Goal: Task Accomplishment & Management: Manage account settings

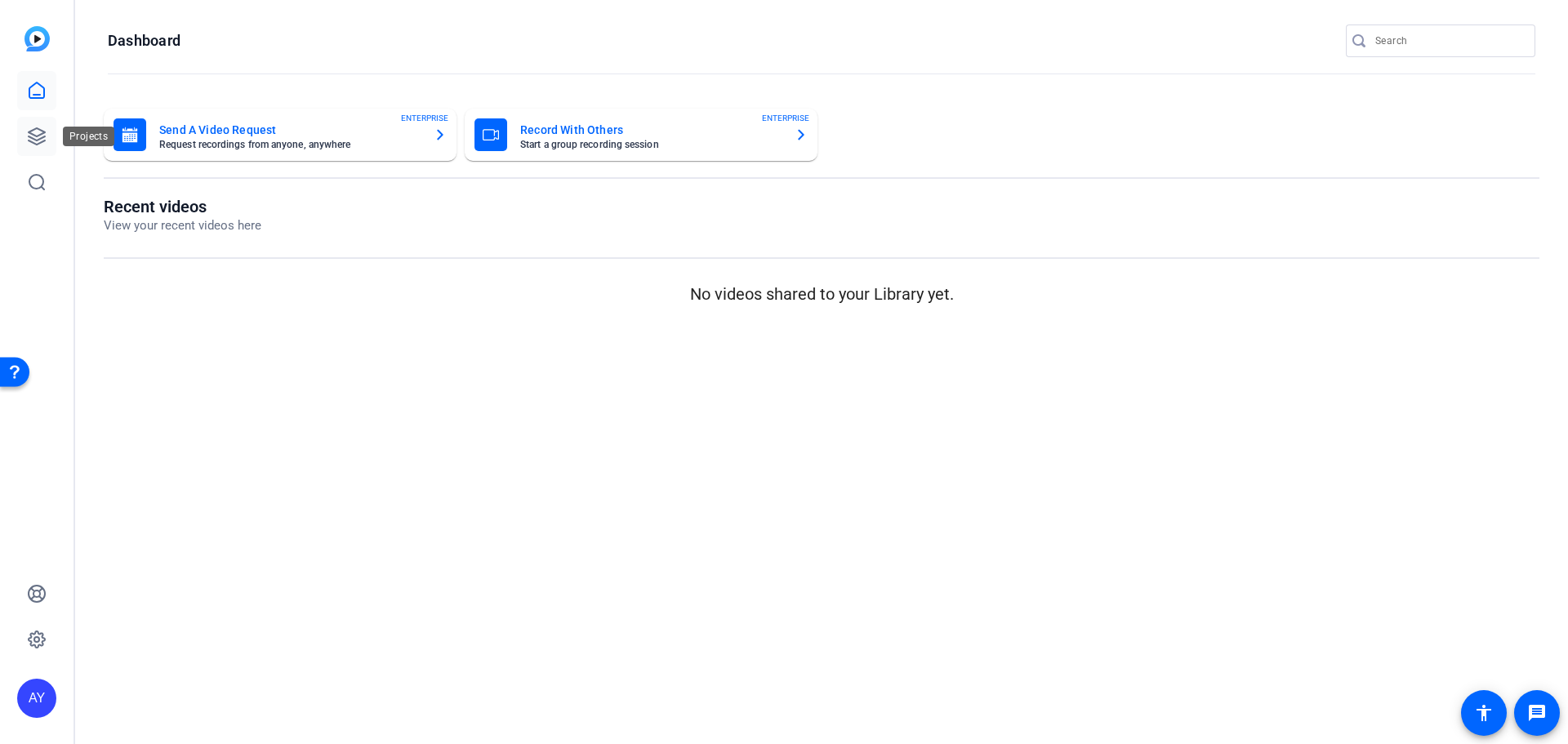
click at [33, 135] on icon at bounding box center [37, 137] width 16 height 16
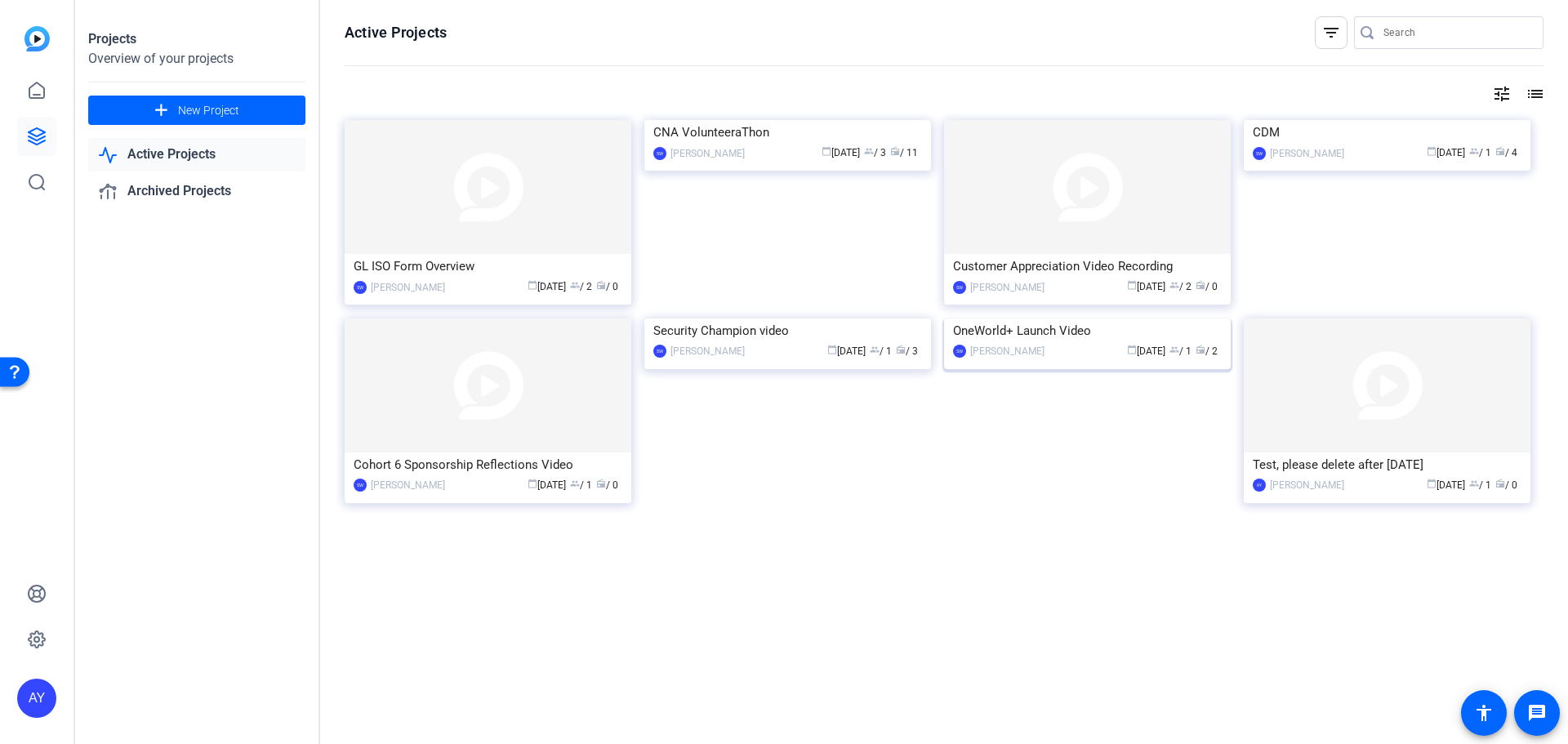
click at [1065, 343] on div "OneWorld+ Launch Video" at bounding box center [1087, 331] width 268 height 25
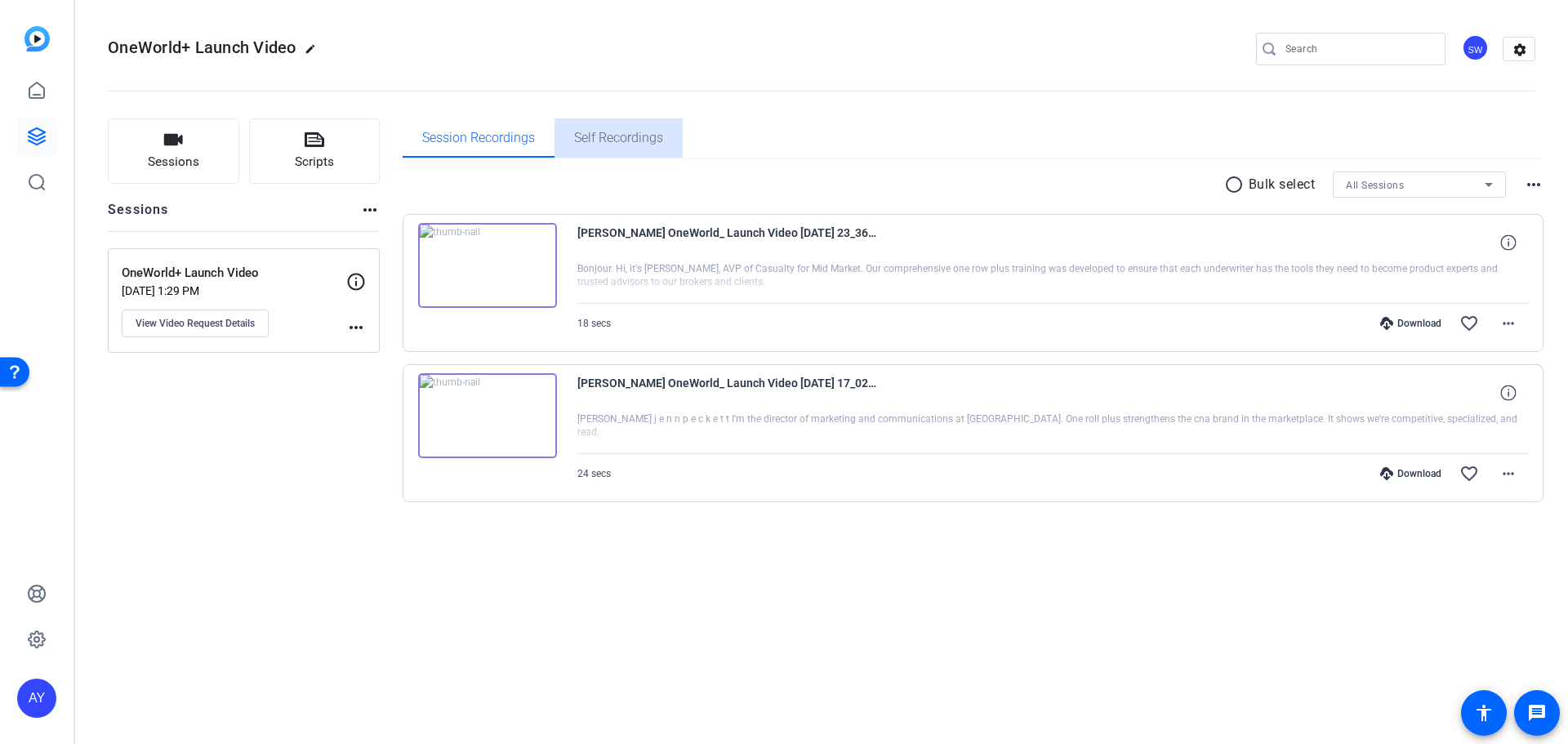
click at [624, 134] on span "Self Recordings" at bounding box center [618, 138] width 89 height 13
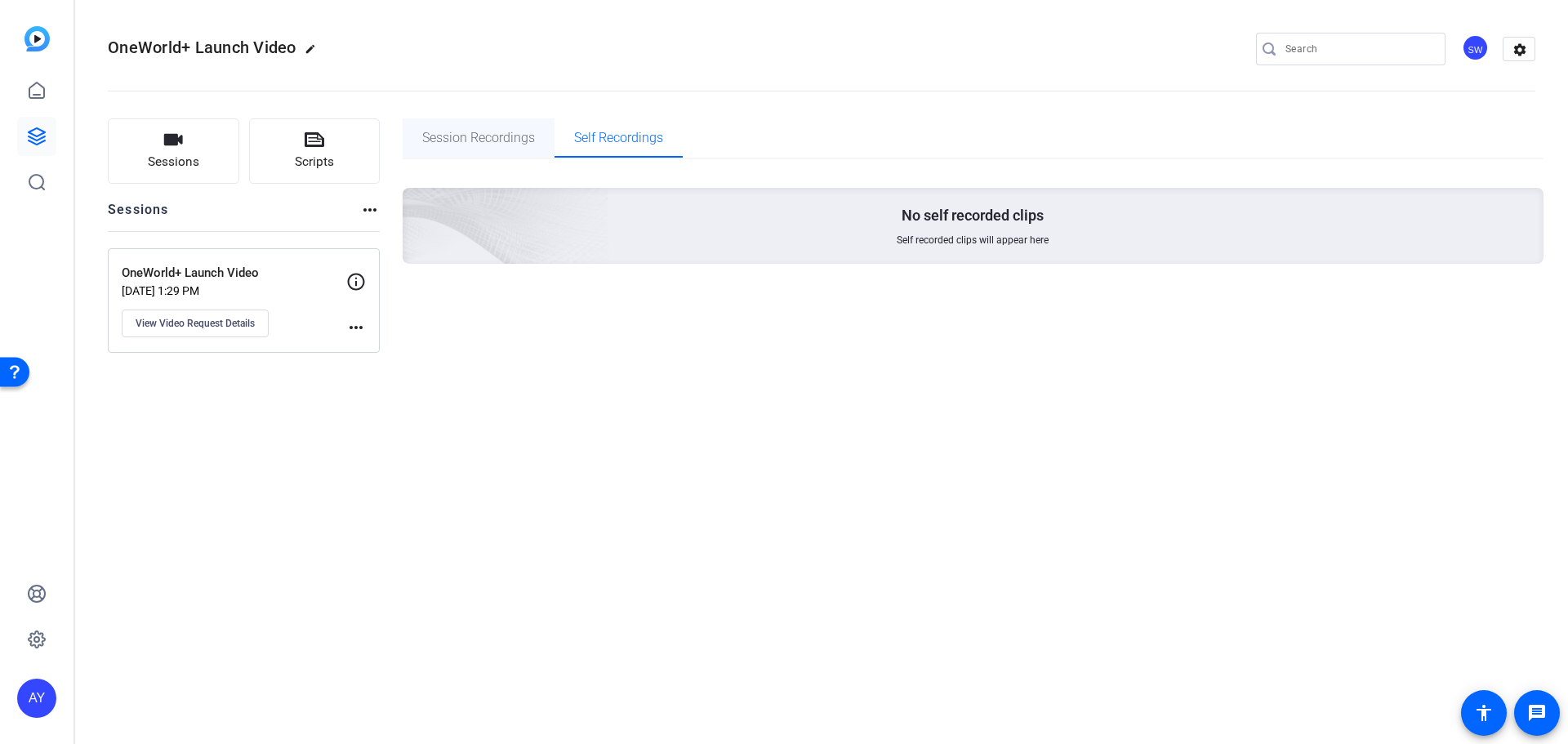
click at [489, 134] on span "Session Recordings" at bounding box center [479, 138] width 113 height 13
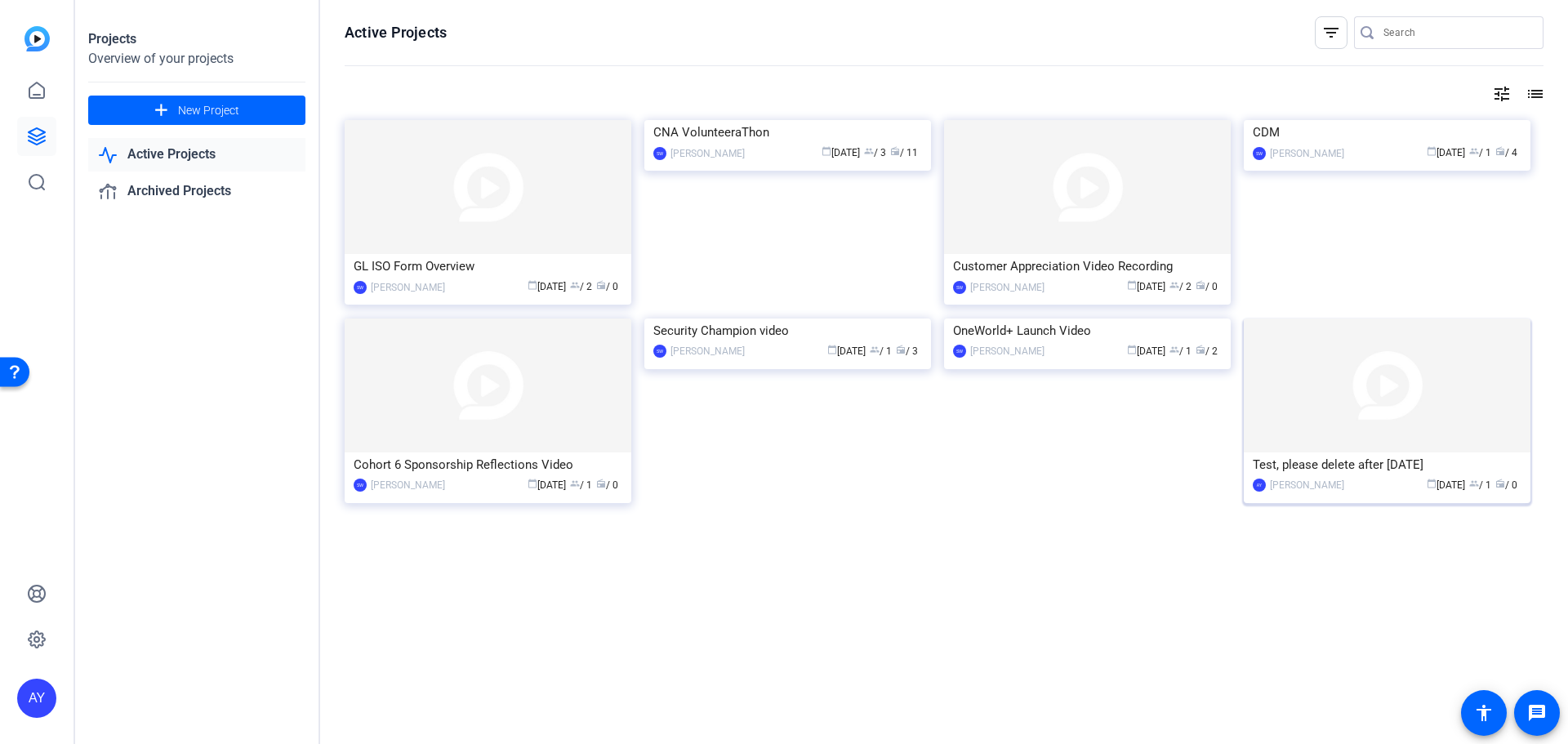
click at [1339, 444] on img at bounding box center [1387, 386] width 286 height 134
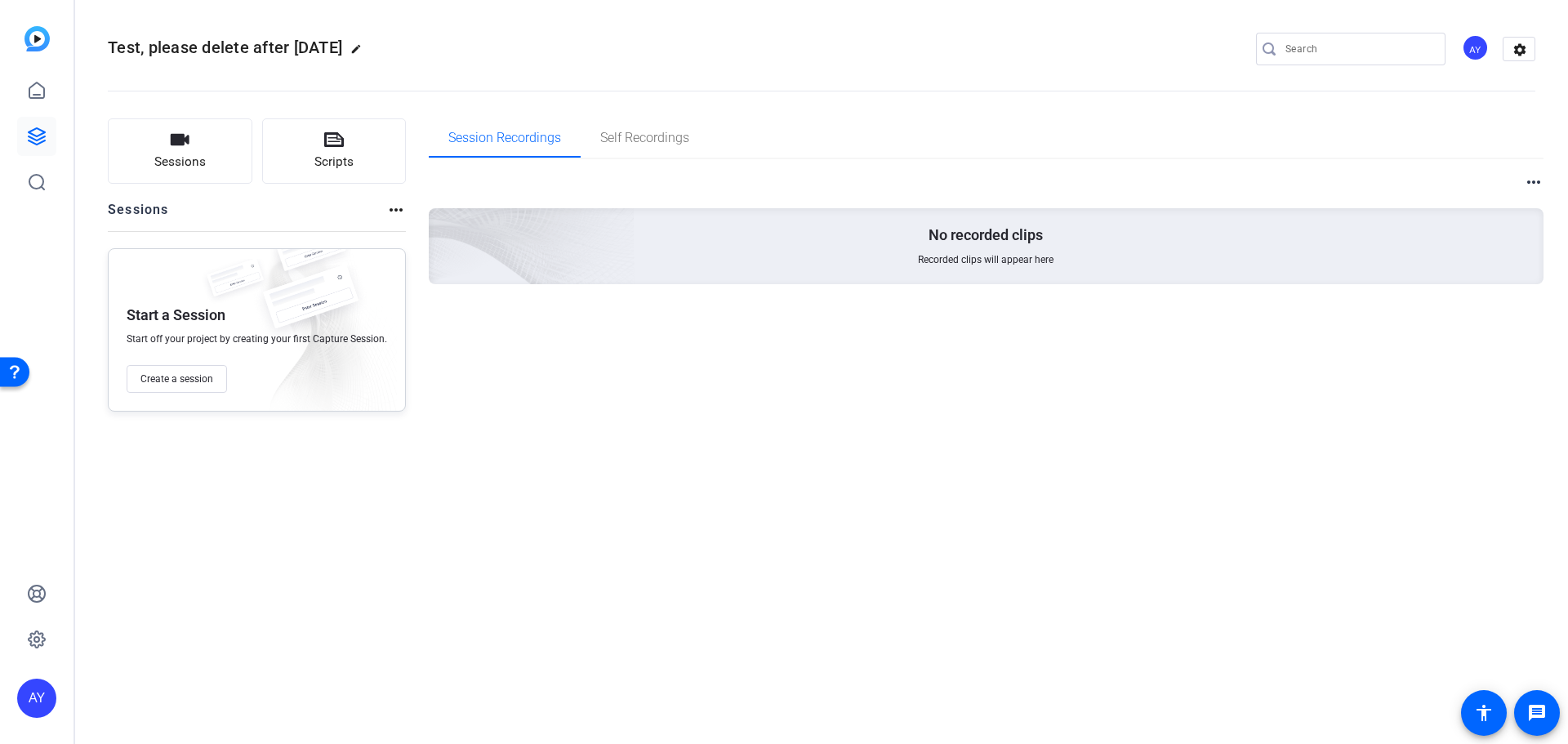
click at [1539, 178] on mat-icon "more_horiz" at bounding box center [1534, 183] width 20 height 20
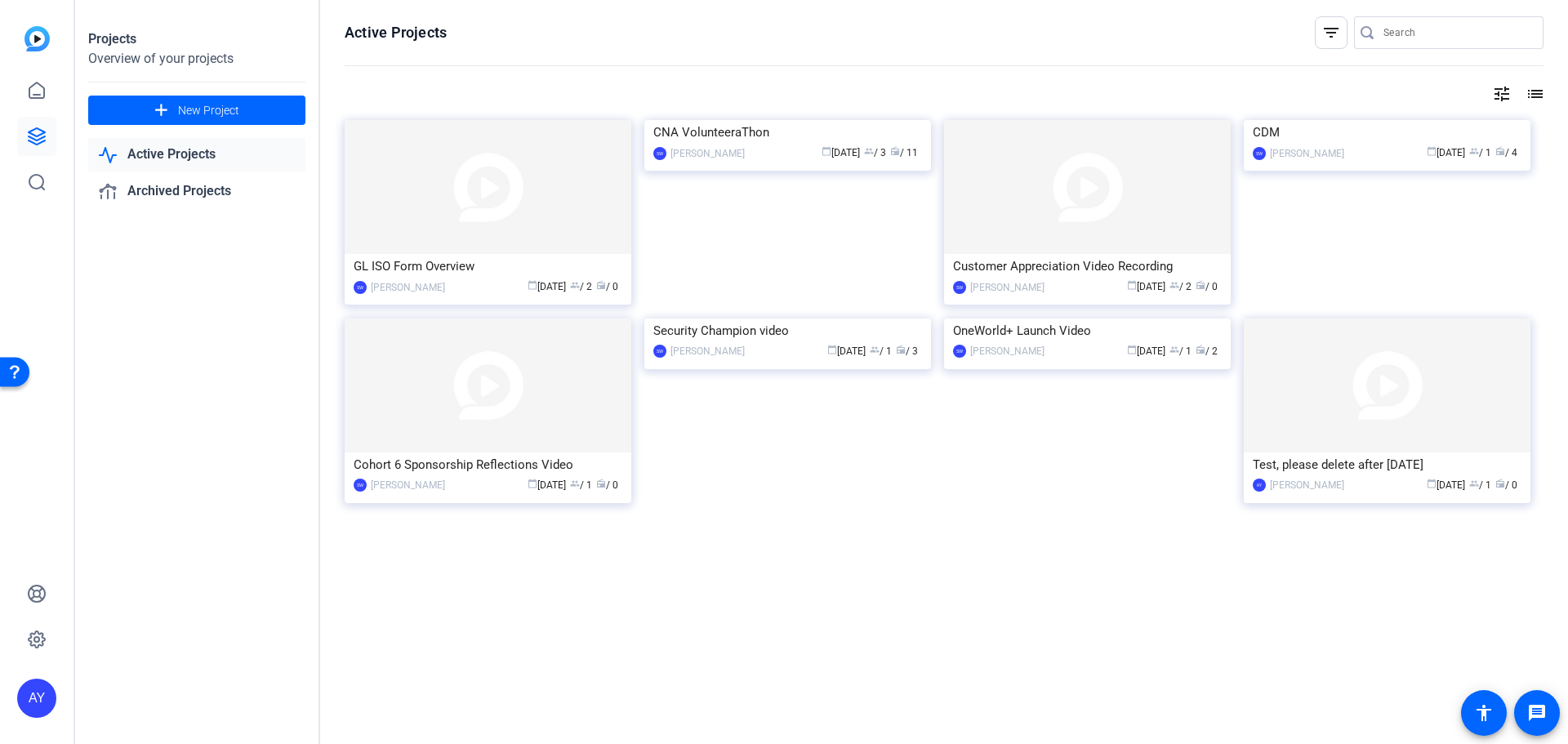
drag, startPoint x: 1329, startPoint y: 407, endPoint x: 1307, endPoint y: 606, distance: 200.2
click at [1307, 606] on div "Active Projects filter_list tune list GL ISO Form Overview SW [PERSON_NAME] cal…" at bounding box center [944, 372] width 1247 height 744
click at [1423, 468] on div "Test, please delete after [DATE]" at bounding box center [1386, 465] width 268 height 25
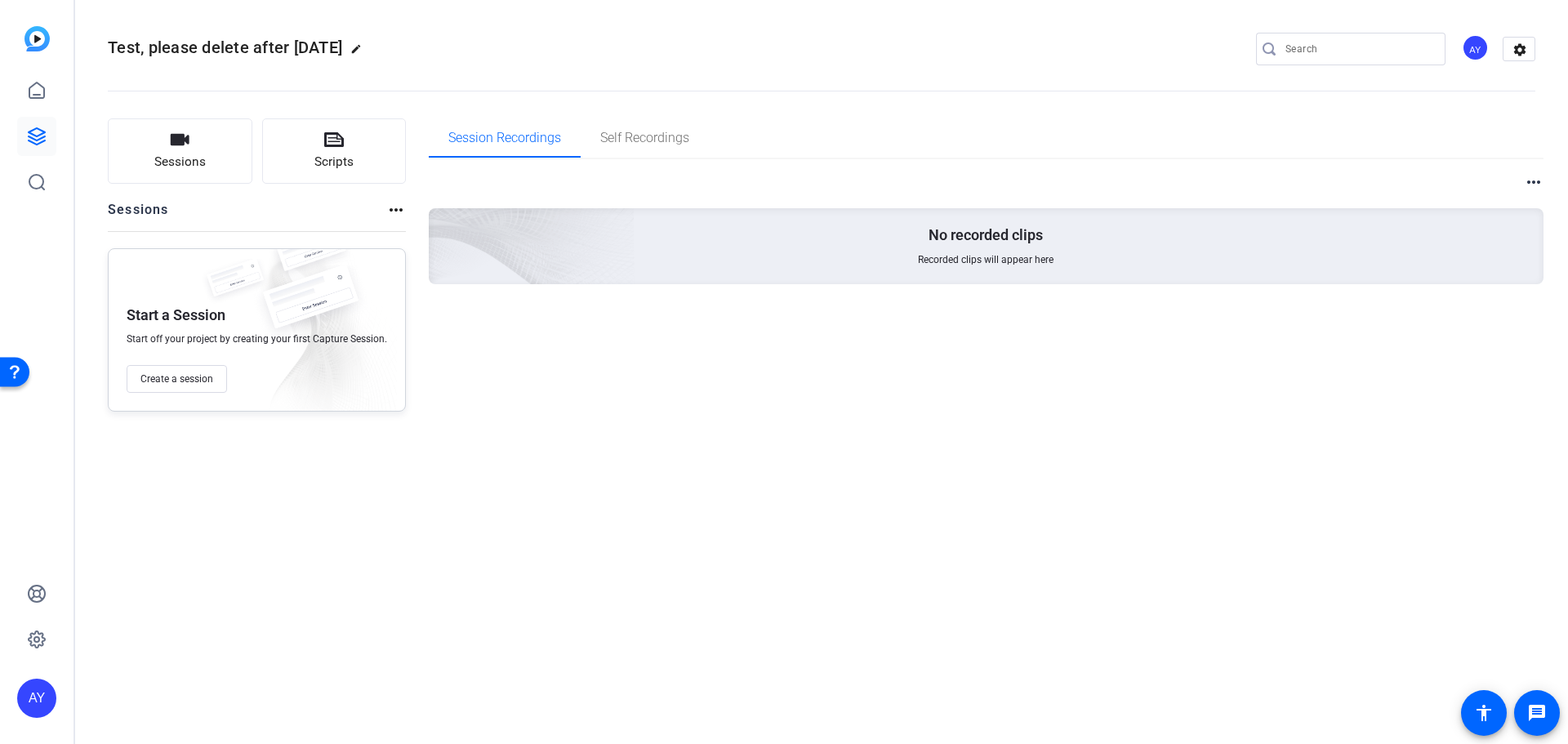
click at [394, 213] on mat-icon "more_horiz" at bounding box center [396, 210] width 20 height 20
click at [636, 134] on div at bounding box center [784, 372] width 1568 height 744
click at [638, 141] on span "Self Recordings" at bounding box center [644, 138] width 89 height 13
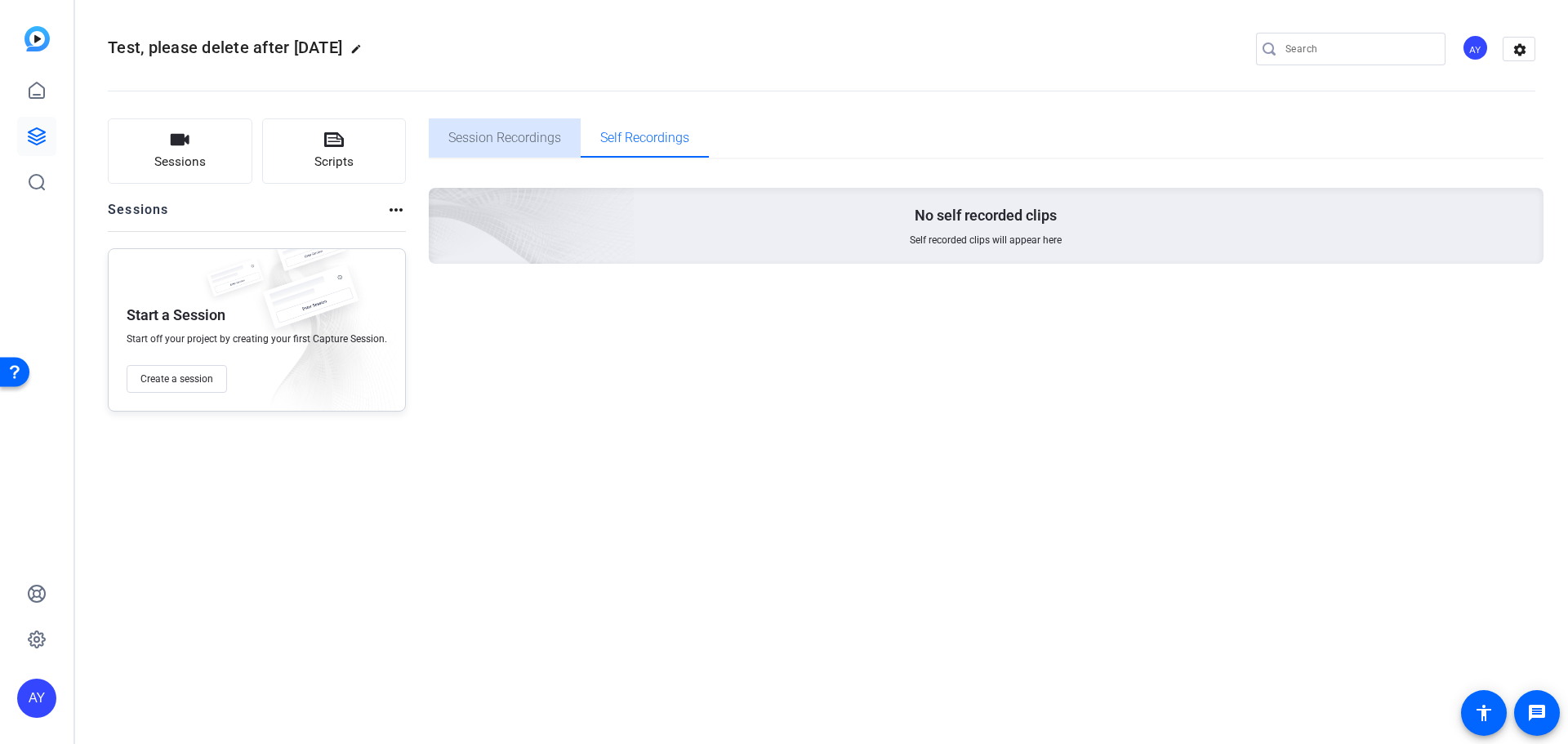
click at [511, 142] on span "Session Recordings" at bounding box center [505, 138] width 113 height 13
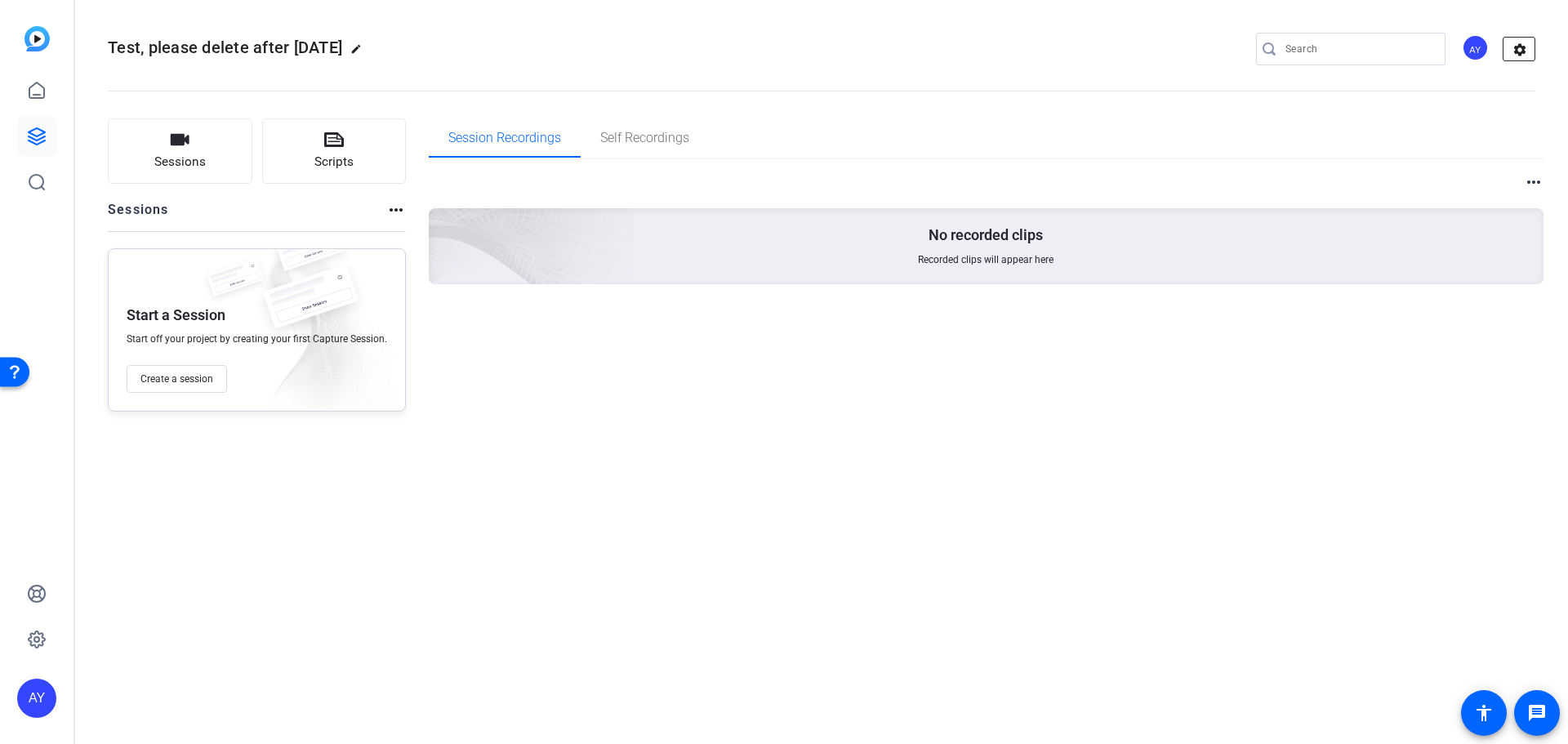
click at [1516, 54] on mat-icon "settings" at bounding box center [1520, 50] width 33 height 25
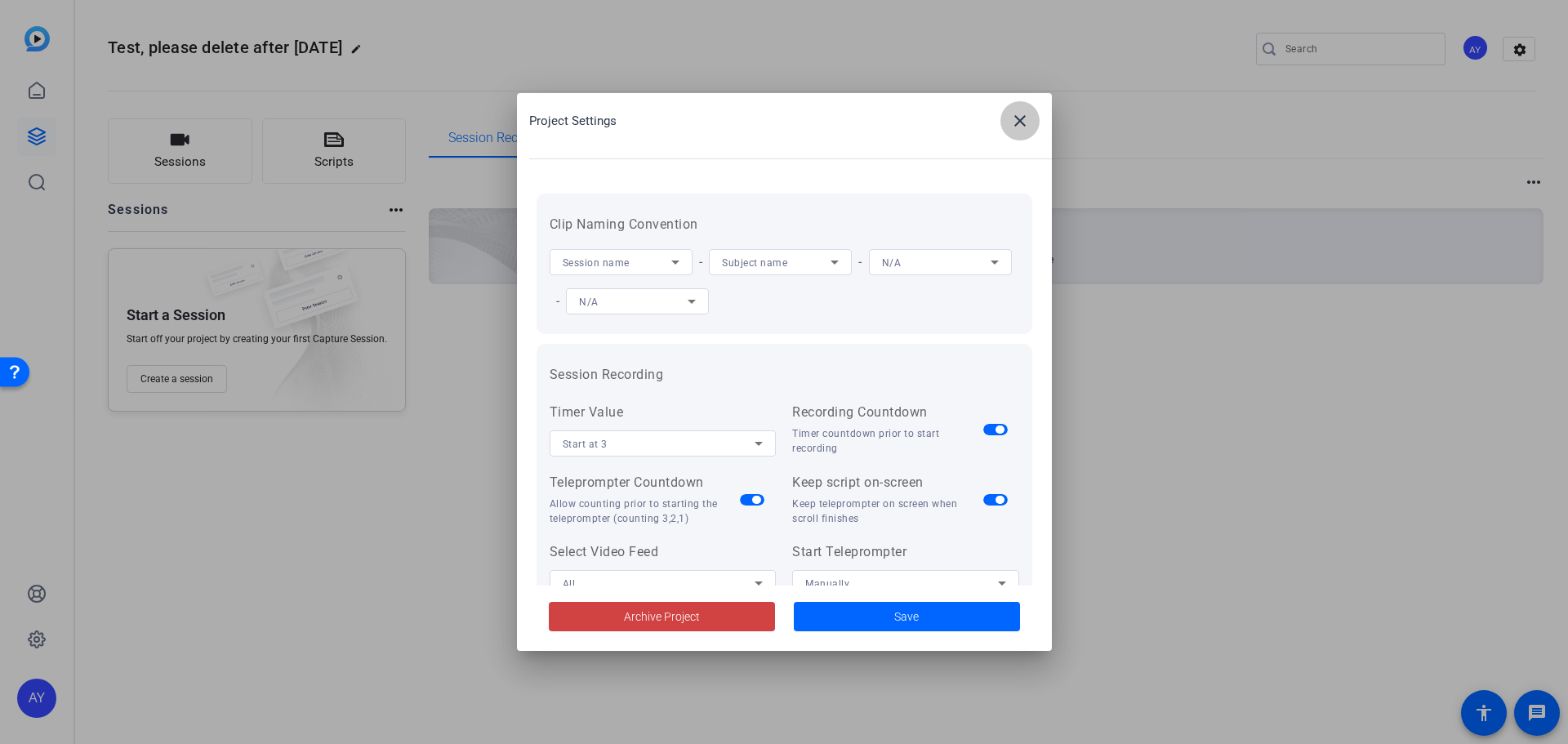
click at [1024, 122] on mat-icon "close" at bounding box center [1020, 121] width 20 height 20
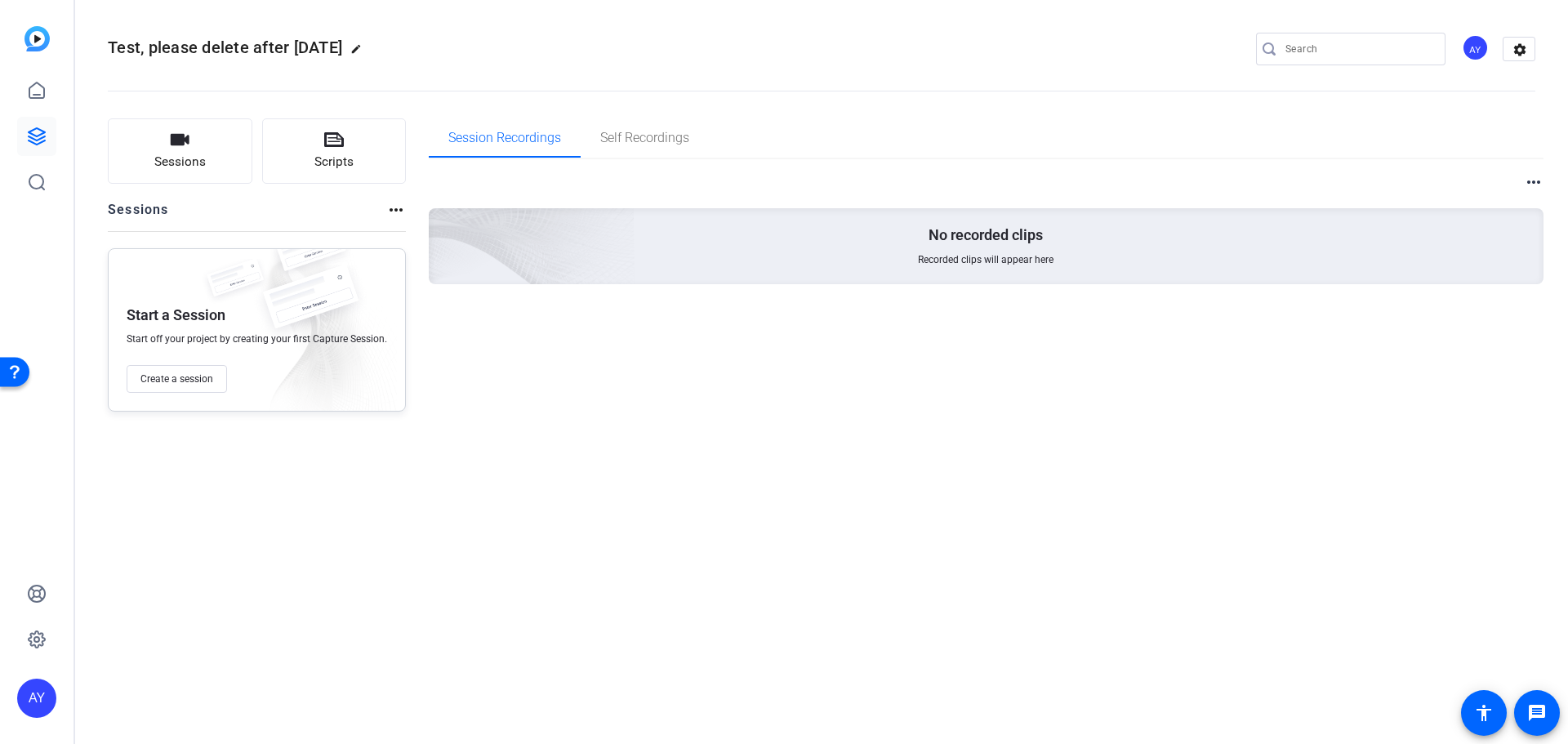
click at [370, 47] on mat-icon "edit" at bounding box center [360, 53] width 20 height 20
click at [280, 49] on span "clear" at bounding box center [279, 49] width 20 height 20
click at [370, 49] on mat-icon "edit" at bounding box center [360, 53] width 20 height 20
click at [554, 427] on div "Sessions Scripts Sessions more_horiz Start a Session Start off your project by …" at bounding box center [822, 265] width 1493 height 334
click at [38, 634] on icon at bounding box center [37, 639] width 16 height 16
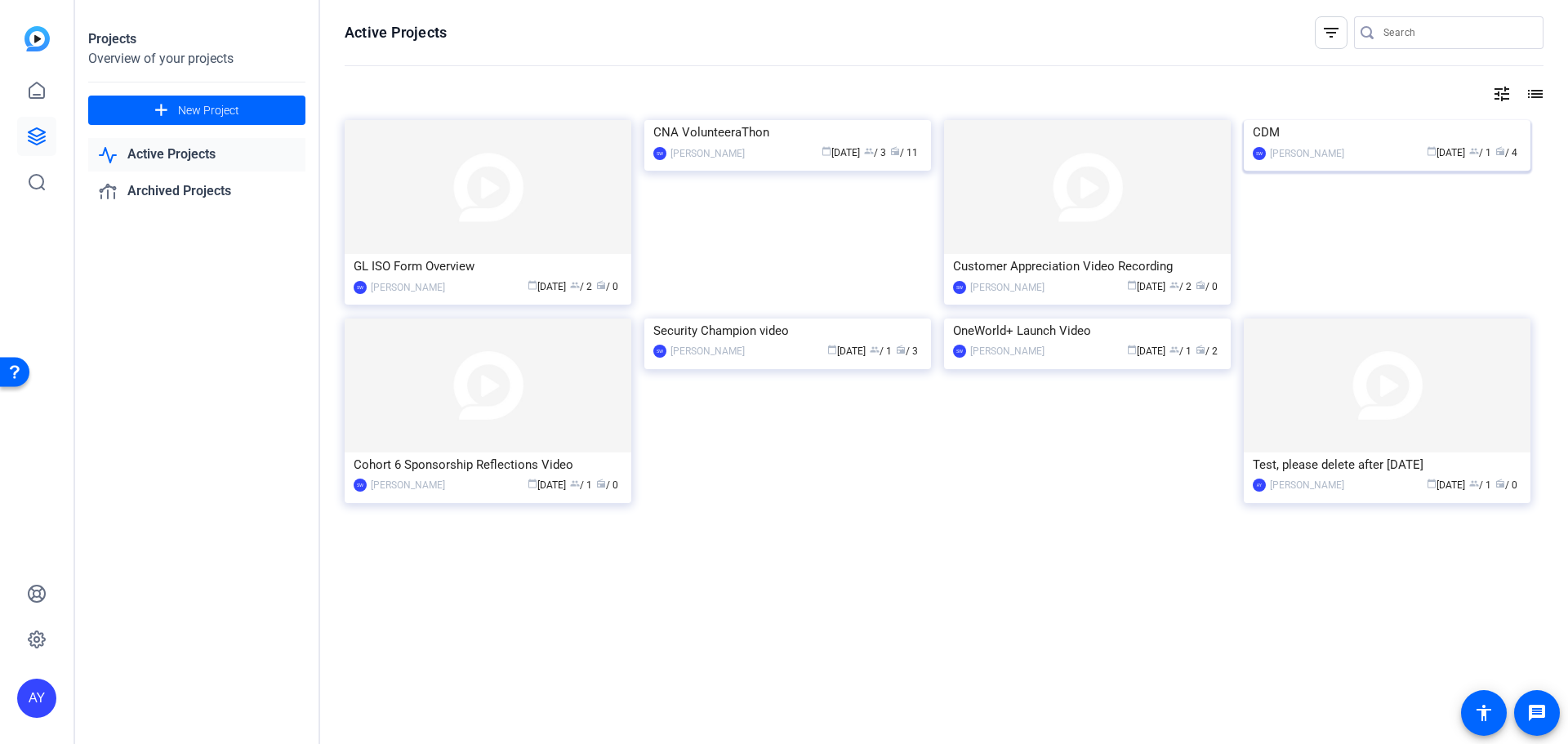
click at [1337, 120] on img at bounding box center [1387, 120] width 286 height 0
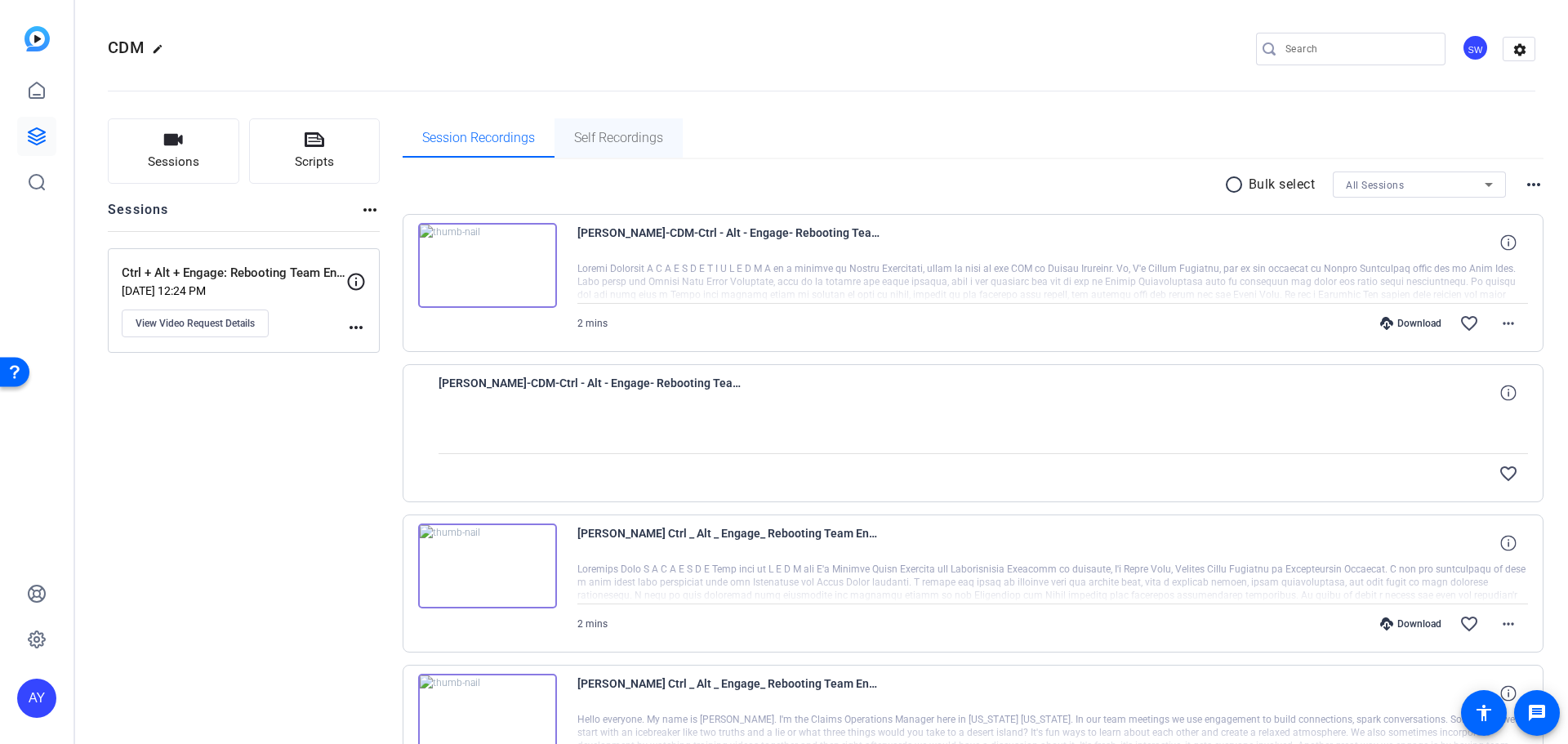
click at [589, 136] on span "Self Recordings" at bounding box center [618, 138] width 89 height 13
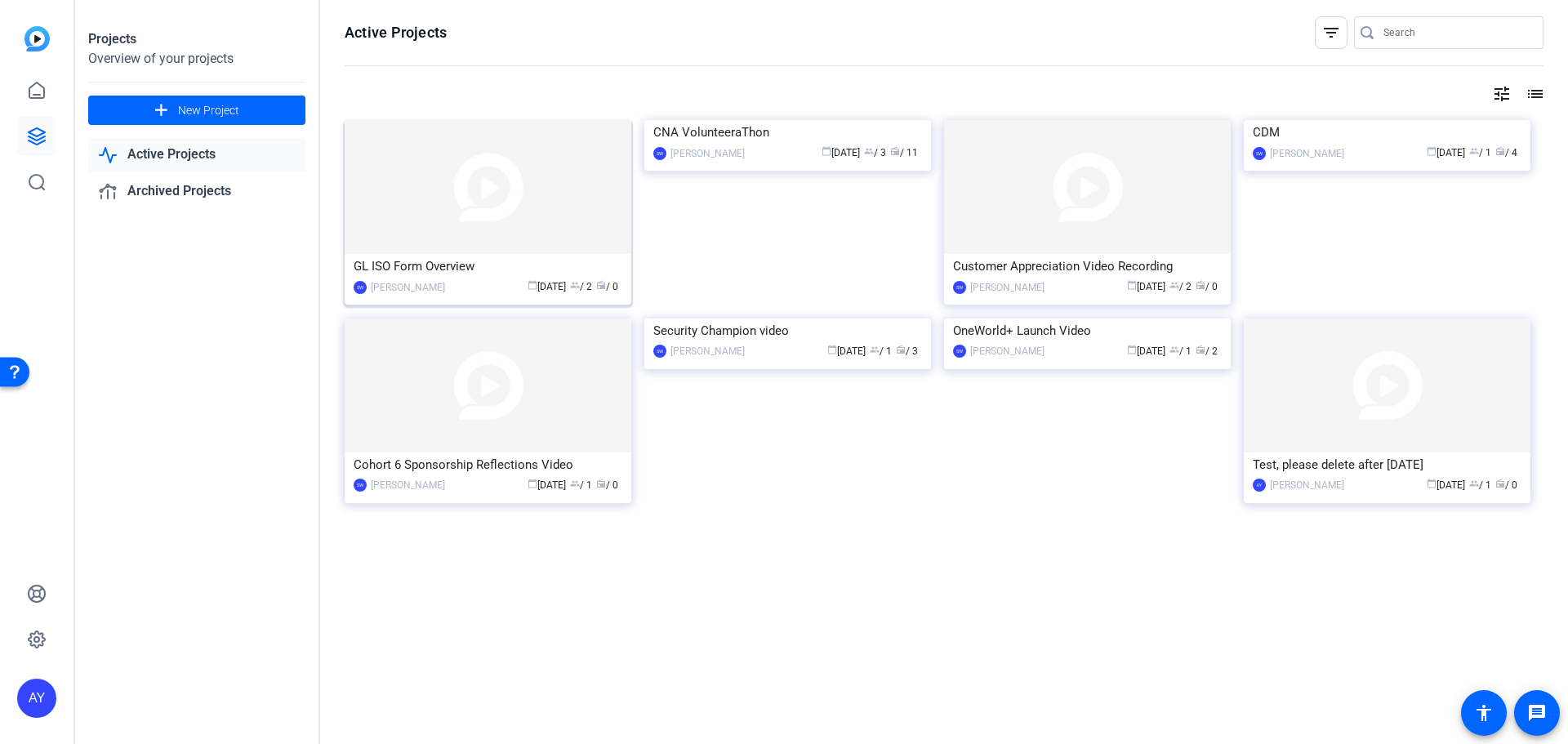
click at [471, 234] on img at bounding box center [488, 187] width 286 height 134
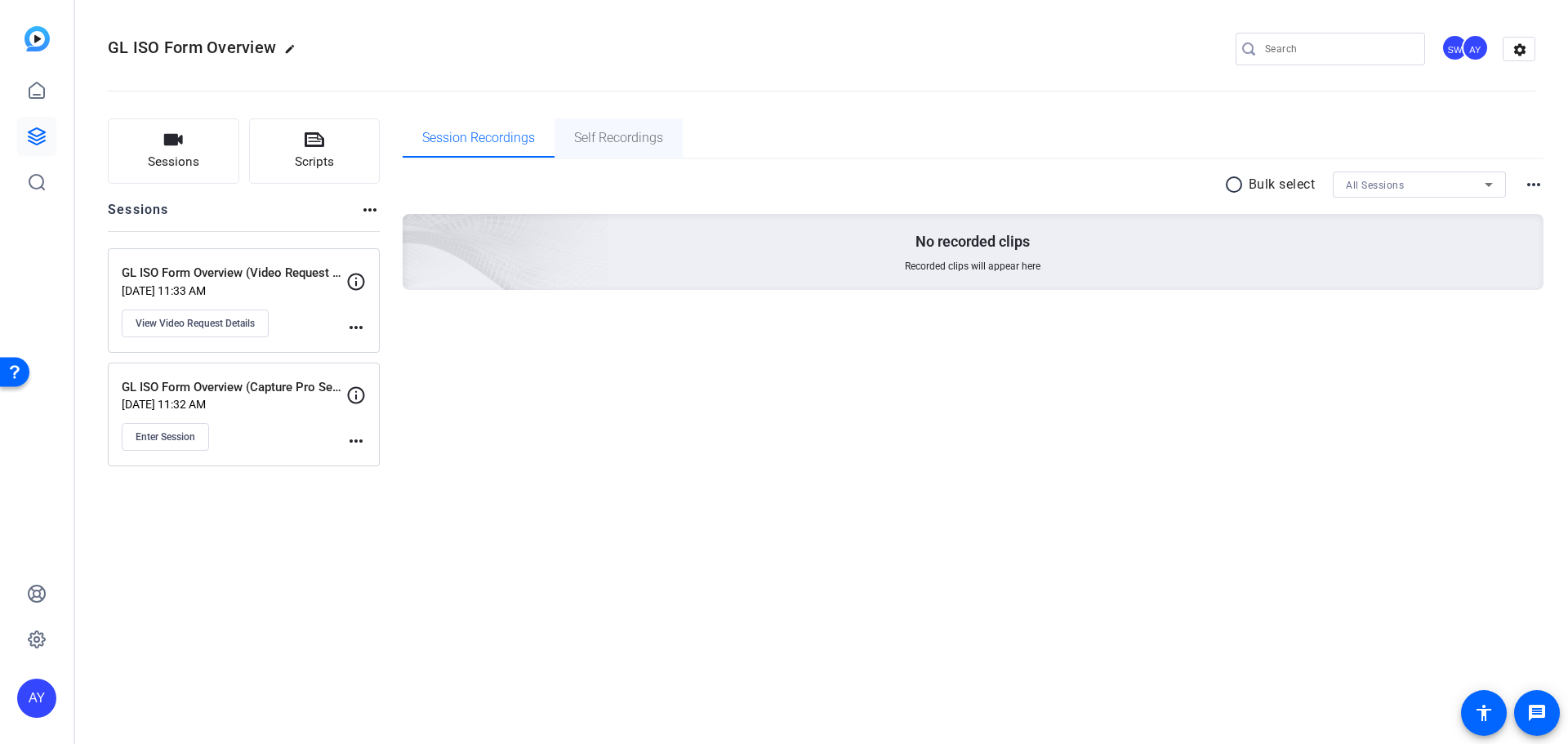
click at [619, 138] on span "Self Recordings" at bounding box center [618, 138] width 89 height 13
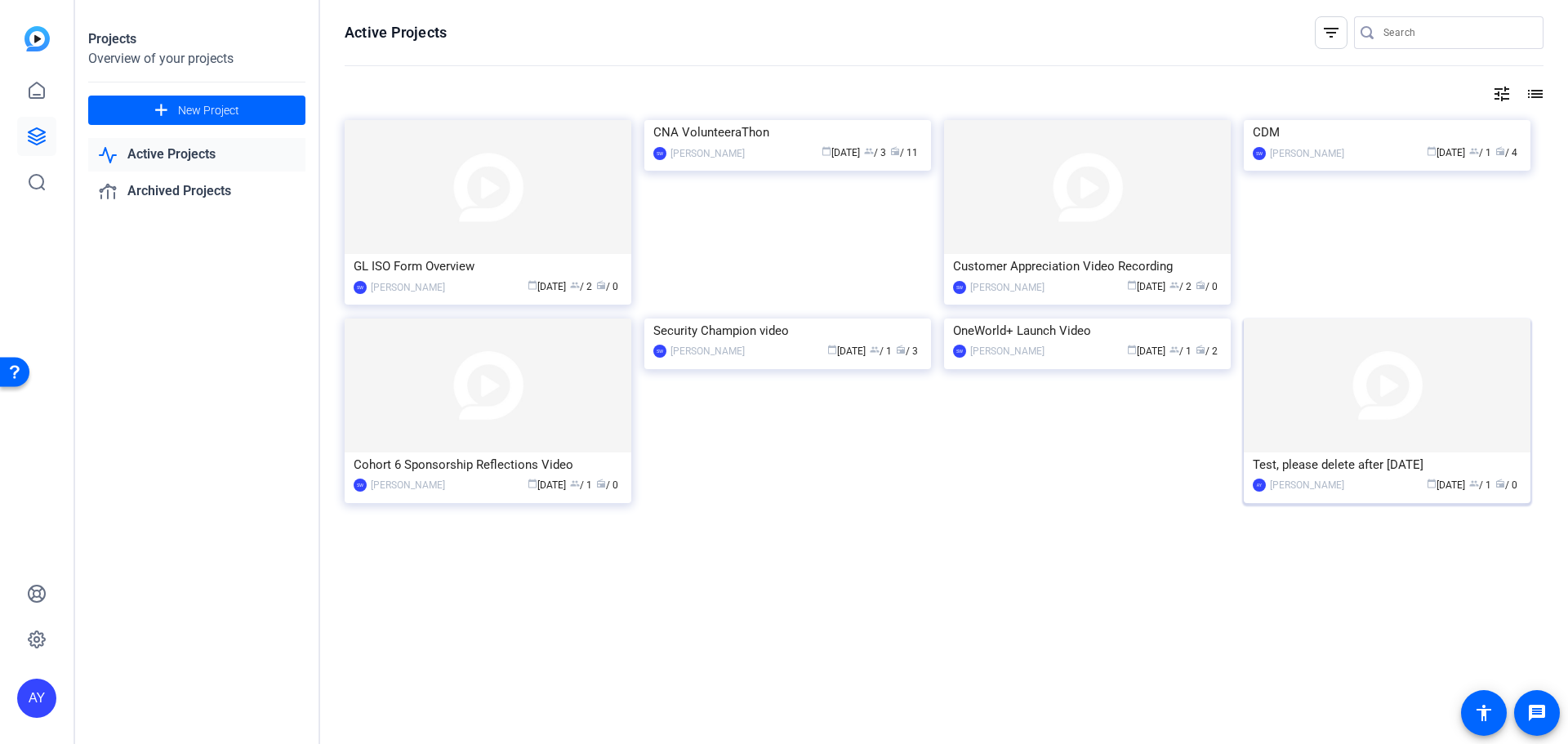
click at [1337, 449] on img at bounding box center [1387, 386] width 286 height 134
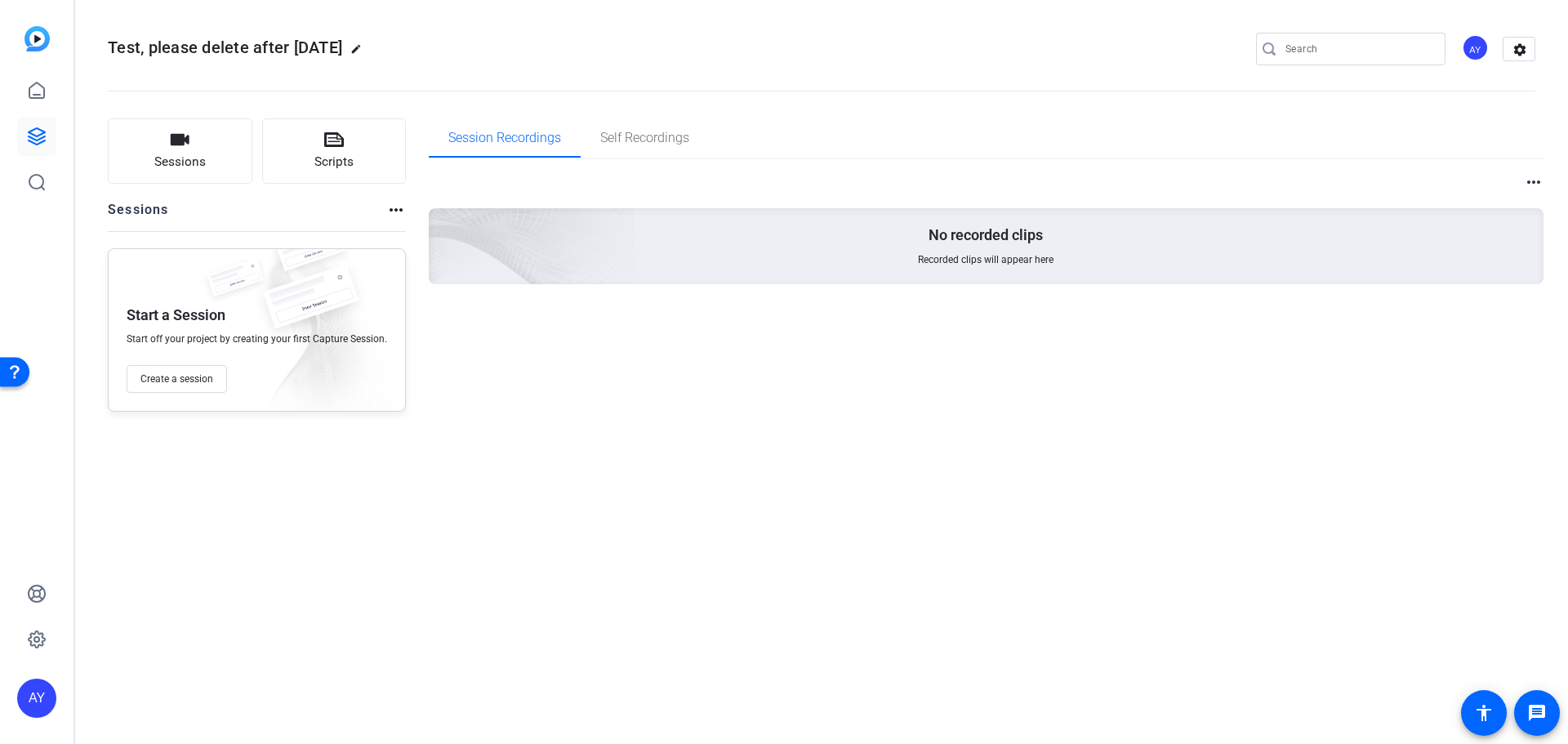
click at [396, 210] on mat-icon "more_horiz" at bounding box center [396, 210] width 20 height 20
click at [382, 476] on div at bounding box center [784, 372] width 1568 height 744
click at [38, 96] on icon at bounding box center [37, 90] width 15 height 16
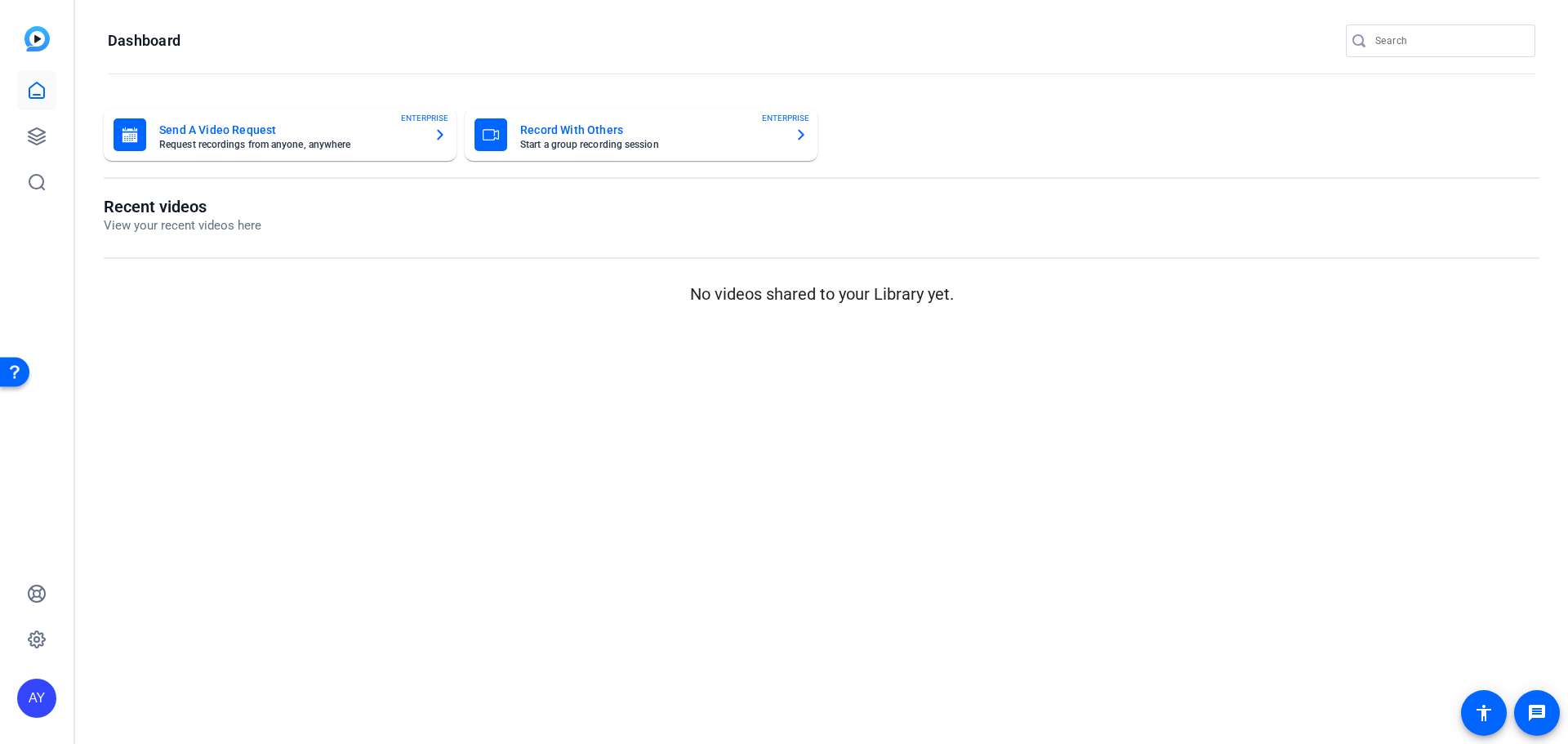
click at [31, 25] on div "AY" at bounding box center [37, 372] width 74 height 744
click at [37, 133] on icon at bounding box center [37, 137] width 20 height 20
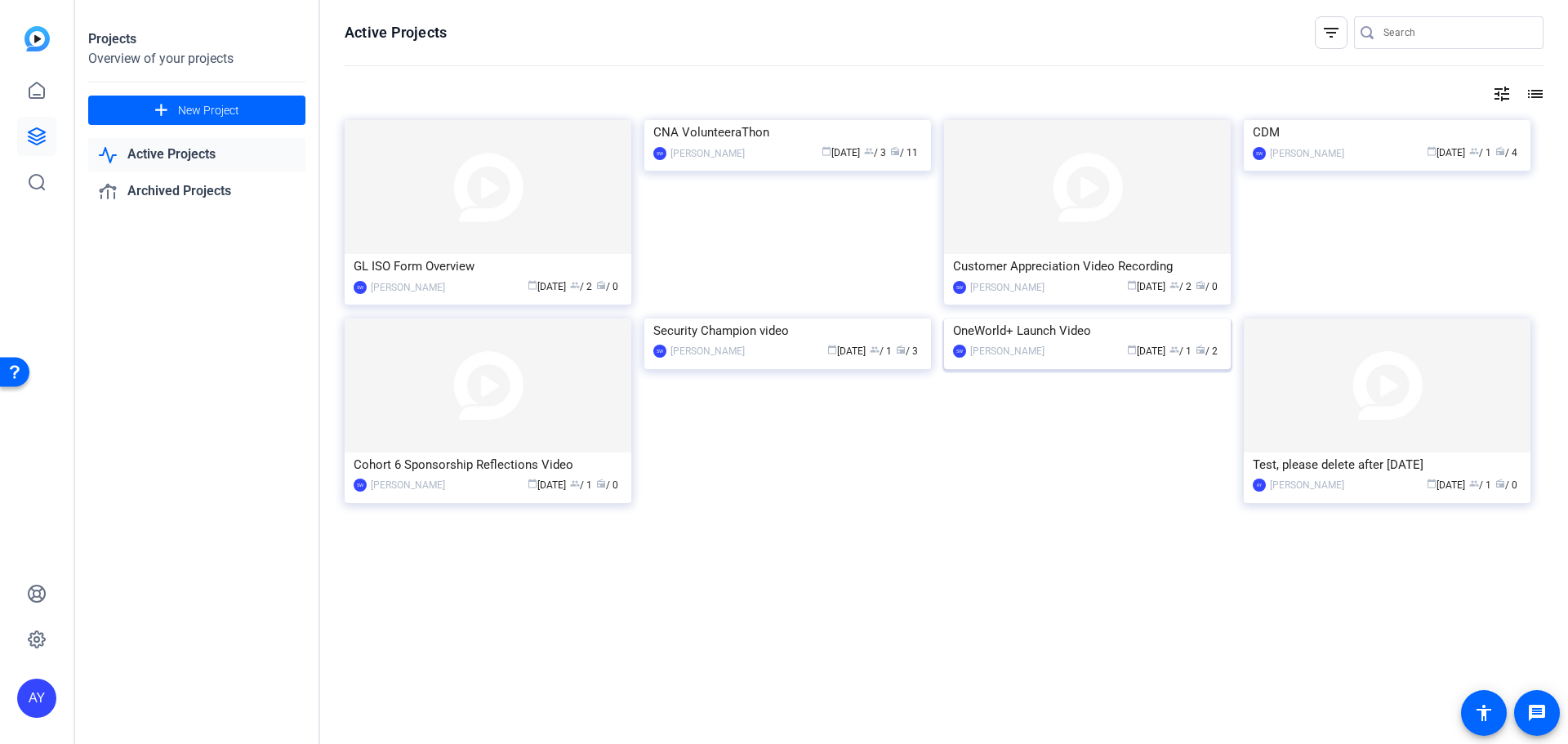
click at [1093, 318] on img at bounding box center [1087, 318] width 286 height 0
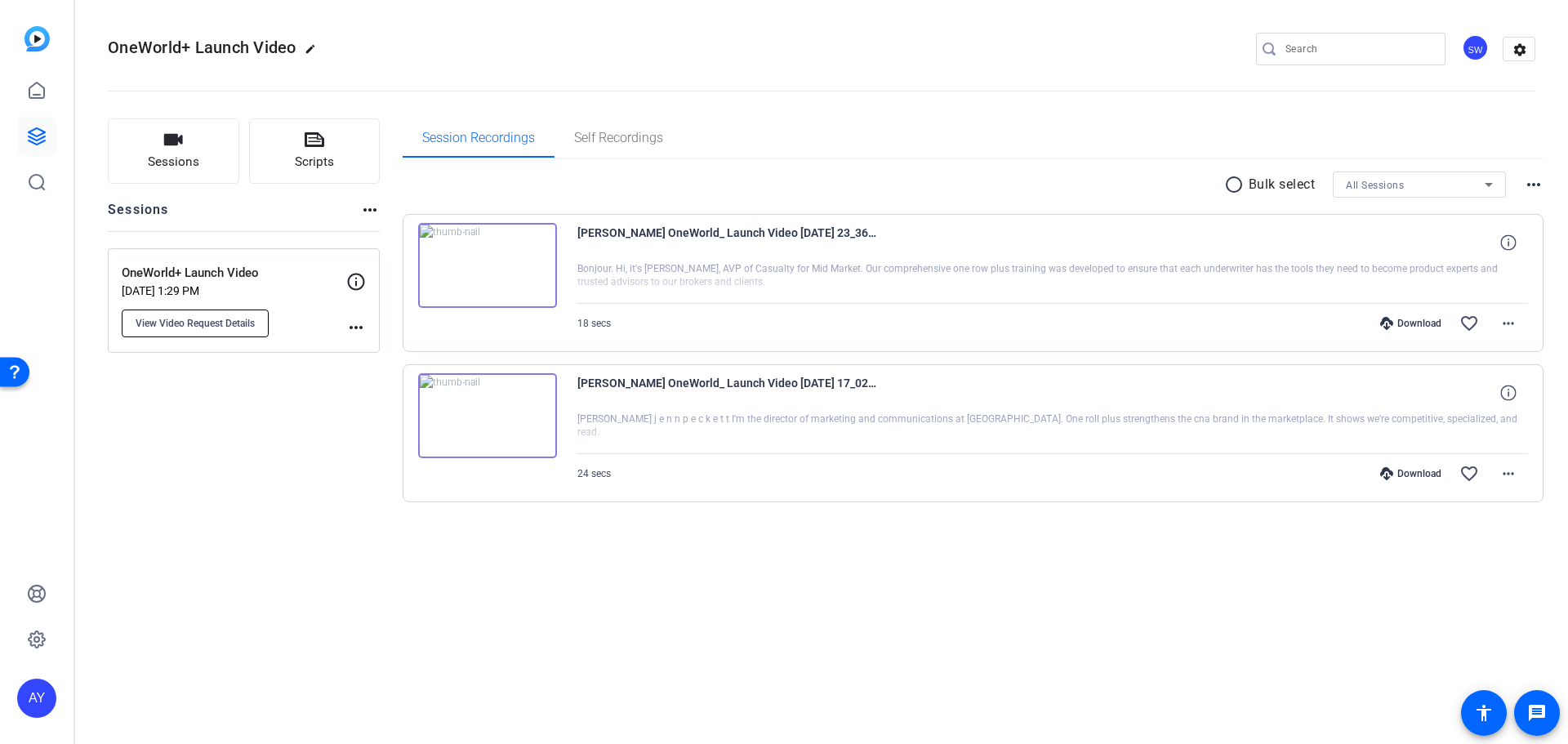
click at [238, 322] on span "View Video Request Details" at bounding box center [196, 323] width 119 height 13
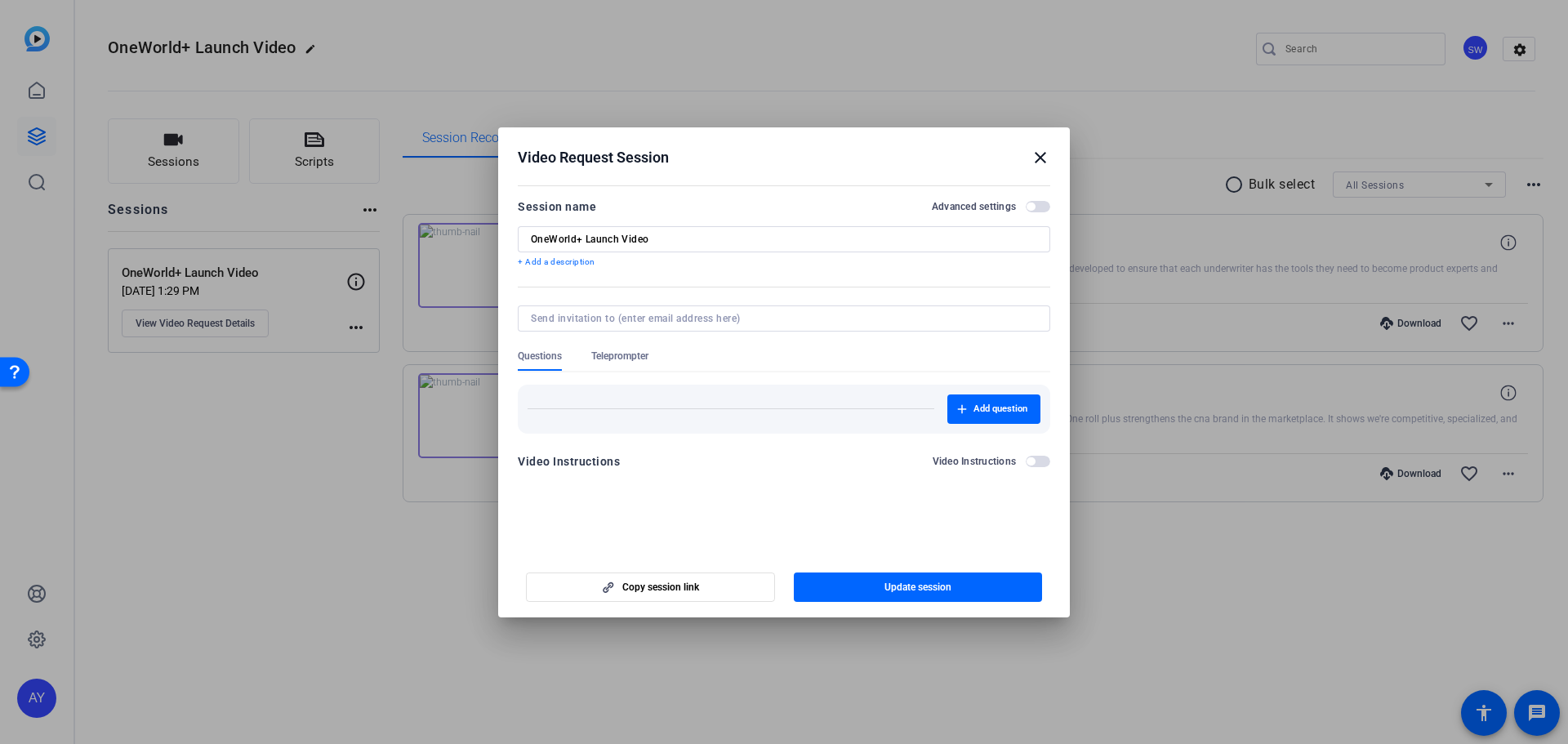
click at [1042, 157] on mat-icon "close" at bounding box center [1040, 158] width 20 height 20
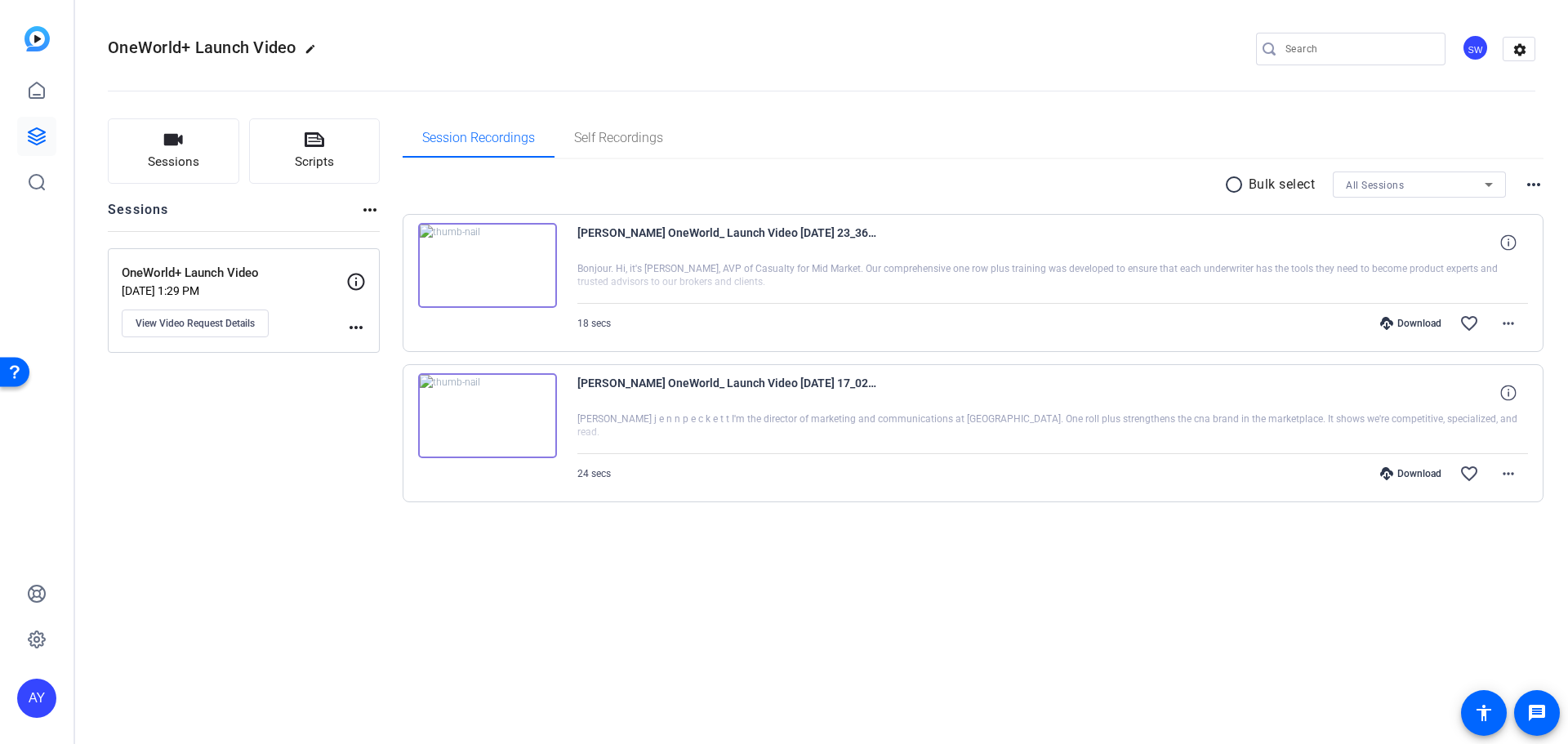
click at [489, 258] on img at bounding box center [488, 265] width 139 height 85
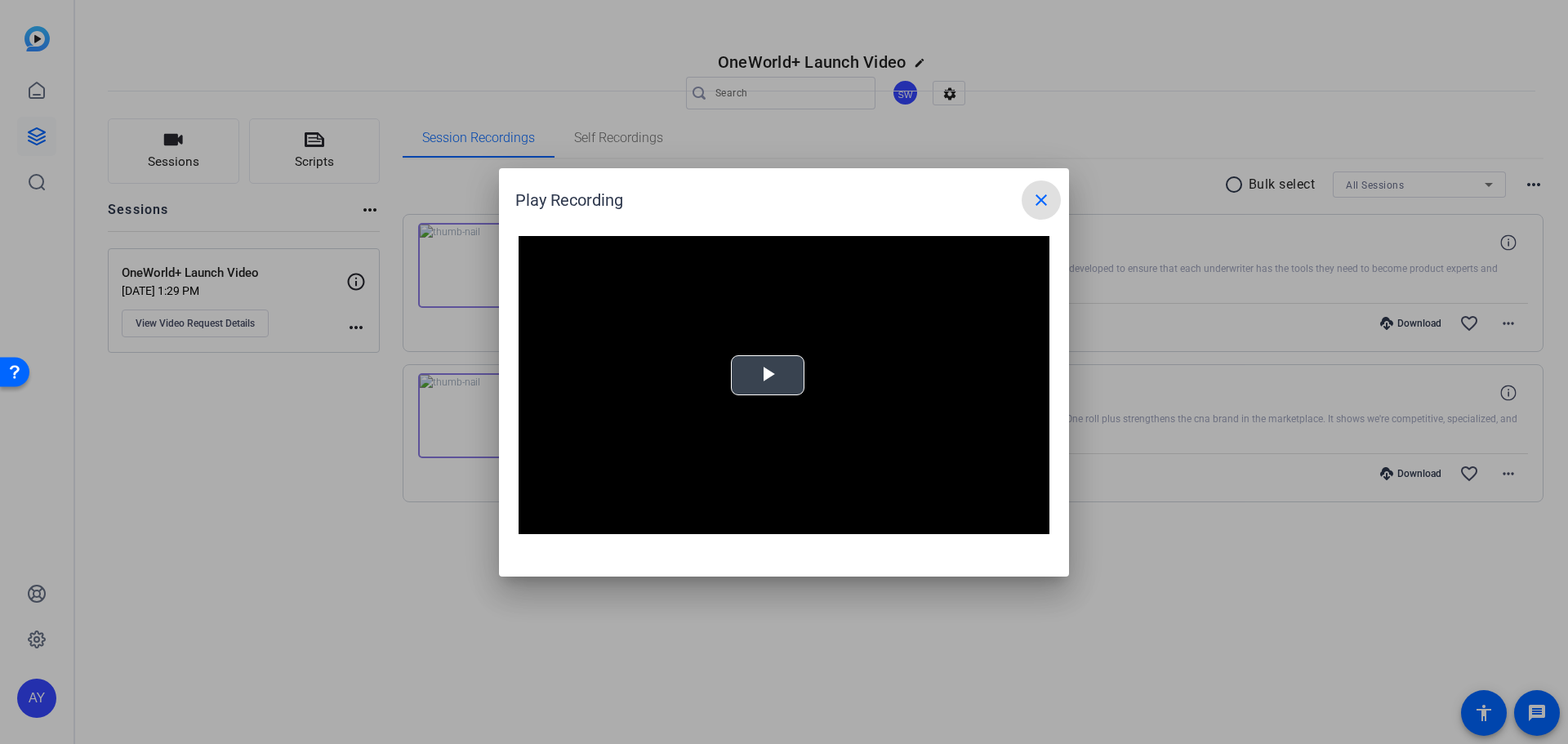
click at [768, 375] on span "Video Player" at bounding box center [768, 375] width 0 height 0
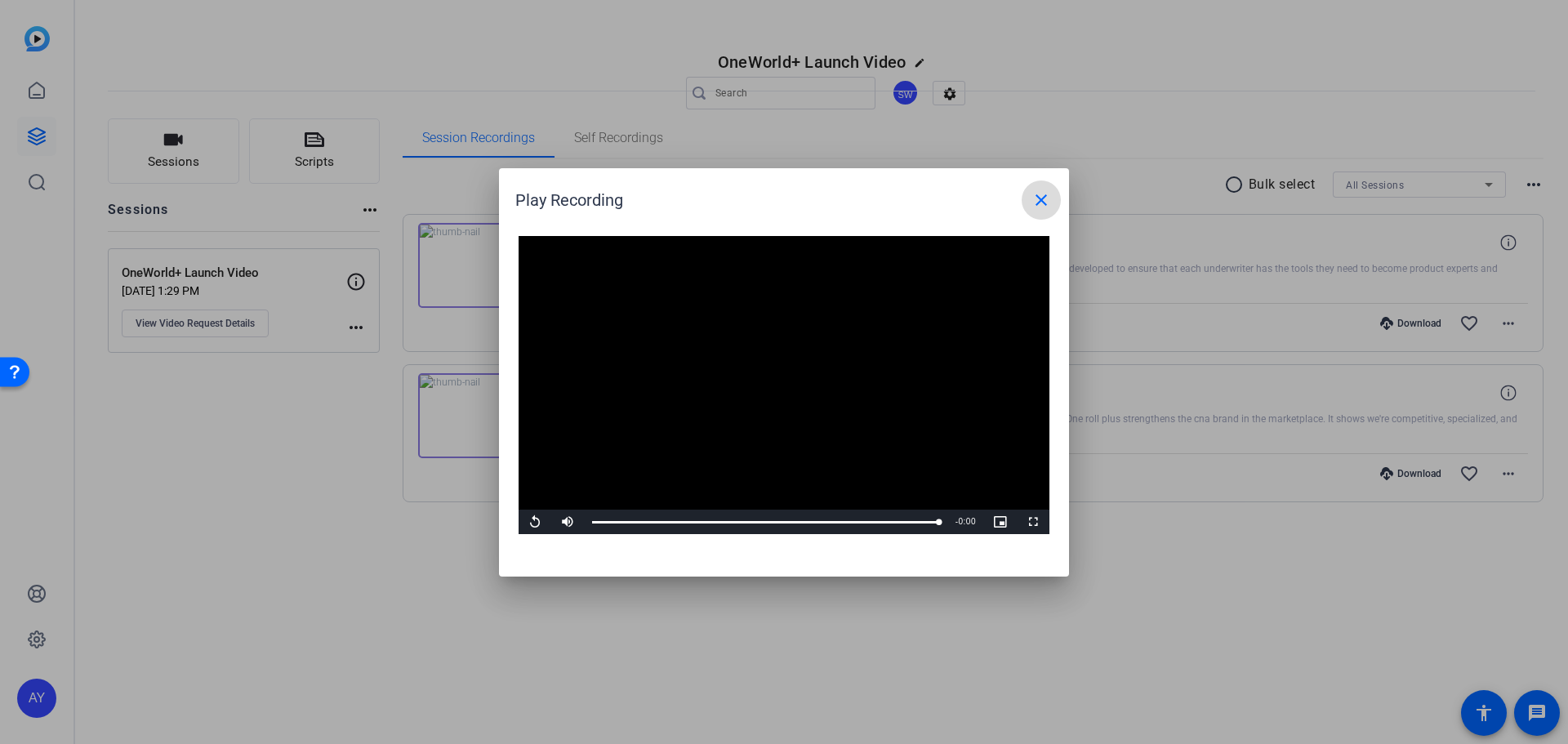
click at [1042, 204] on mat-icon "close" at bounding box center [1041, 200] width 20 height 20
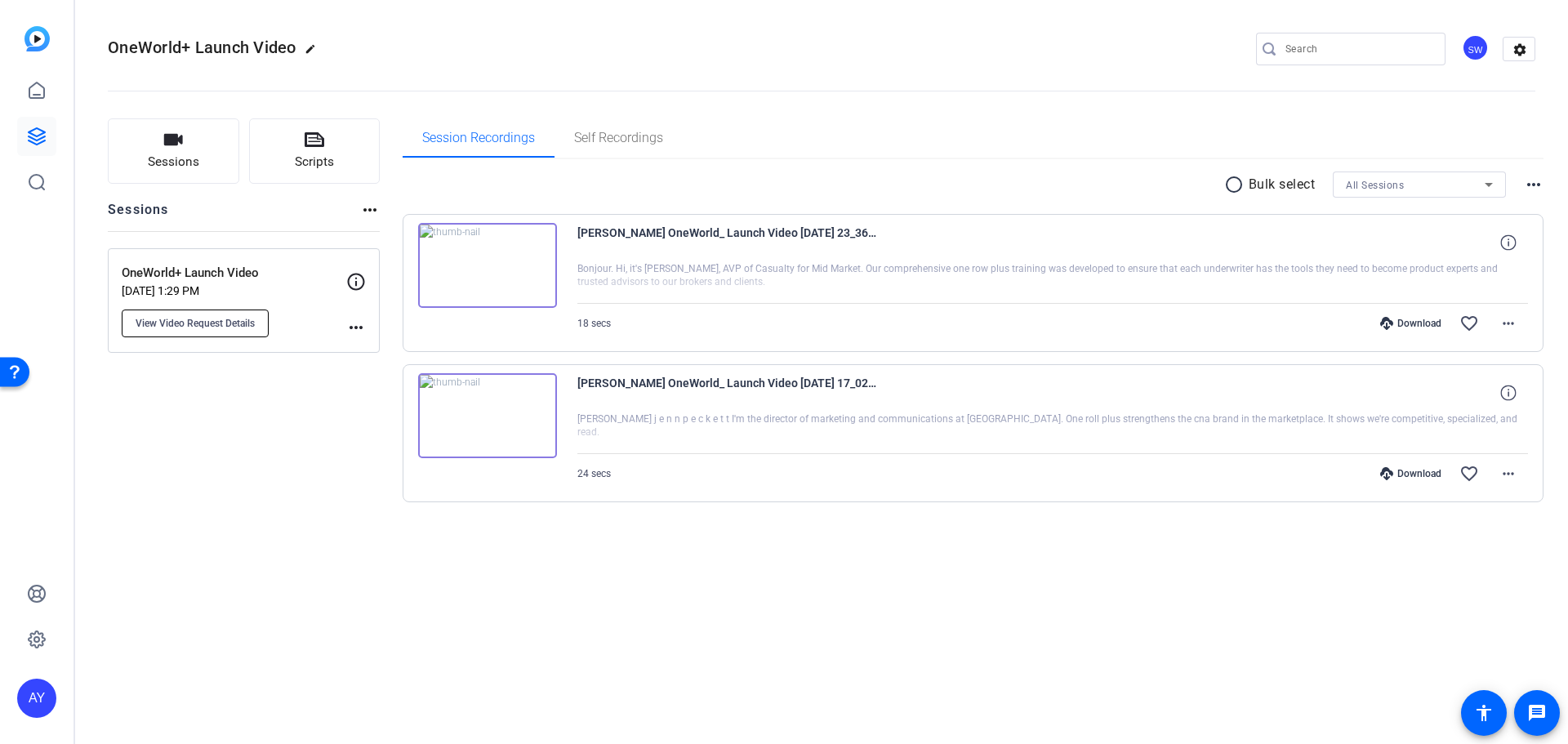
click at [247, 321] on span "View Video Request Details" at bounding box center [196, 323] width 119 height 13
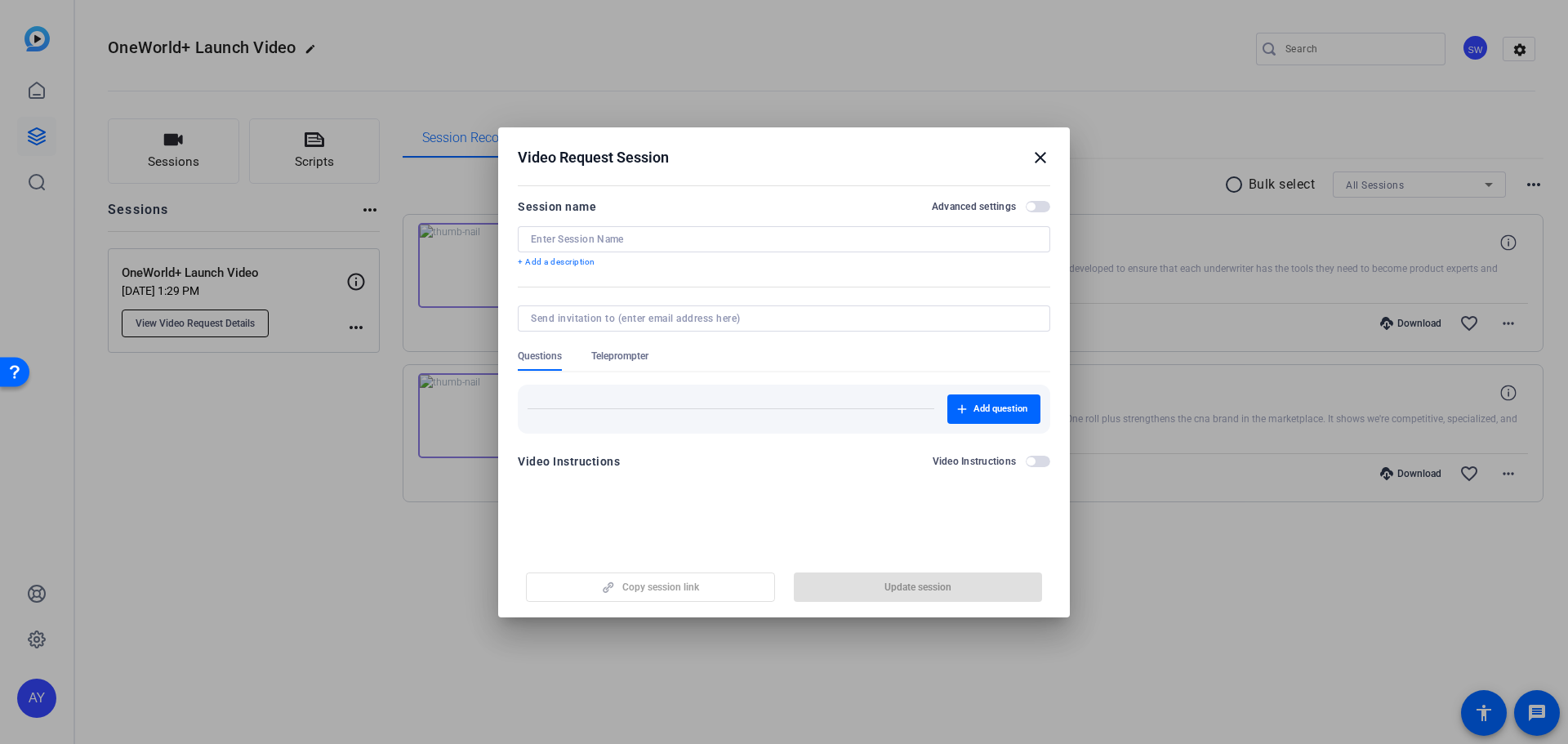
type input "OneWorld+ Launch Video"
click at [639, 323] on input at bounding box center [781, 318] width 500 height 13
paste input "[PERSON_NAME] <[EMAIL_ADDRESS][PERSON_NAME][DOMAIN_NAME]>"
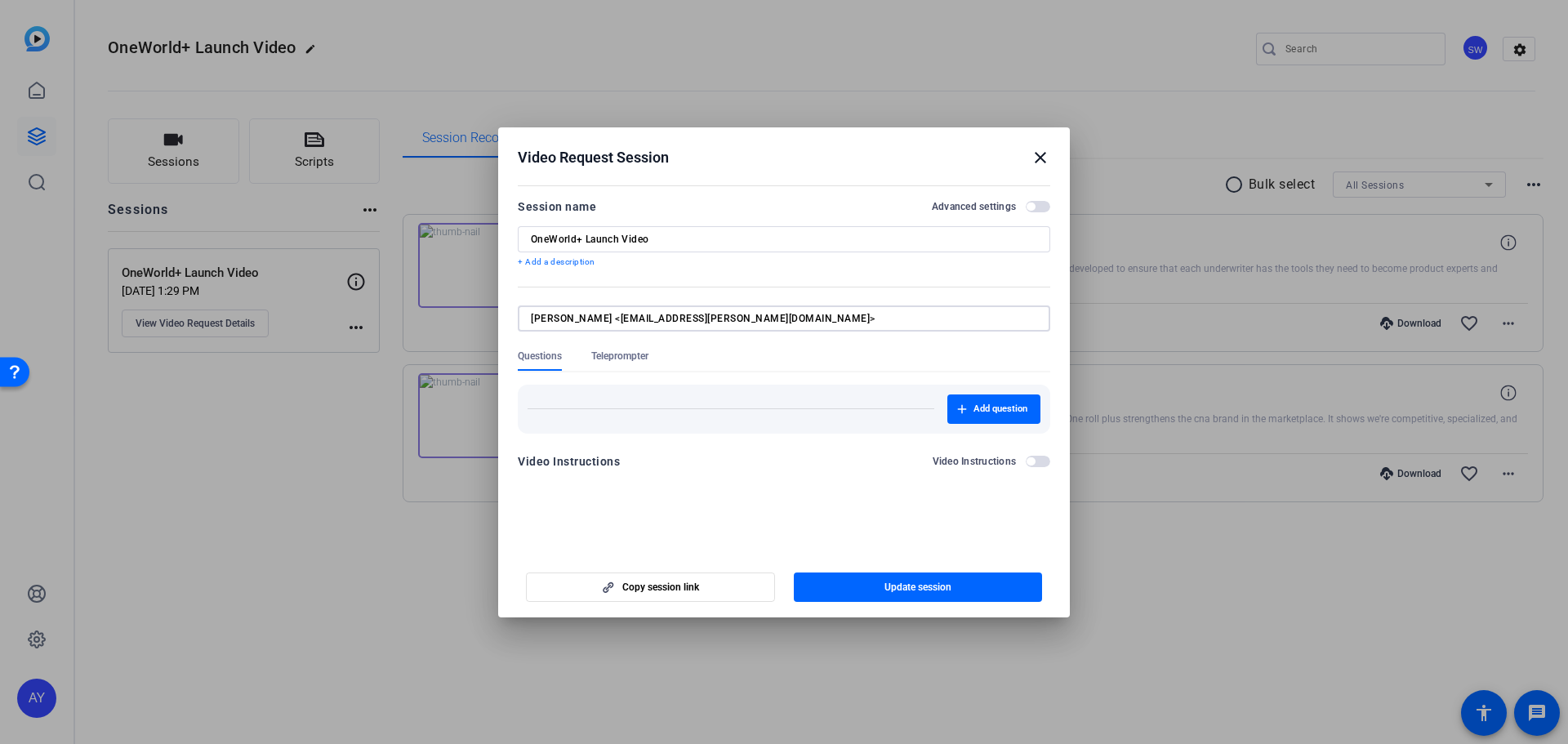
click at [601, 317] on input "[PERSON_NAME] <[EMAIL_ADDRESS][PERSON_NAME][DOMAIN_NAME]>" at bounding box center [781, 318] width 500 height 13
click at [699, 322] on input "[EMAIL_ADDRESS][PERSON_NAME][DOMAIN_NAME]>" at bounding box center [781, 318] width 500 height 13
type input "[EMAIL_ADDRESS][PERSON_NAME][DOMAIN_NAME]"
click at [1043, 210] on span "button" at bounding box center [1038, 206] width 25 height 11
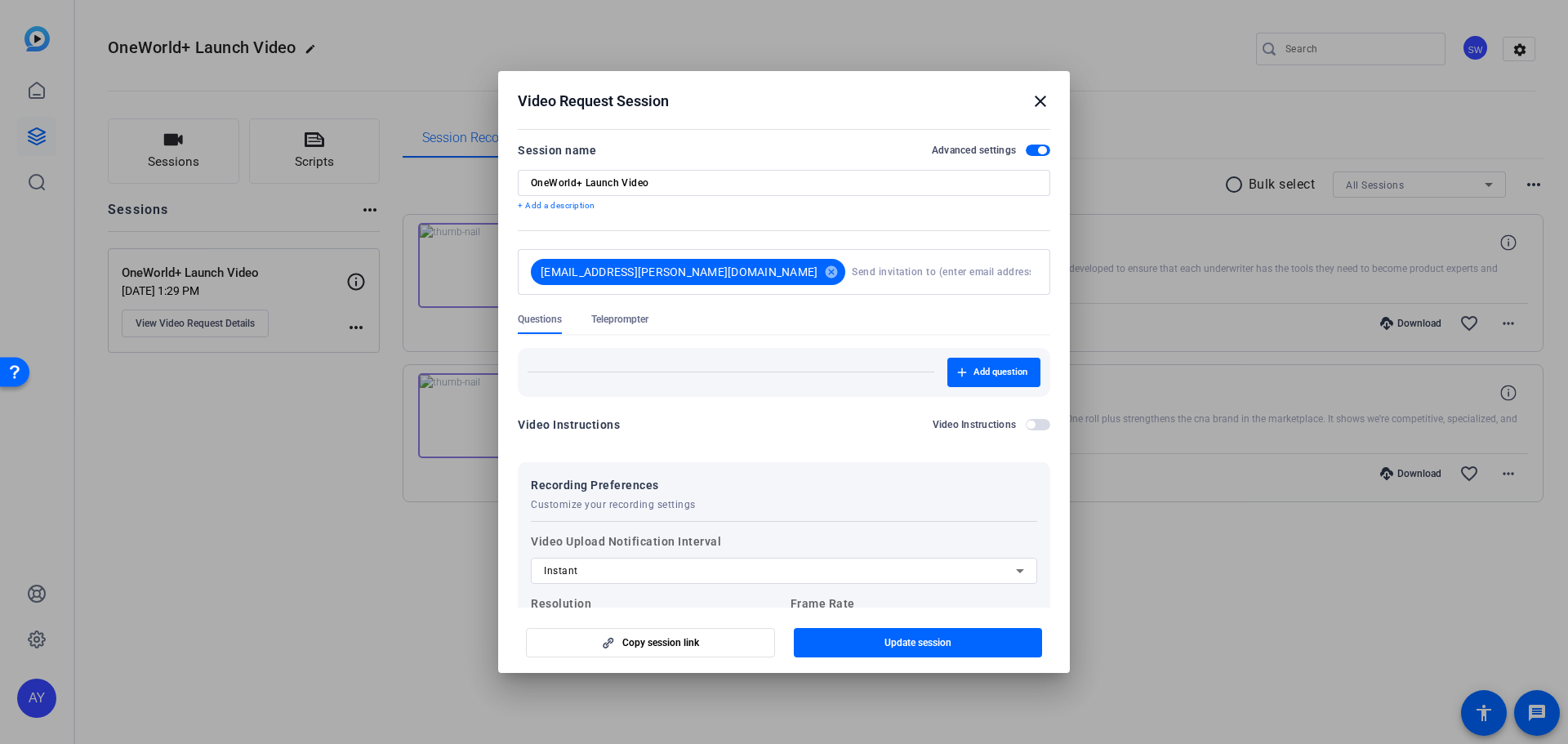
click at [1025, 152] on span "button" at bounding box center [1038, 151] width 25 height 11
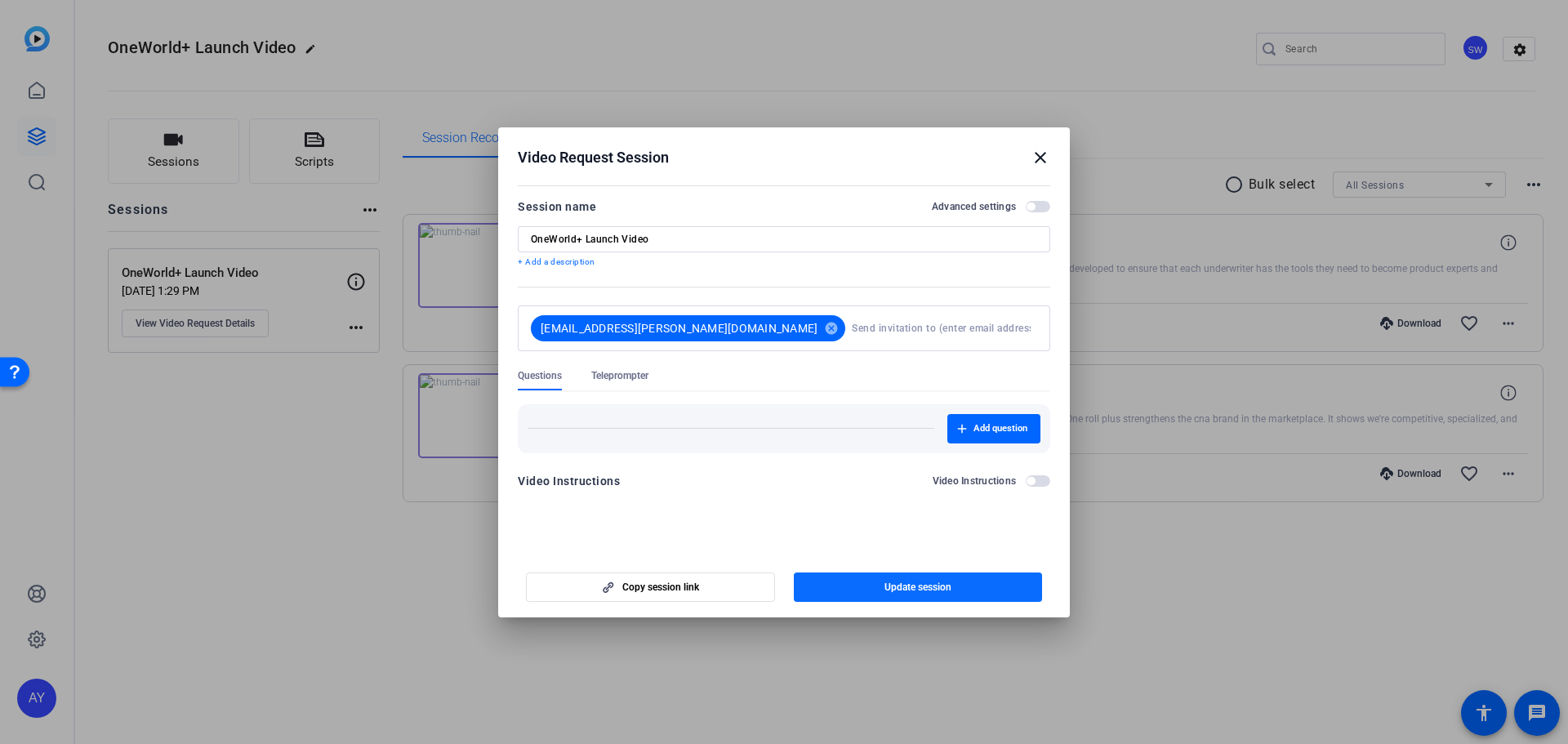
click at [917, 584] on span "Update session" at bounding box center [918, 587] width 67 height 13
click at [917, 583] on span "Update session" at bounding box center [918, 587] width 67 height 13
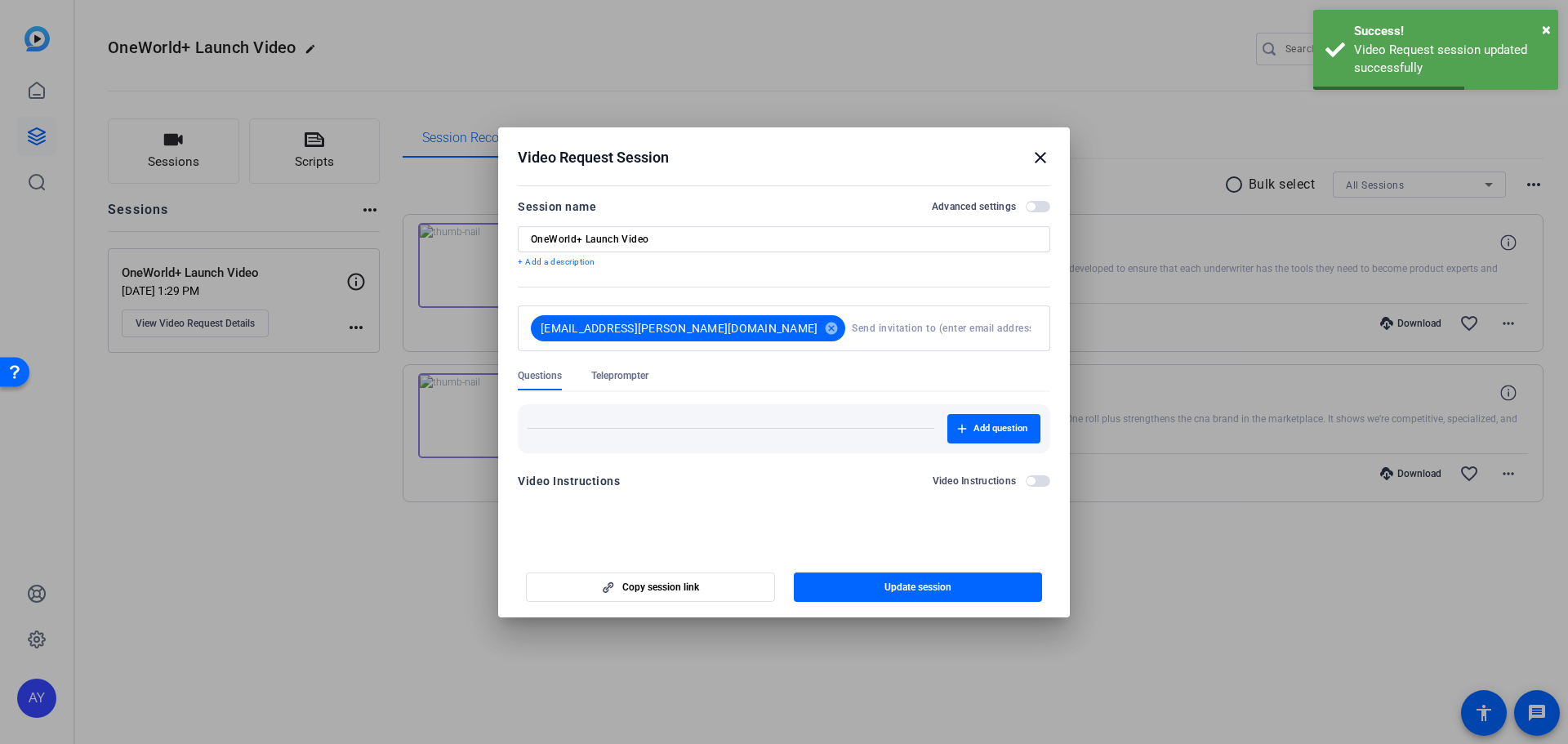
click at [1044, 151] on mat-icon "close" at bounding box center [1040, 158] width 20 height 20
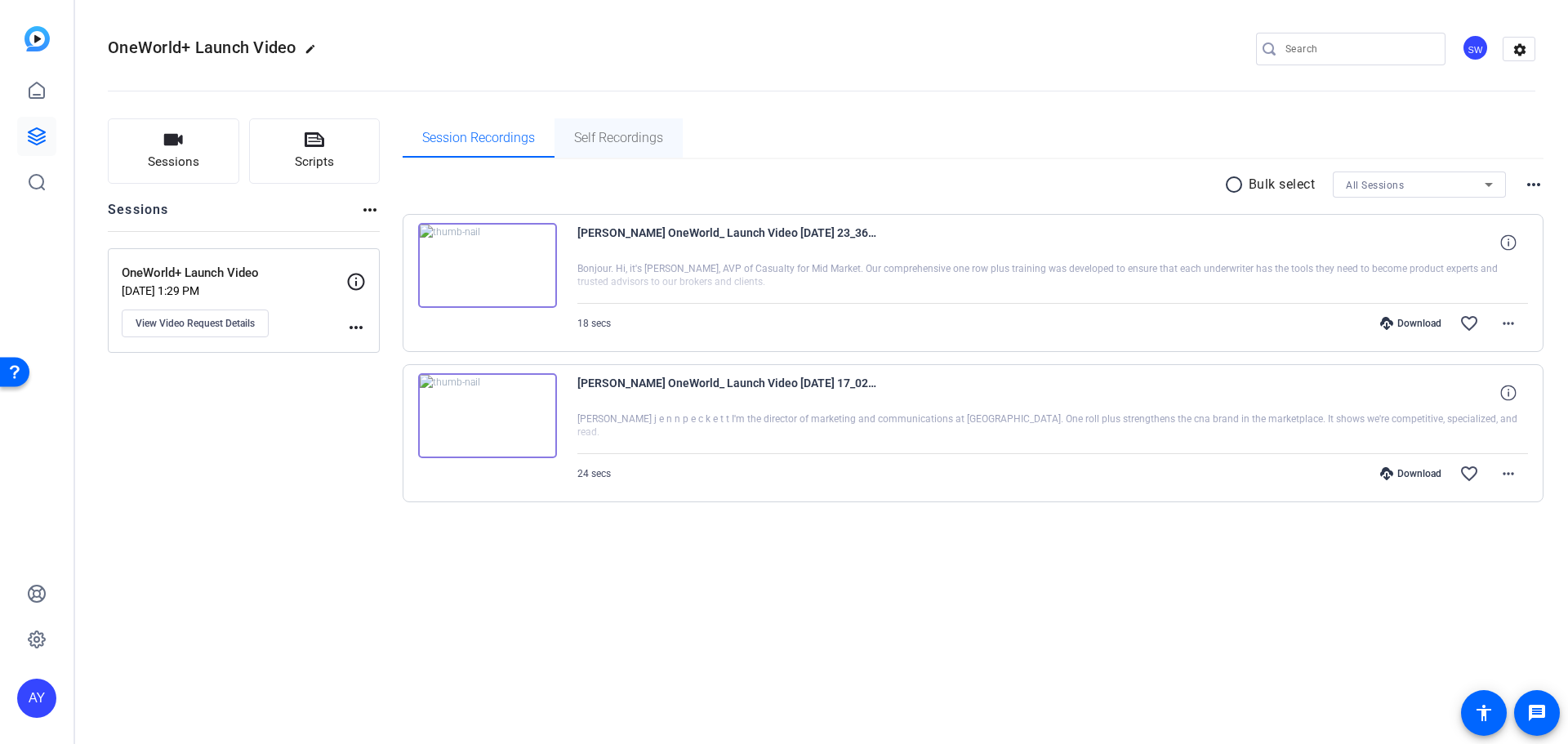
click at [615, 129] on span "Self Recordings" at bounding box center [618, 138] width 89 height 39
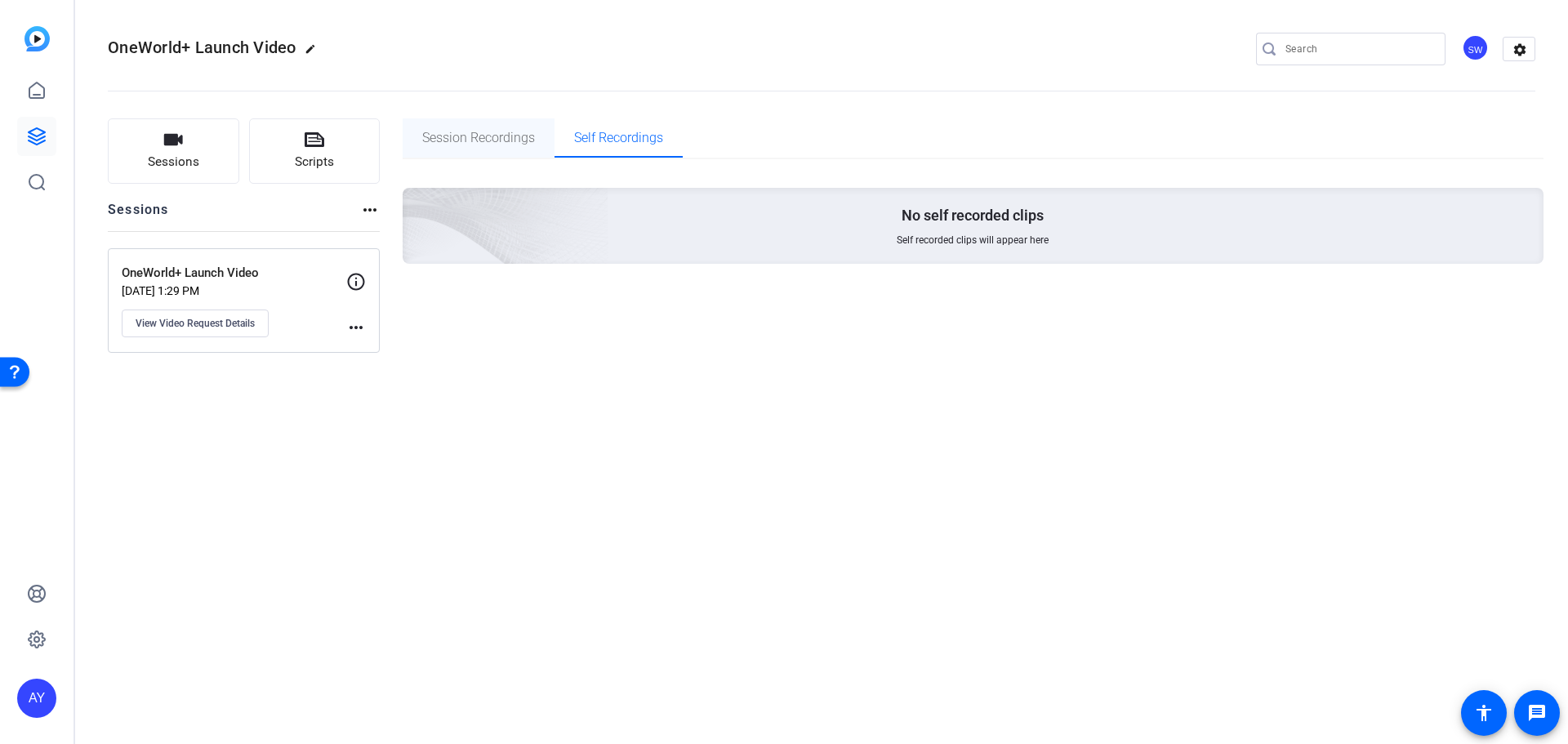
click at [516, 138] on span "Session Recordings" at bounding box center [479, 138] width 113 height 13
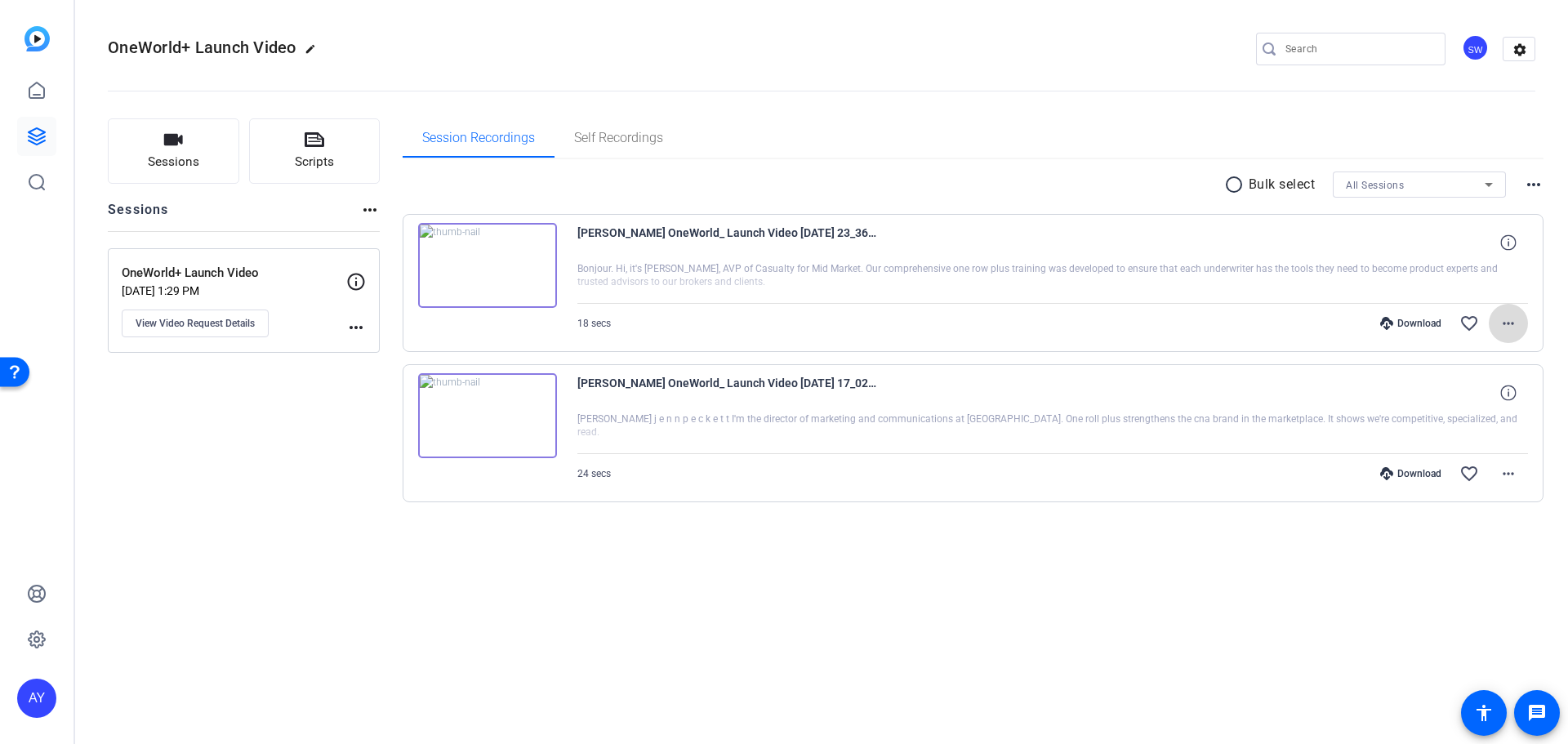
click at [1506, 325] on mat-icon "more_horiz" at bounding box center [1508, 323] width 20 height 20
click at [1292, 539] on div at bounding box center [784, 372] width 1568 height 744
click at [1488, 186] on icon at bounding box center [1489, 184] width 8 height 4
click at [1160, 128] on div at bounding box center [784, 372] width 1568 height 744
click at [1538, 185] on mat-icon "more_horiz" at bounding box center [1534, 185] width 20 height 20
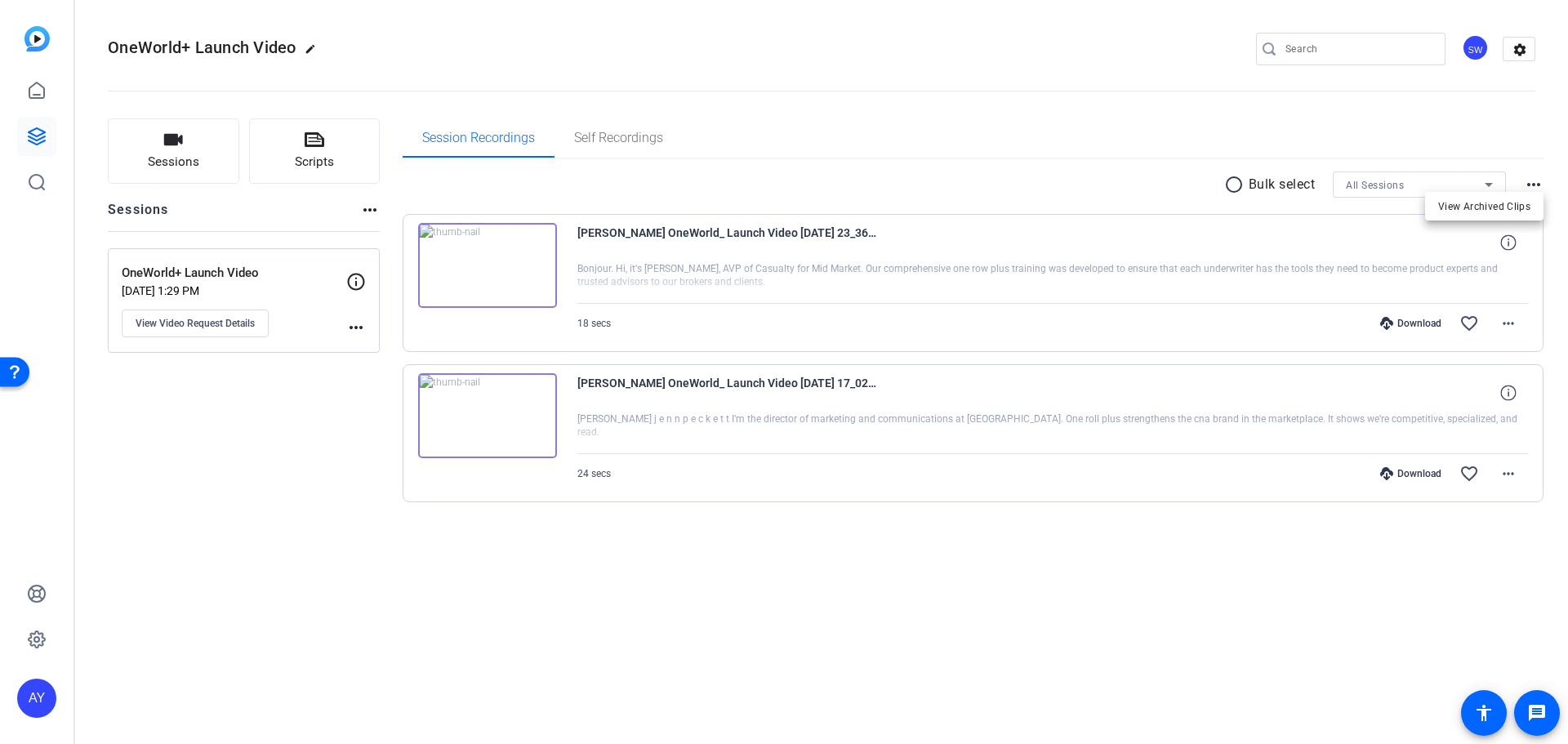
click at [312, 43] on div at bounding box center [784, 372] width 1568 height 744
click at [313, 49] on mat-icon "edit" at bounding box center [314, 53] width 20 height 20
click at [143, 507] on div "Sessions Scripts Sessions more_horiz OneWorld+ Launch Video [DATE] 1:29 PM View…" at bounding box center [244, 336] width 272 height 436
click at [1518, 48] on mat-icon "settings" at bounding box center [1520, 50] width 33 height 25
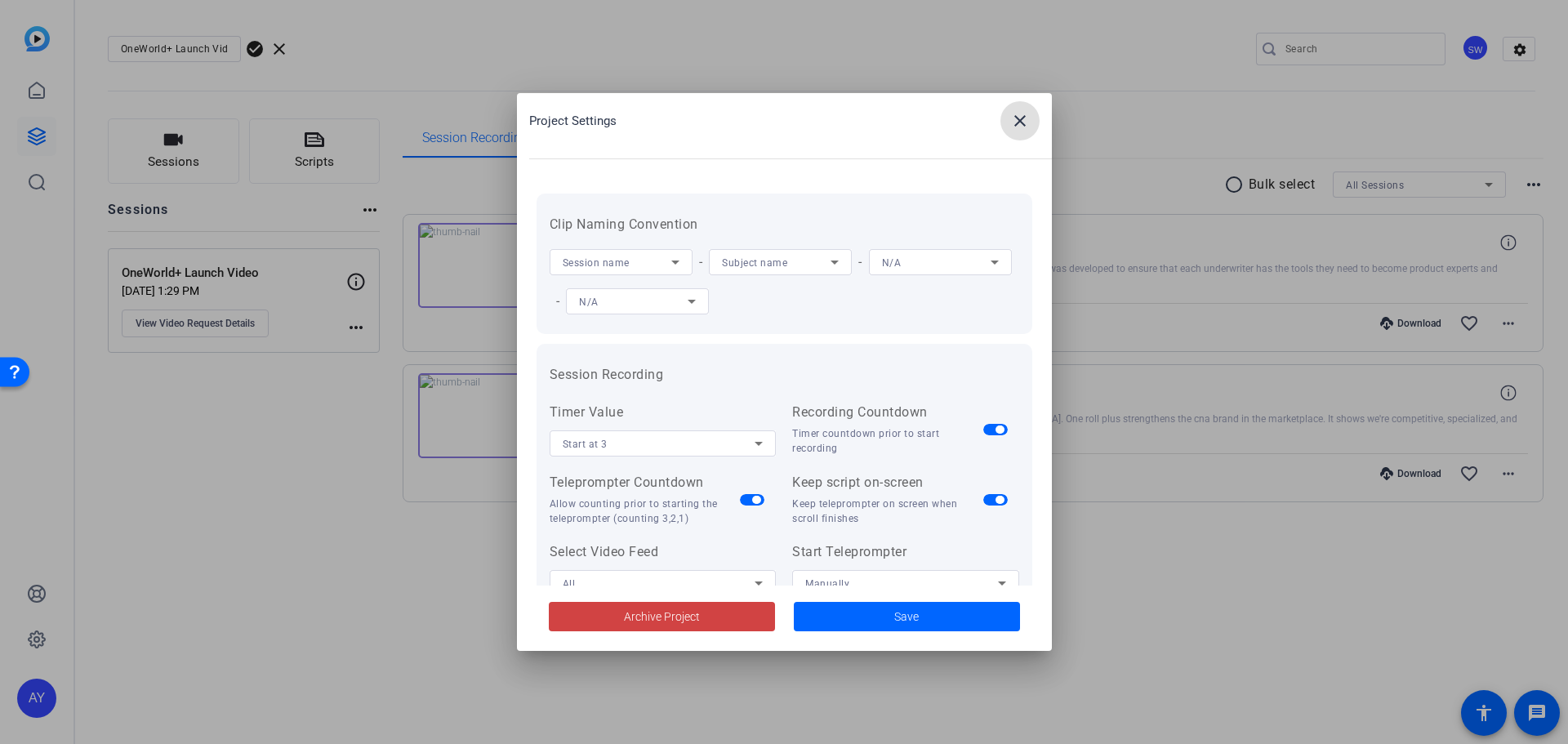
click at [1023, 118] on mat-icon "close" at bounding box center [1020, 121] width 20 height 20
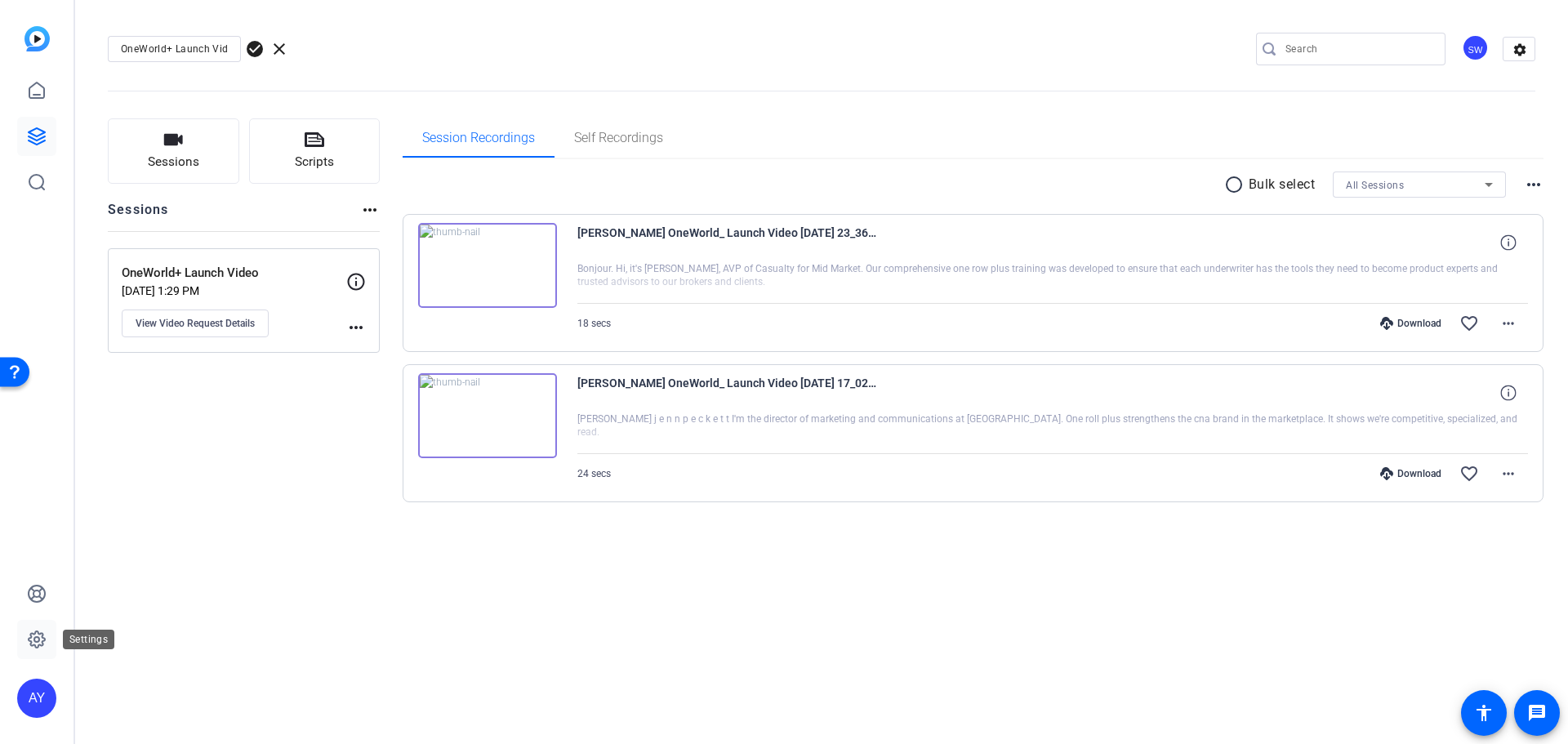
click at [44, 641] on icon at bounding box center [37, 639] width 16 height 16
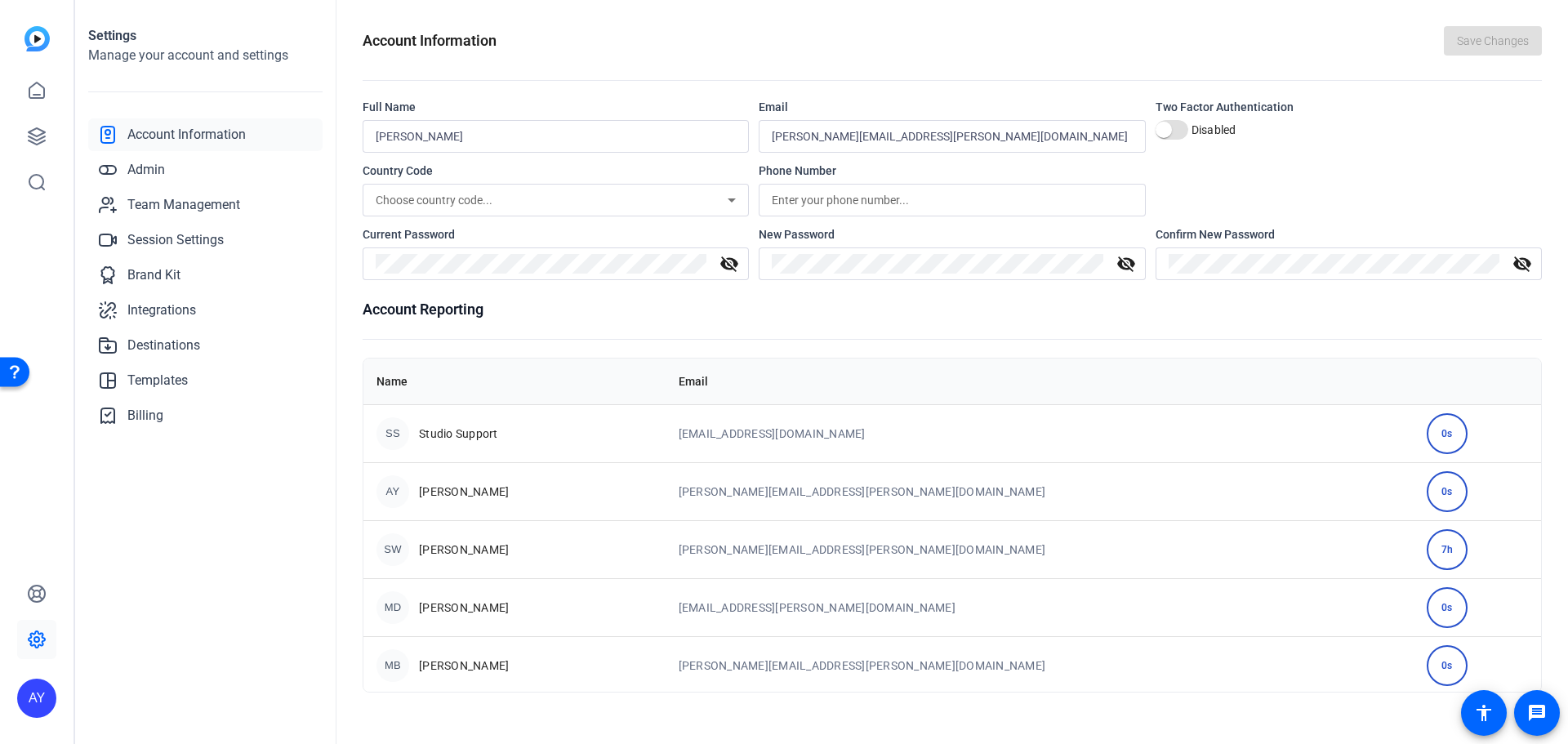
click at [848, 202] on input "text" at bounding box center [952, 200] width 360 height 20
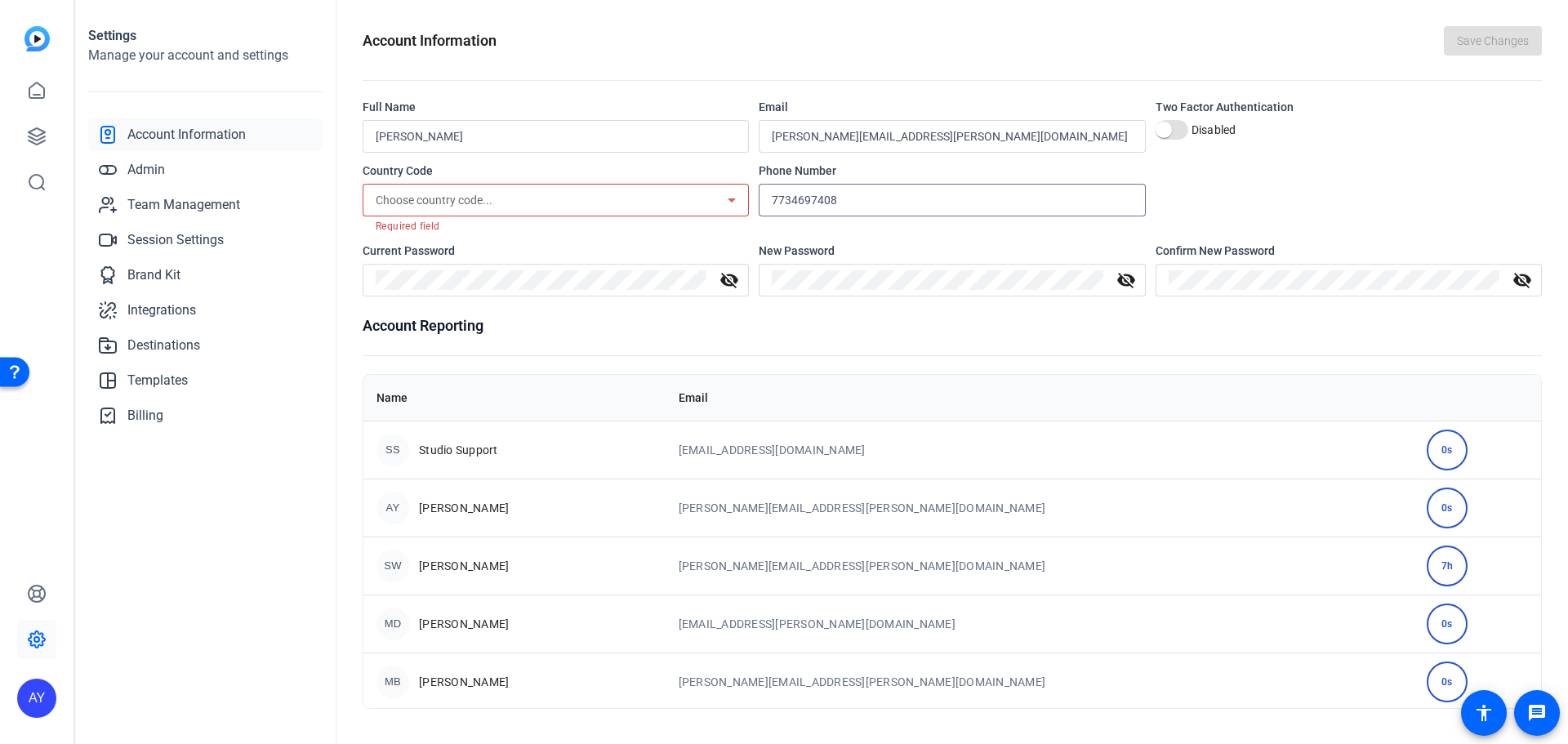
type input "7734697408"
click at [740, 197] on icon at bounding box center [732, 200] width 20 height 20
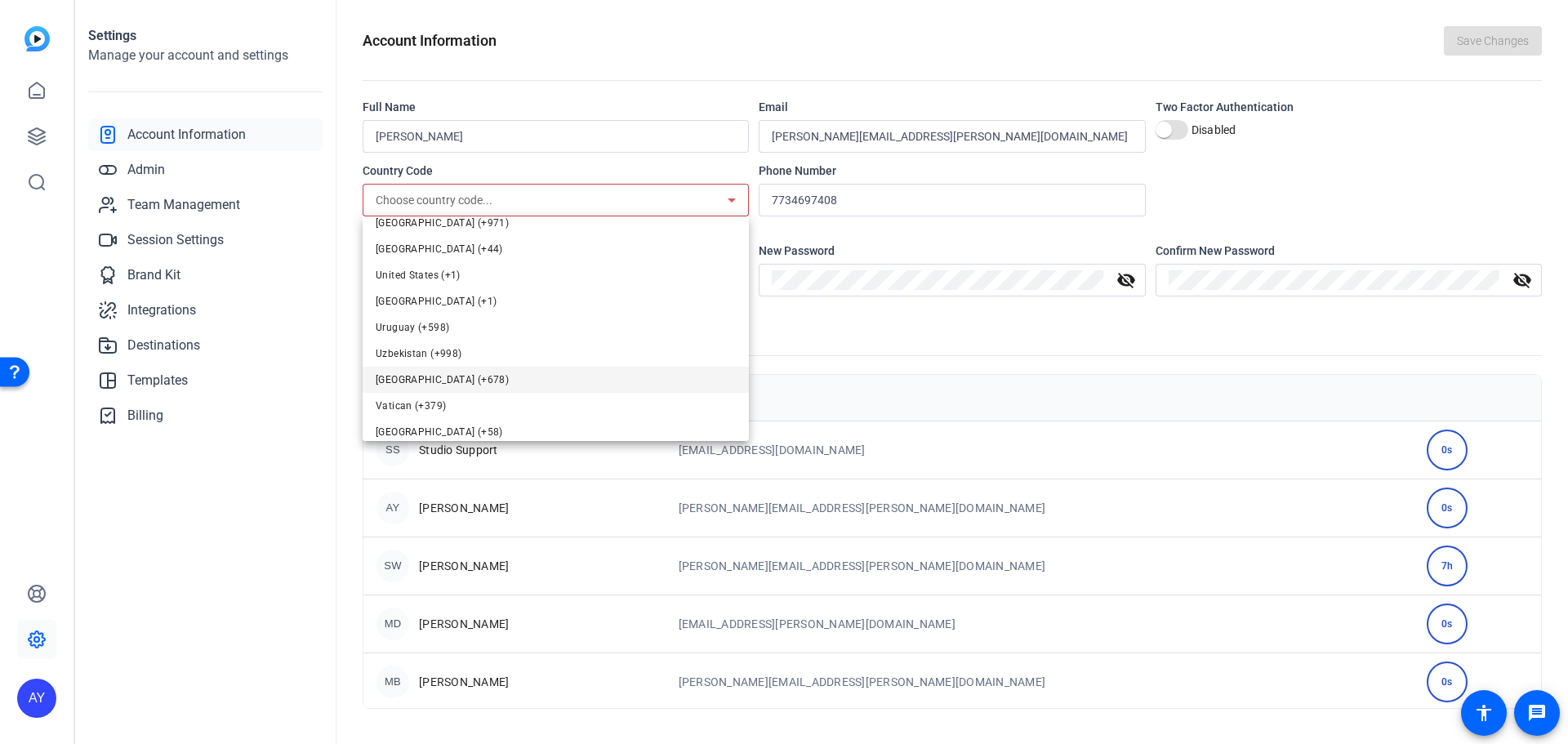
scroll to position [6094, 0]
click at [432, 271] on span "United States (+1)" at bounding box center [418, 271] width 85 height 20
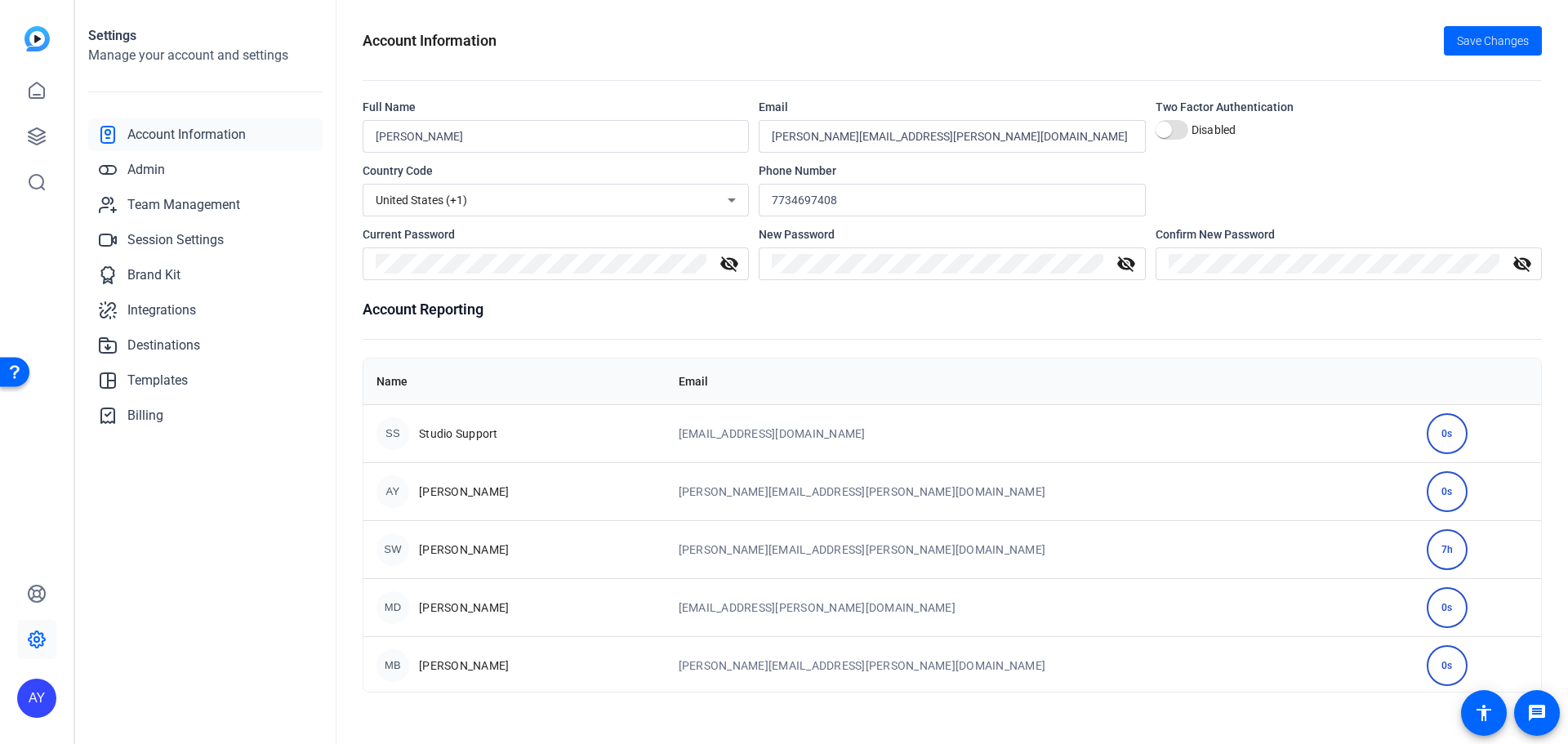
click at [1558, 548] on div "Account Information Save Changes Full Name [PERSON_NAME] Email [PERSON_NAME][EM…" at bounding box center [952, 372] width 1232 height 744
click at [183, 201] on span "Team Management" at bounding box center [184, 205] width 113 height 20
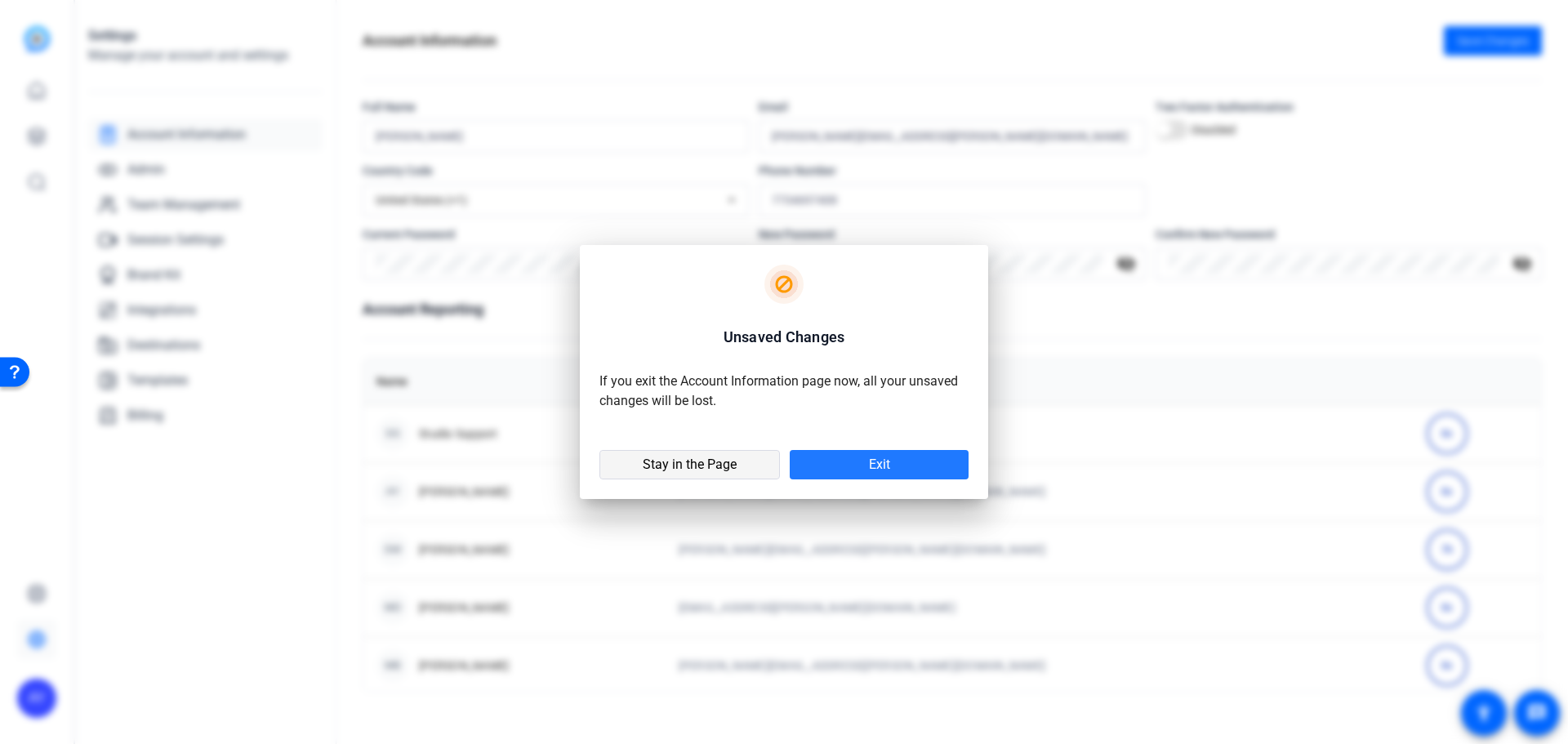
click at [711, 465] on span "Stay in the Page" at bounding box center [689, 465] width 94 height 16
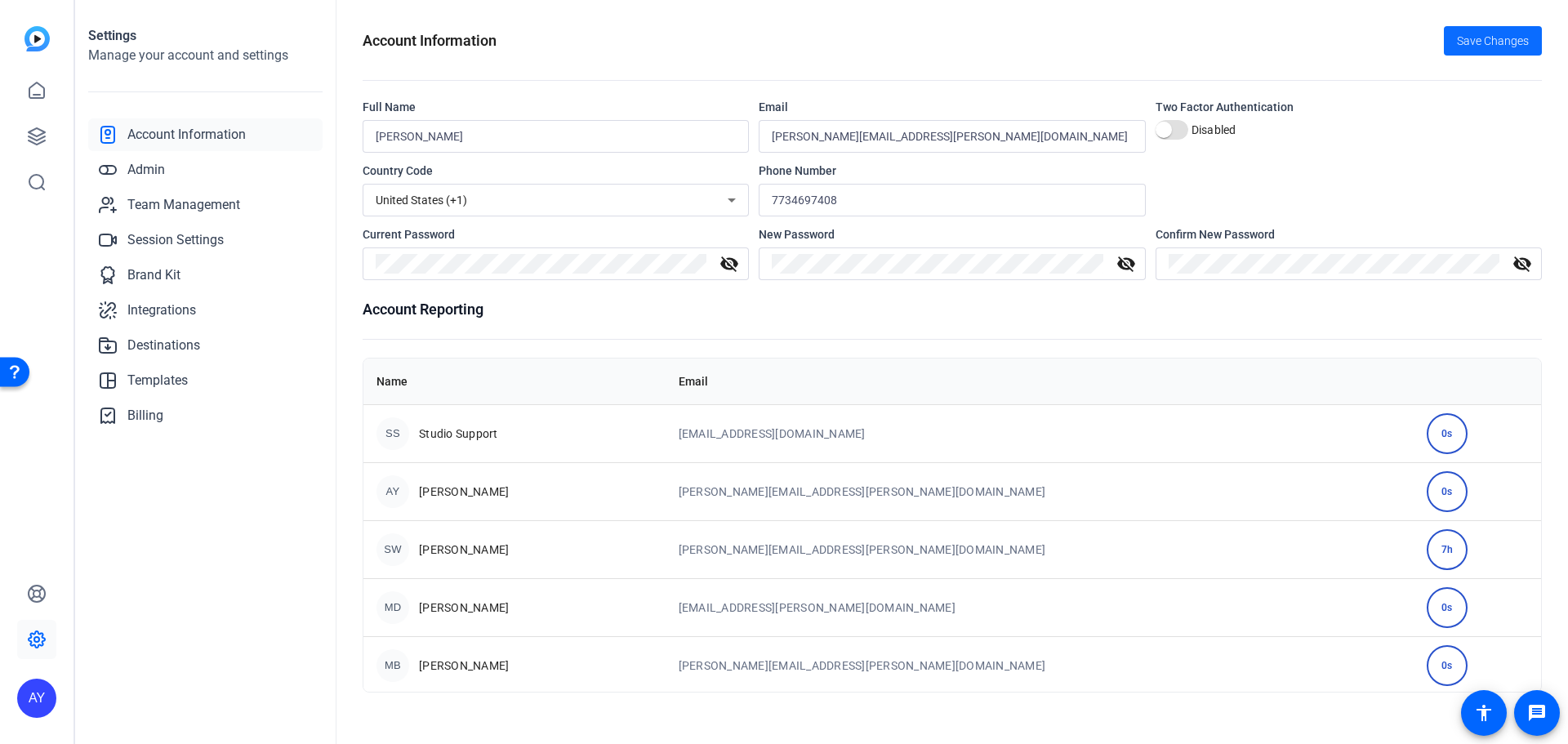
click at [1487, 38] on span "Save Changes" at bounding box center [1493, 41] width 72 height 17
click at [196, 201] on span "Team Management" at bounding box center [184, 205] width 113 height 20
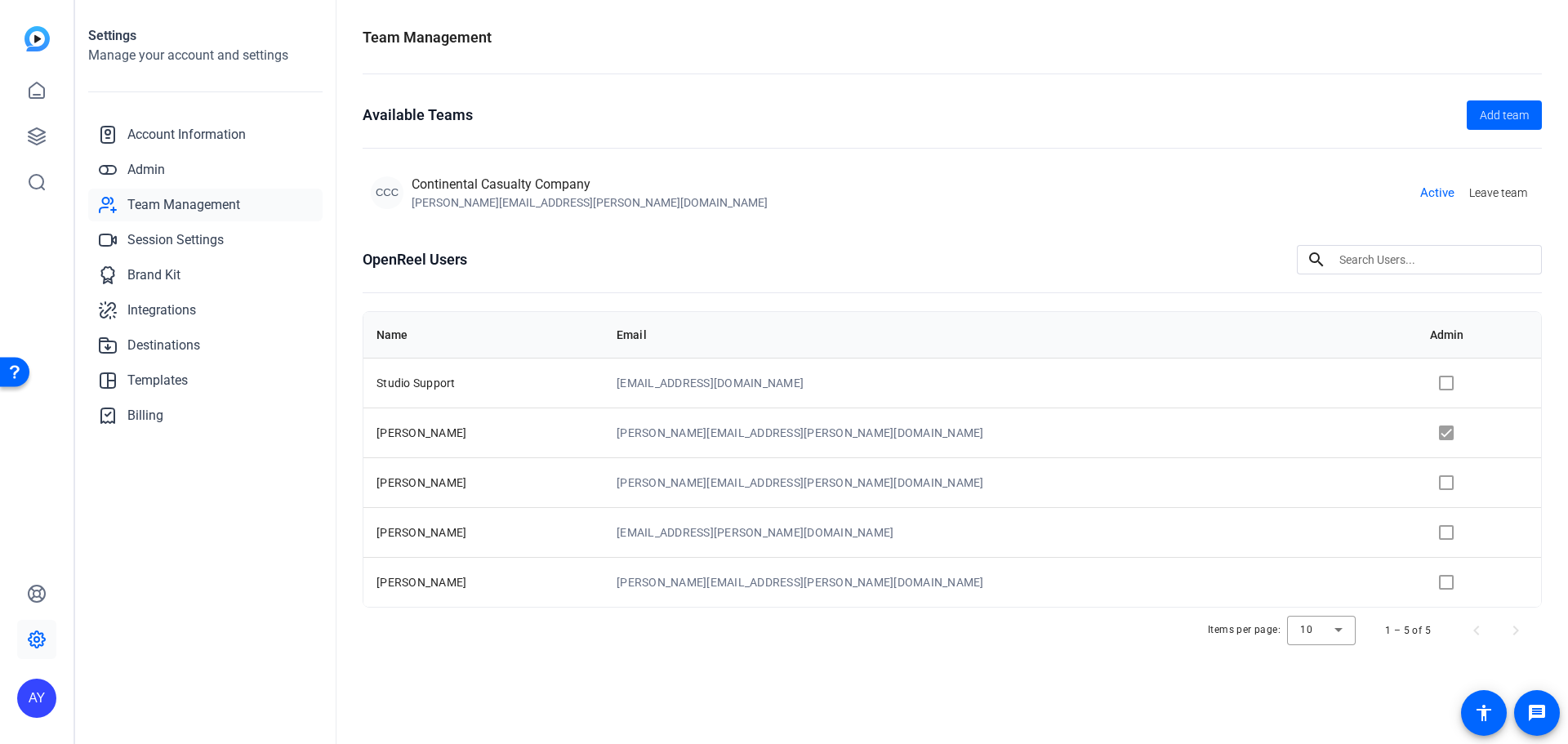
click at [1417, 533] on td at bounding box center [1479, 532] width 124 height 50
click at [1417, 535] on td at bounding box center [1479, 532] width 124 height 50
click at [1417, 480] on td at bounding box center [1479, 482] width 124 height 50
click at [145, 240] on span "Session Settings" at bounding box center [176, 240] width 97 height 20
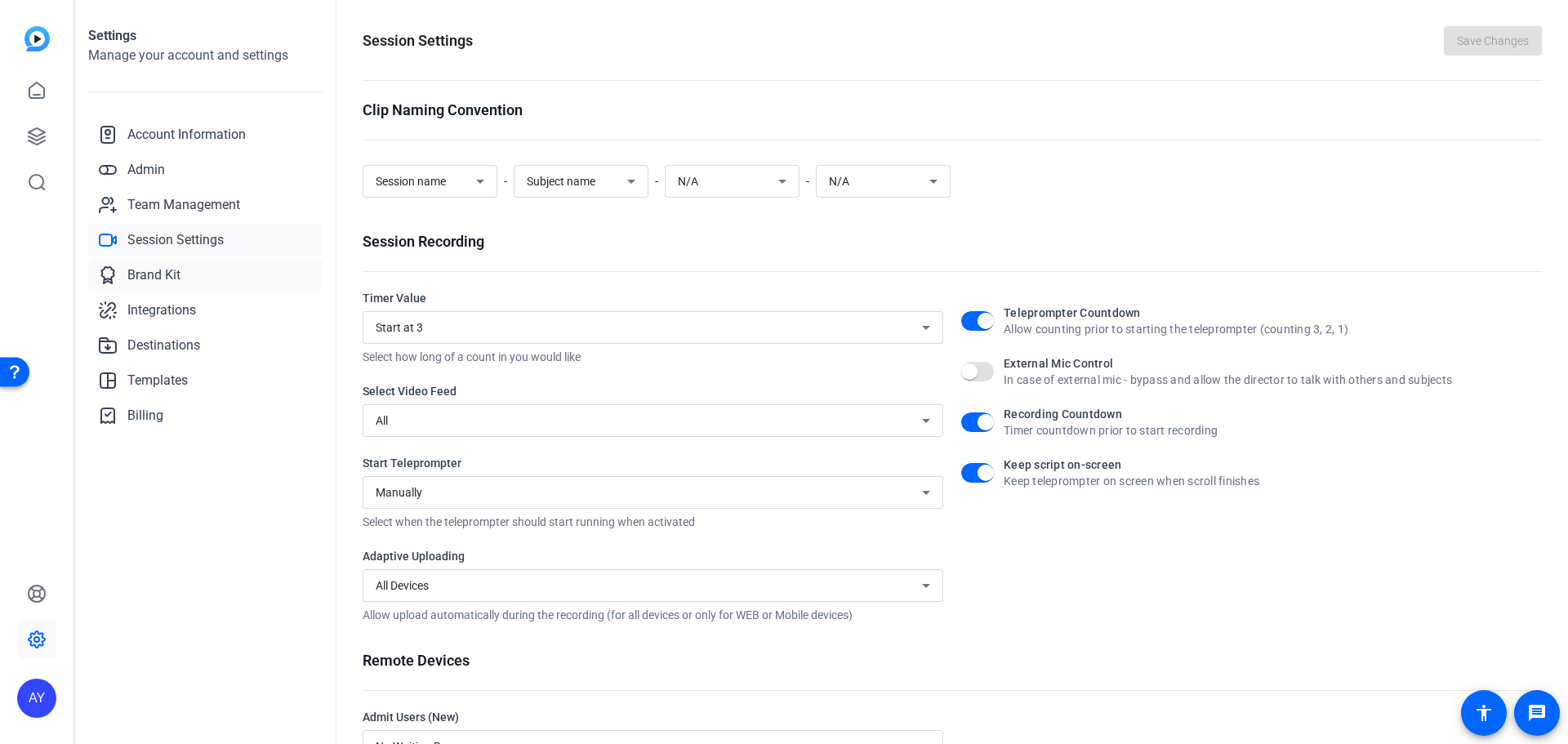
click at [152, 277] on span "Brand Kit" at bounding box center [154, 275] width 53 height 20
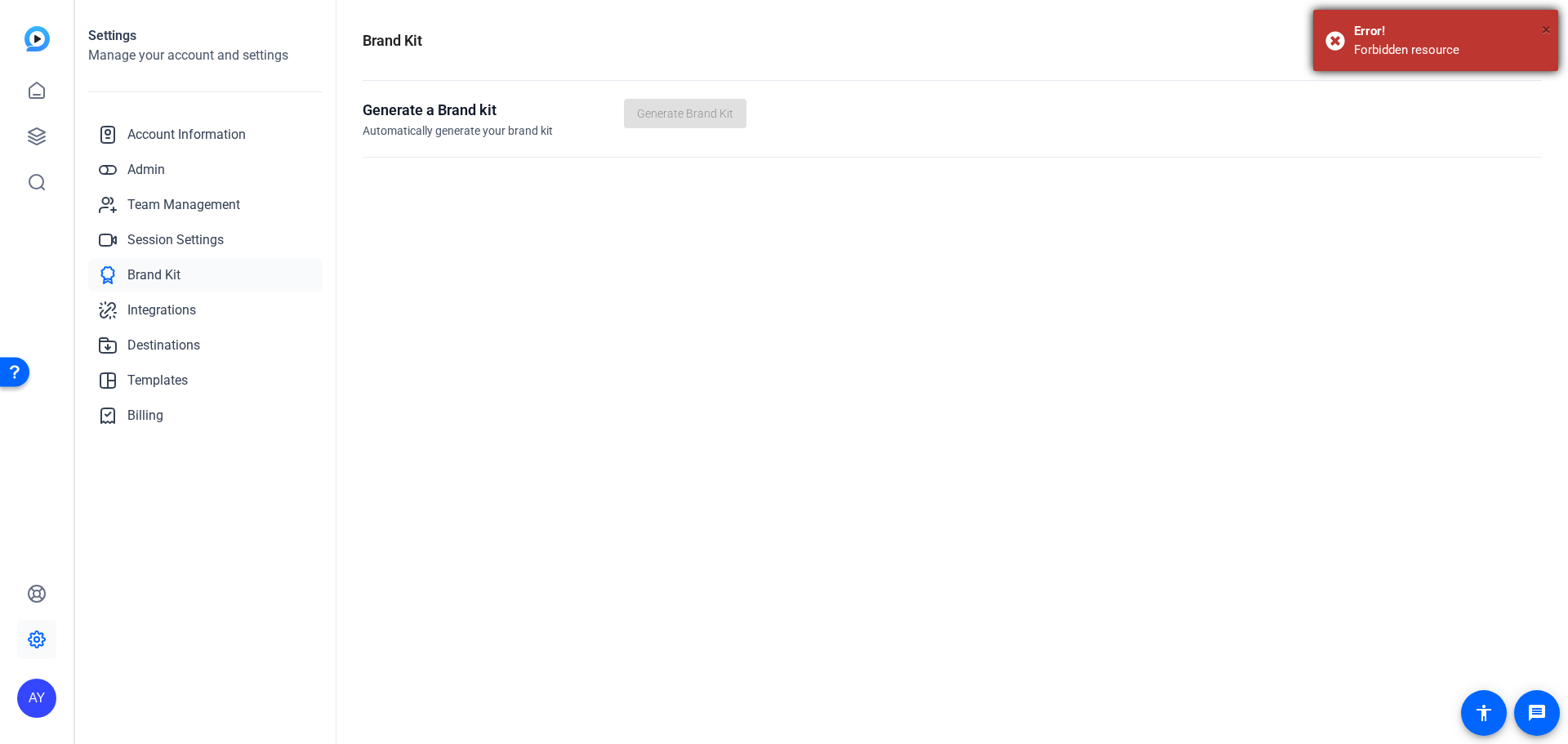
click at [1542, 28] on span "×" at bounding box center [1546, 29] width 9 height 20
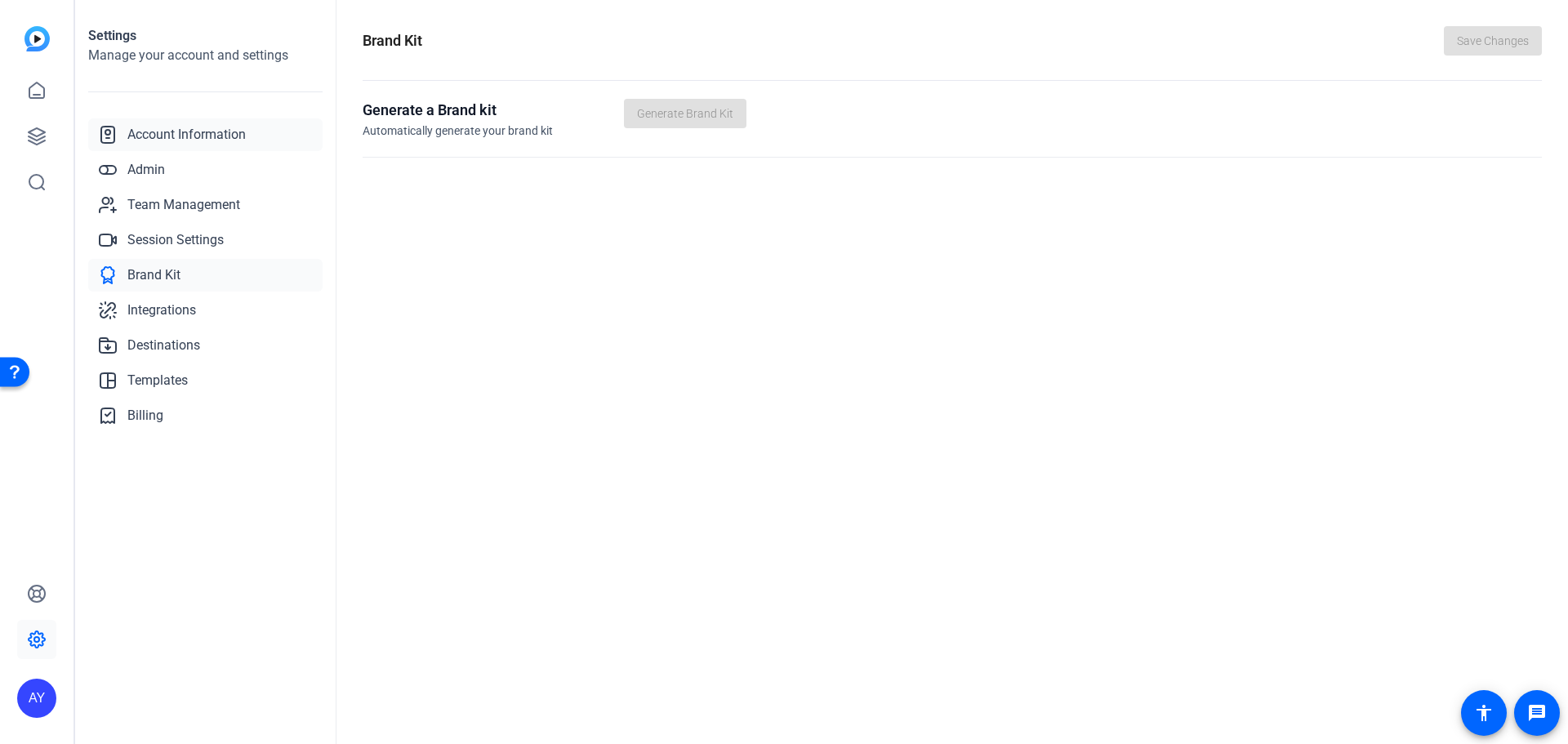
click at [169, 136] on span "Account Information" at bounding box center [187, 135] width 119 height 20
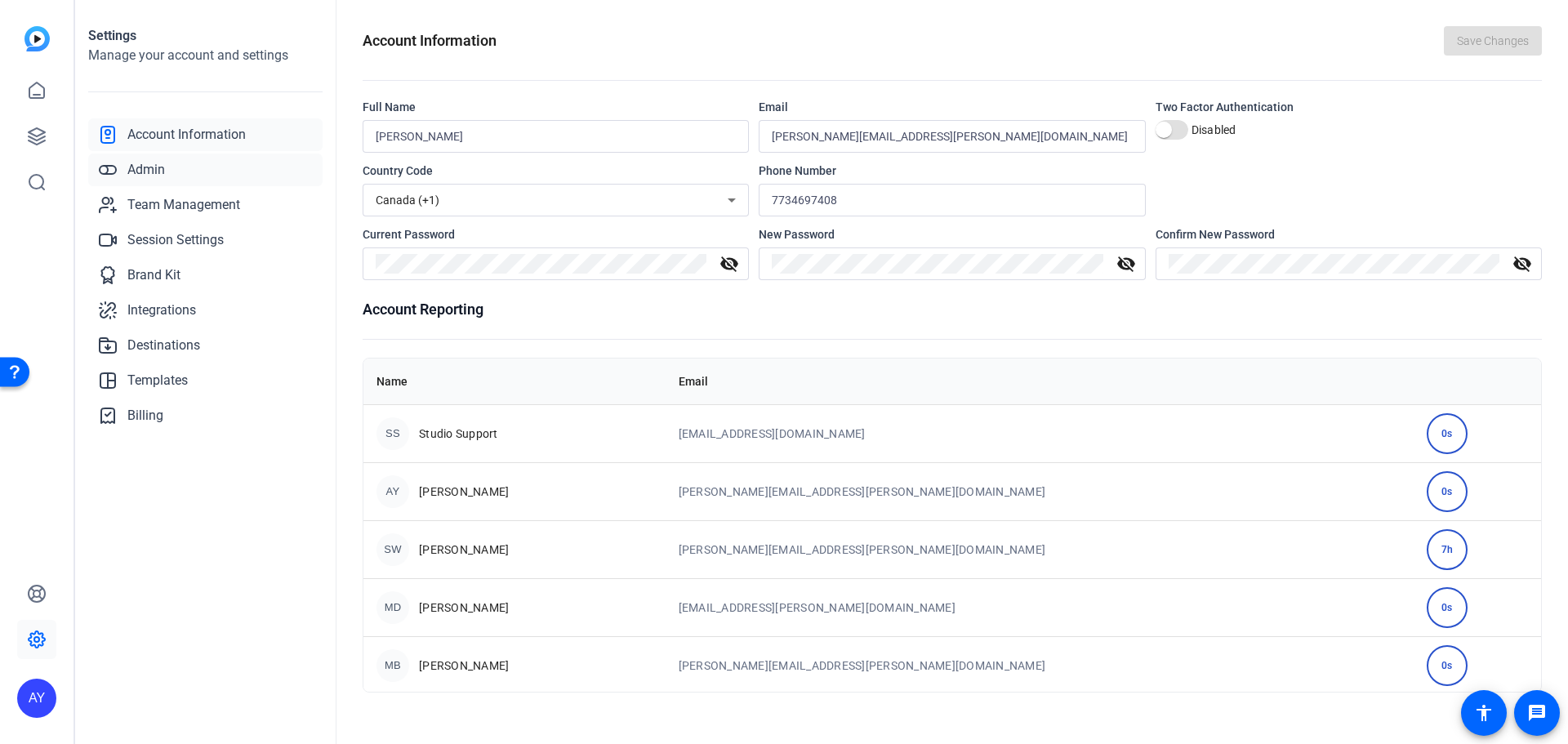
click at [158, 172] on span "Admin" at bounding box center [146, 170] width 38 height 20
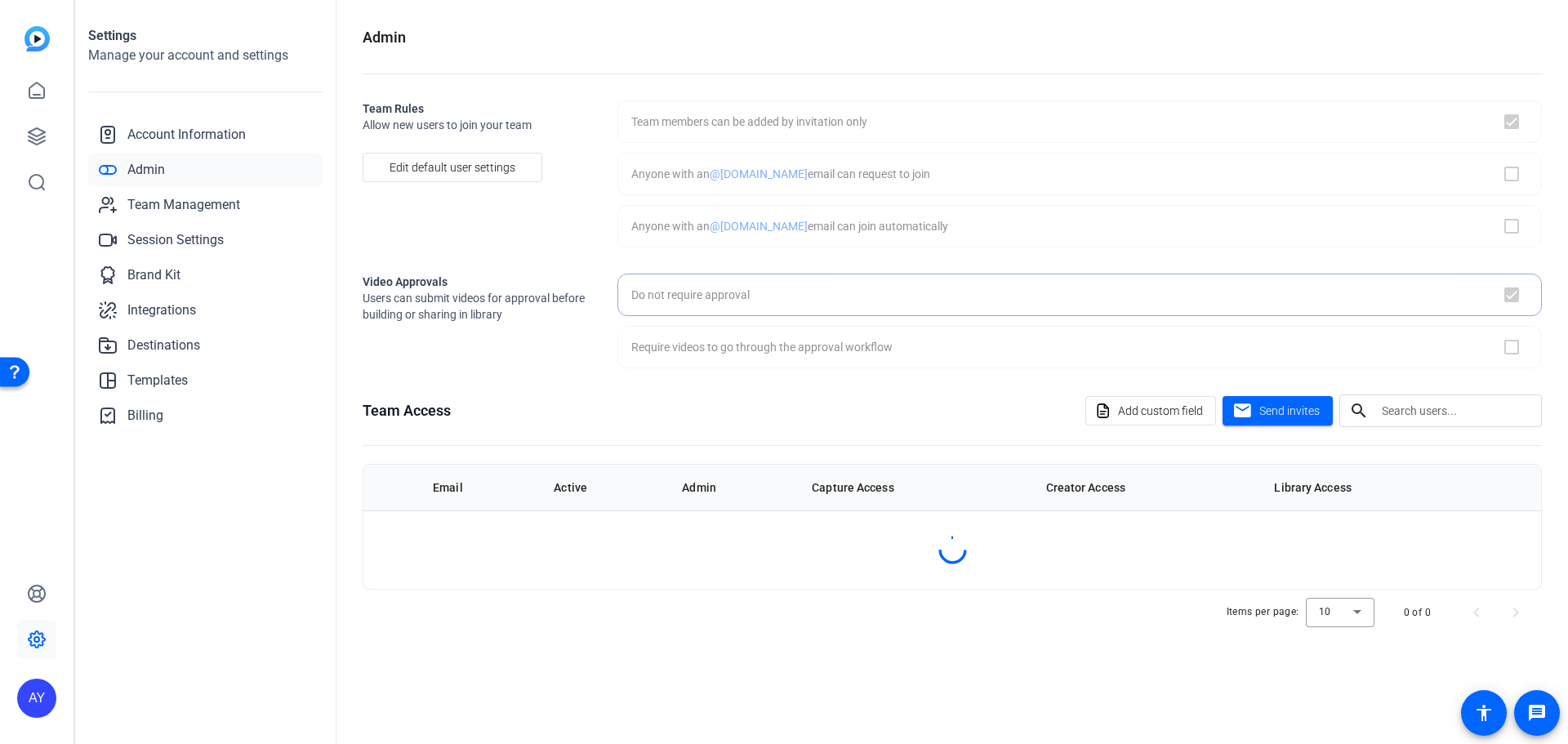
checkbox input "true"
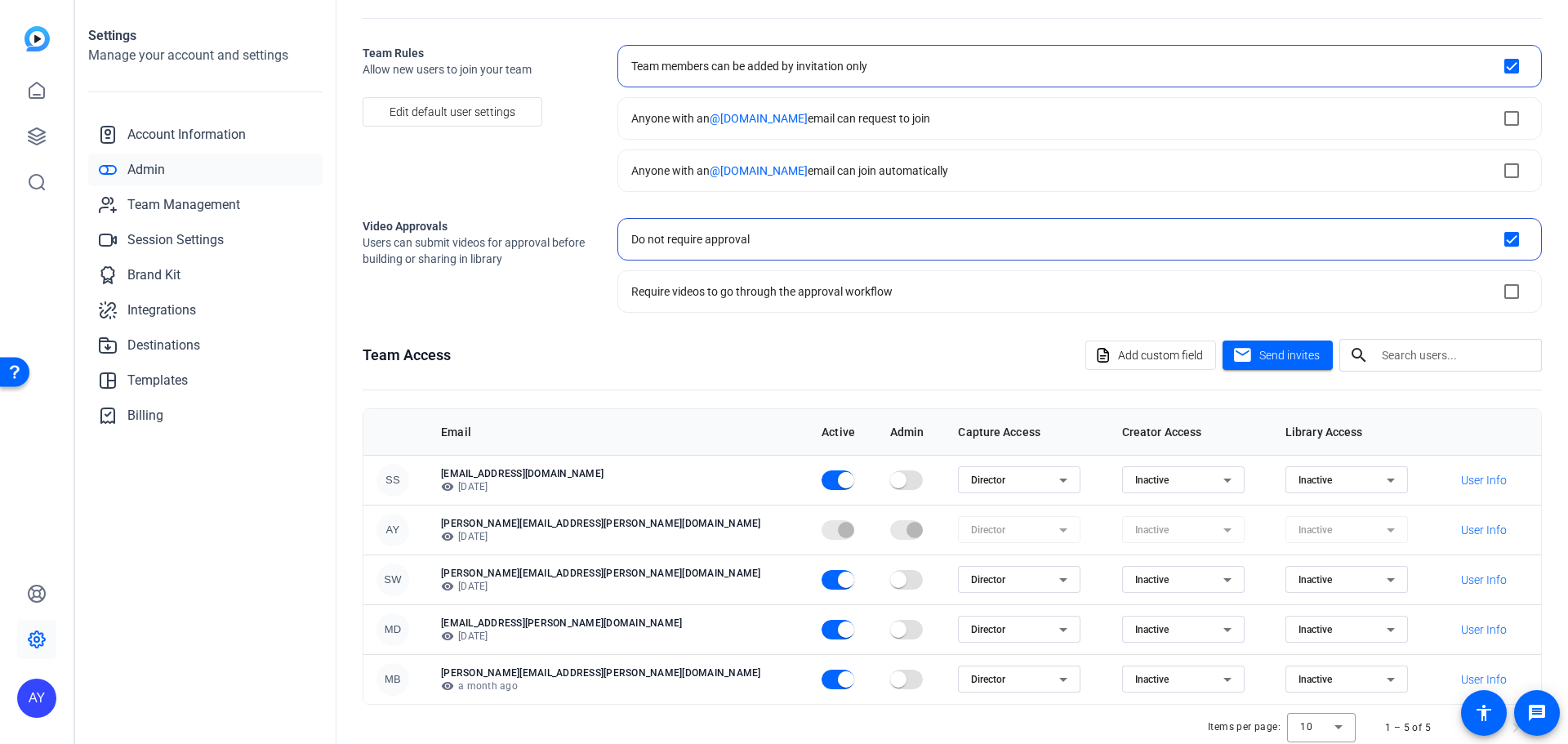
scroll to position [82, 0]
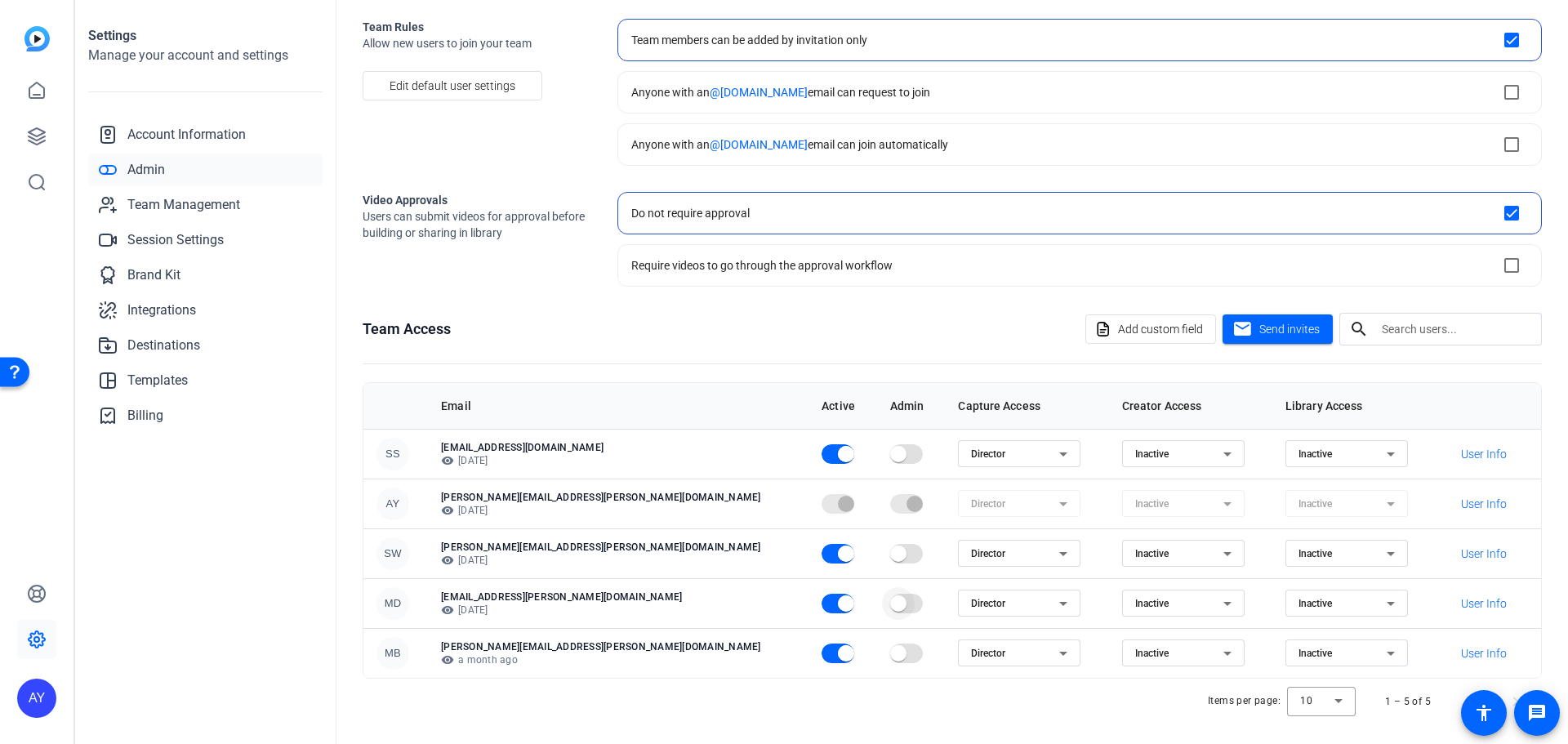
click at [882, 607] on span "button" at bounding box center [899, 603] width 33 height 33
click at [1381, 606] on icon at bounding box center [1390, 603] width 20 height 20
click at [1293, 634] on mat-option "Director" at bounding box center [1289, 636] width 123 height 26
click at [1386, 553] on icon at bounding box center [1390, 553] width 8 height 4
click at [1304, 586] on mat-option "Director" at bounding box center [1289, 586] width 123 height 26
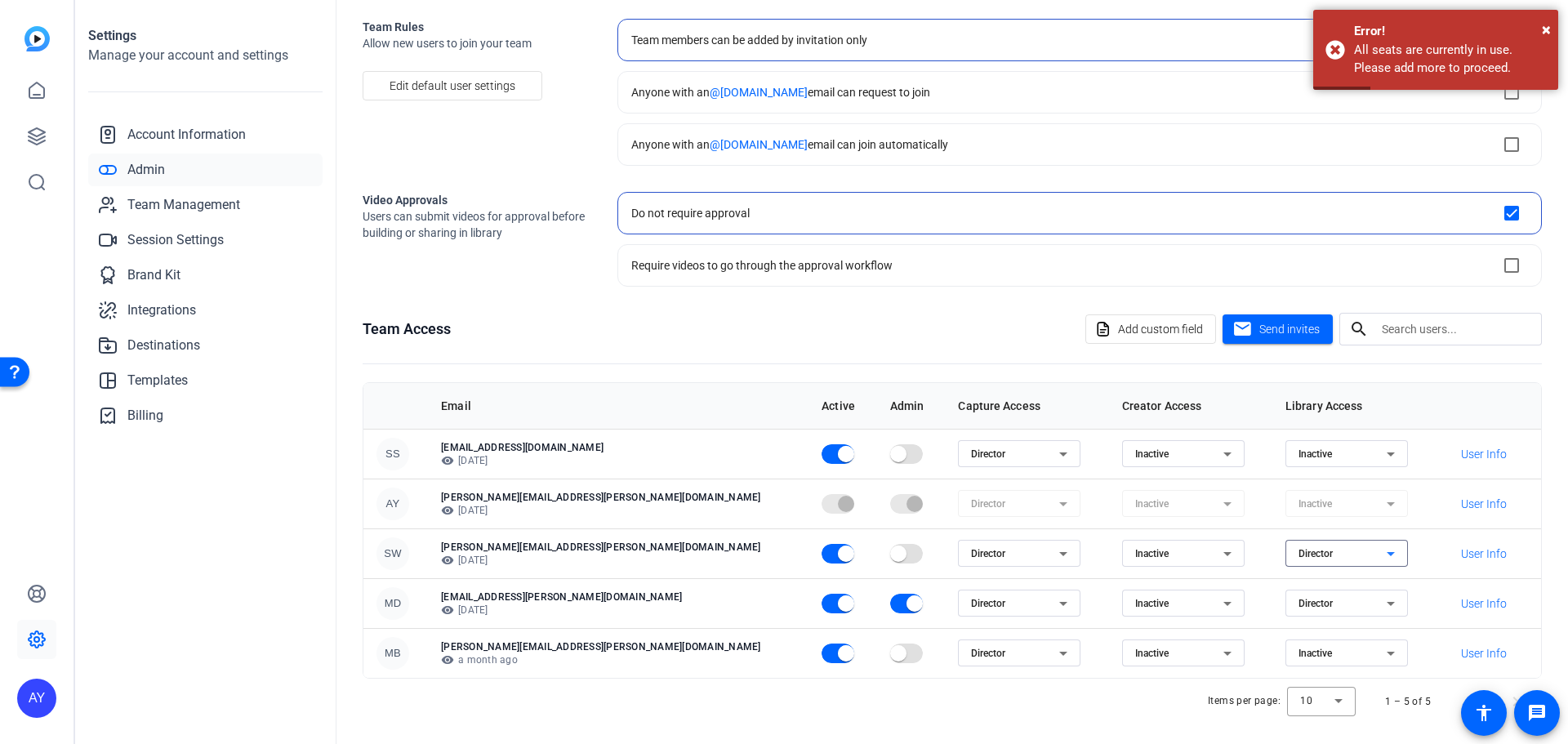
click at [1218, 557] on icon at bounding box center [1228, 553] width 20 height 20
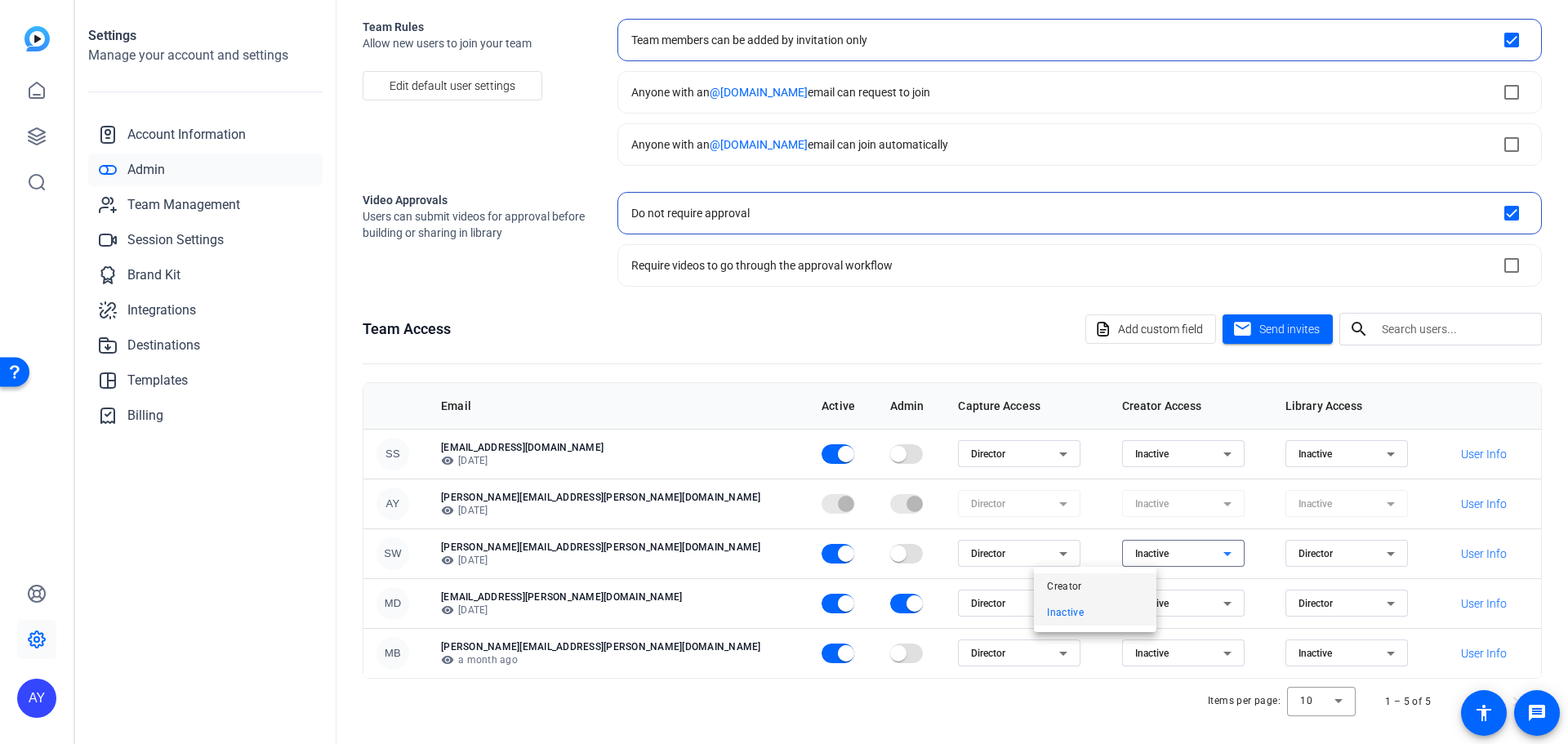
click at [1099, 588] on mat-option "Creator" at bounding box center [1095, 586] width 123 height 26
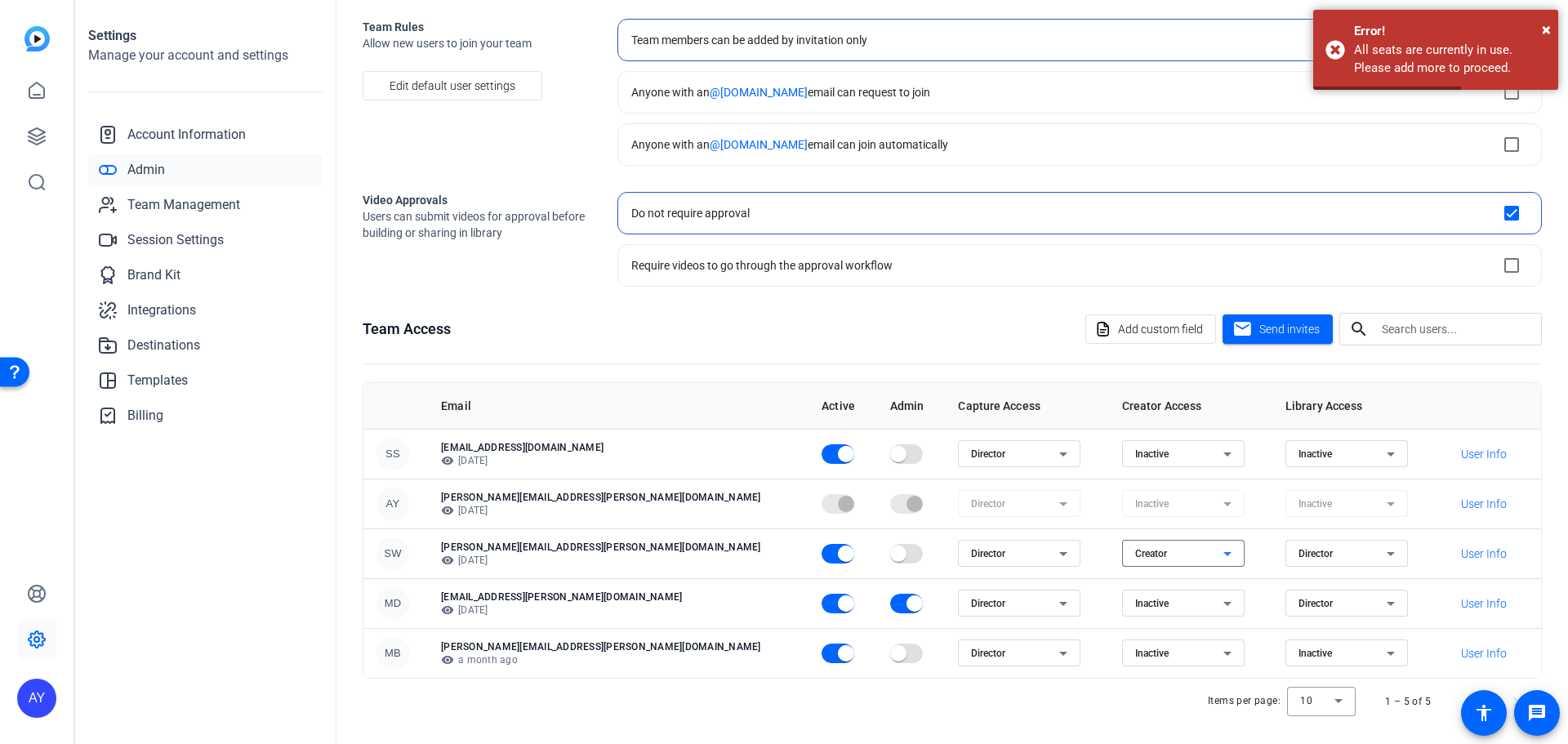
click at [1218, 604] on icon at bounding box center [1228, 603] width 20 height 20
click at [1112, 630] on mat-option "Creator" at bounding box center [1095, 636] width 123 height 26
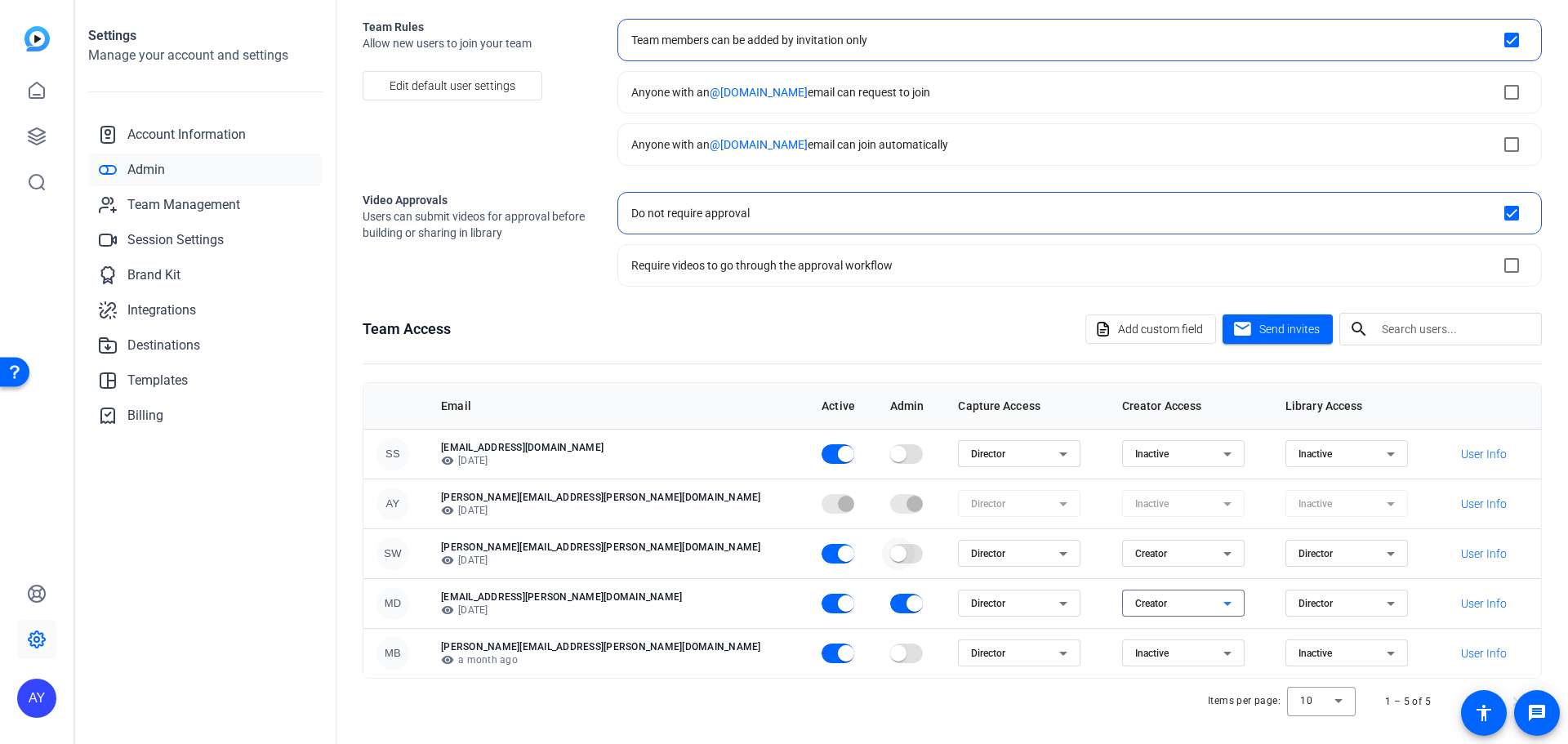
click at [882, 551] on span "button" at bounding box center [899, 553] width 33 height 33
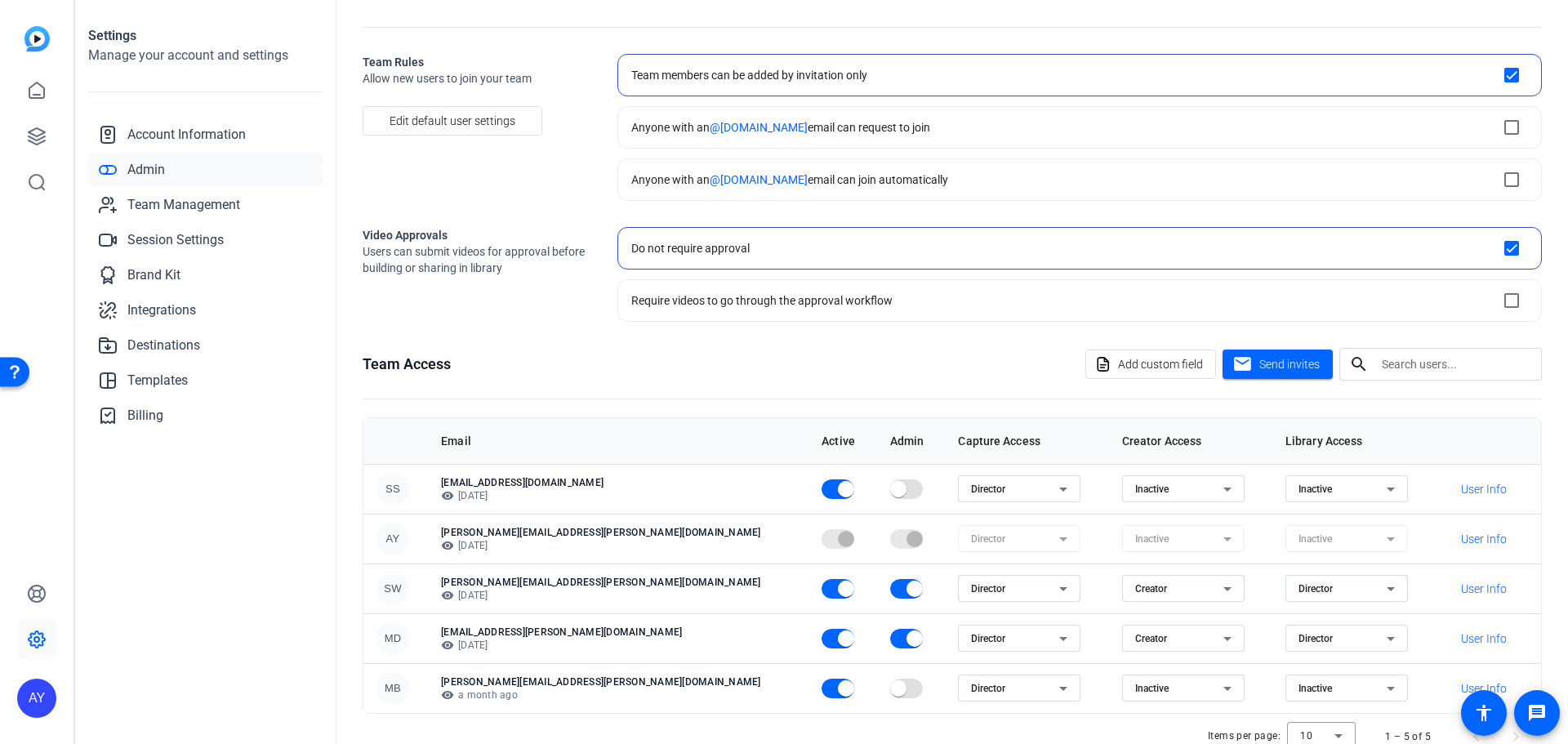
scroll to position [88, 0]
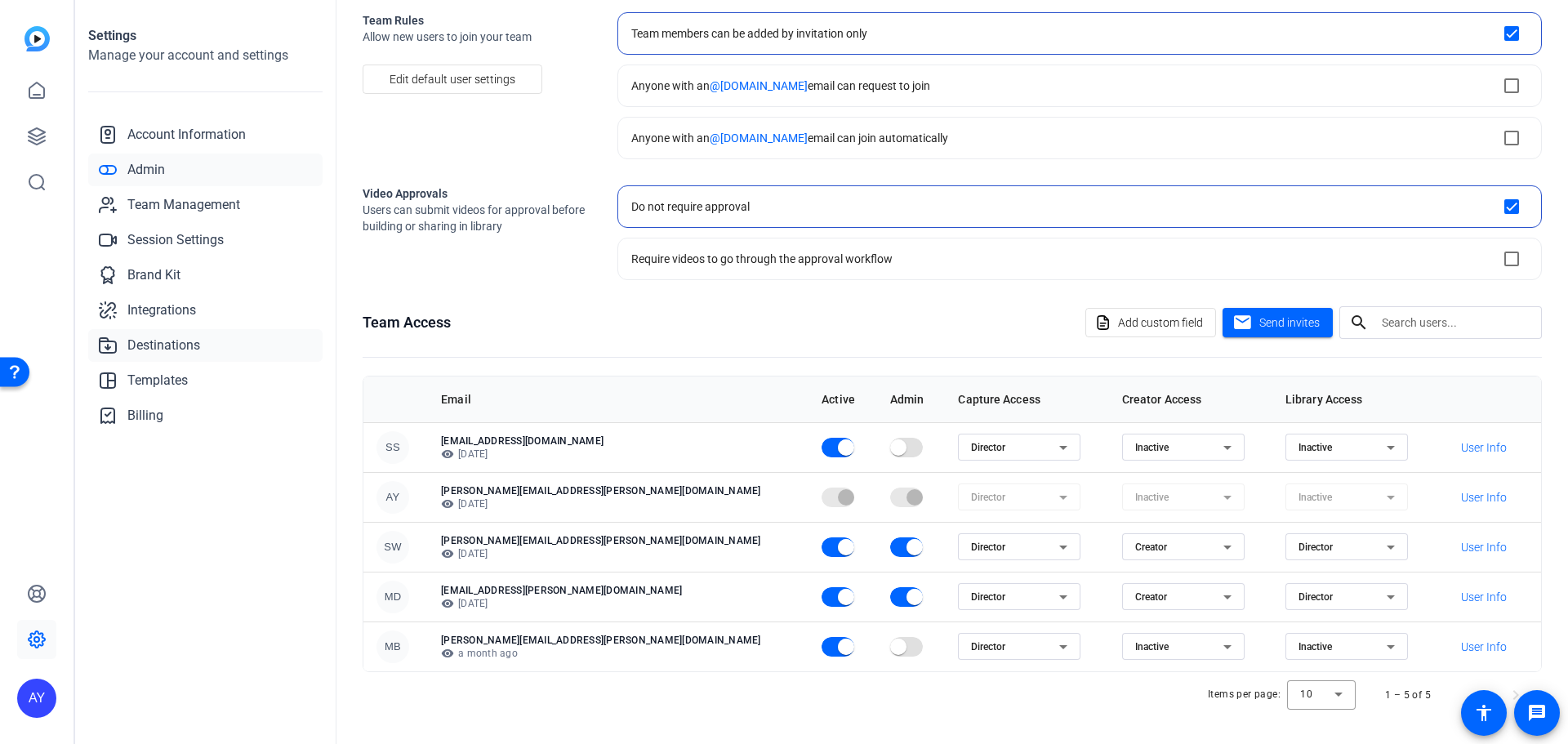
click at [182, 341] on span "Destinations" at bounding box center [164, 345] width 73 height 20
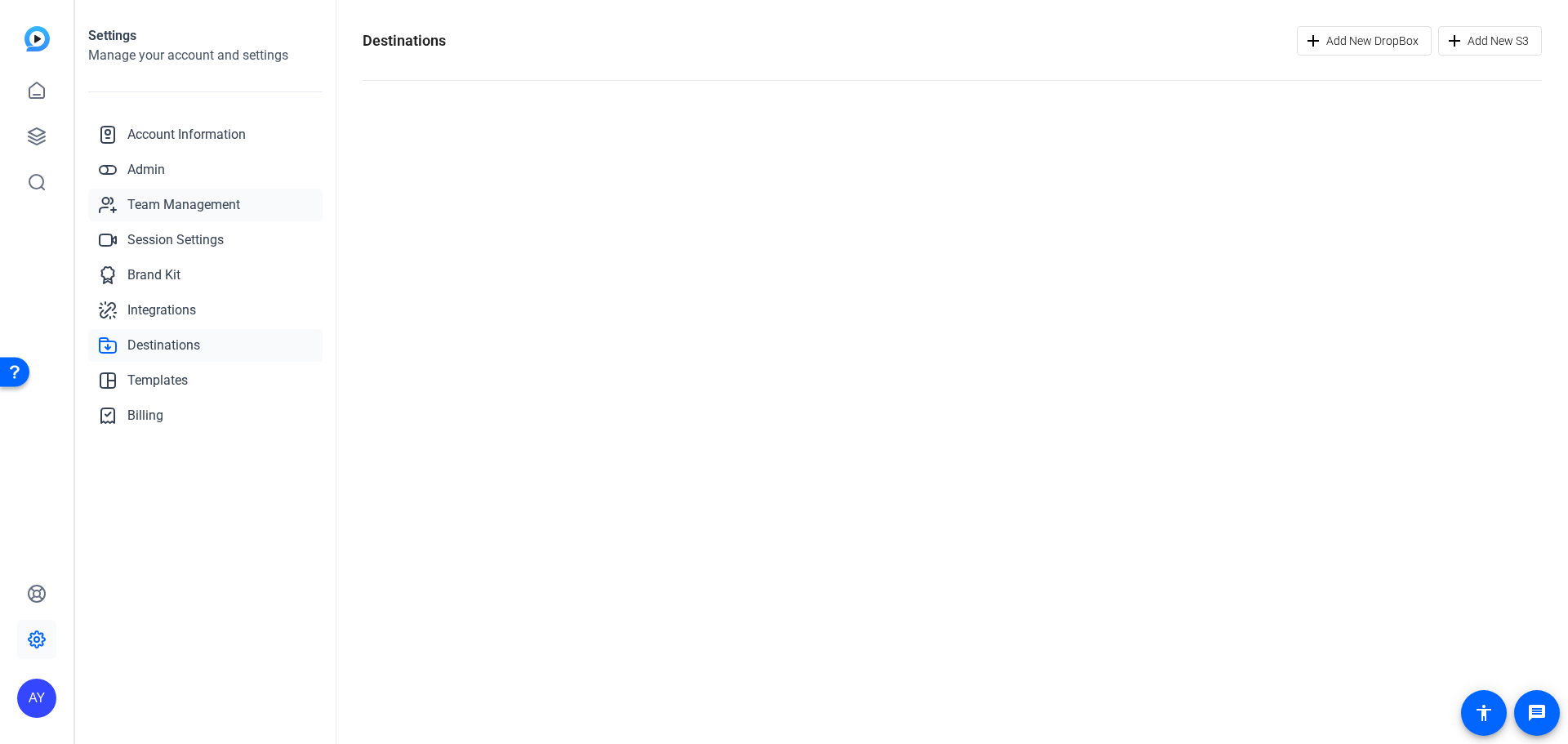
click at [196, 205] on span "Team Management" at bounding box center [184, 205] width 113 height 20
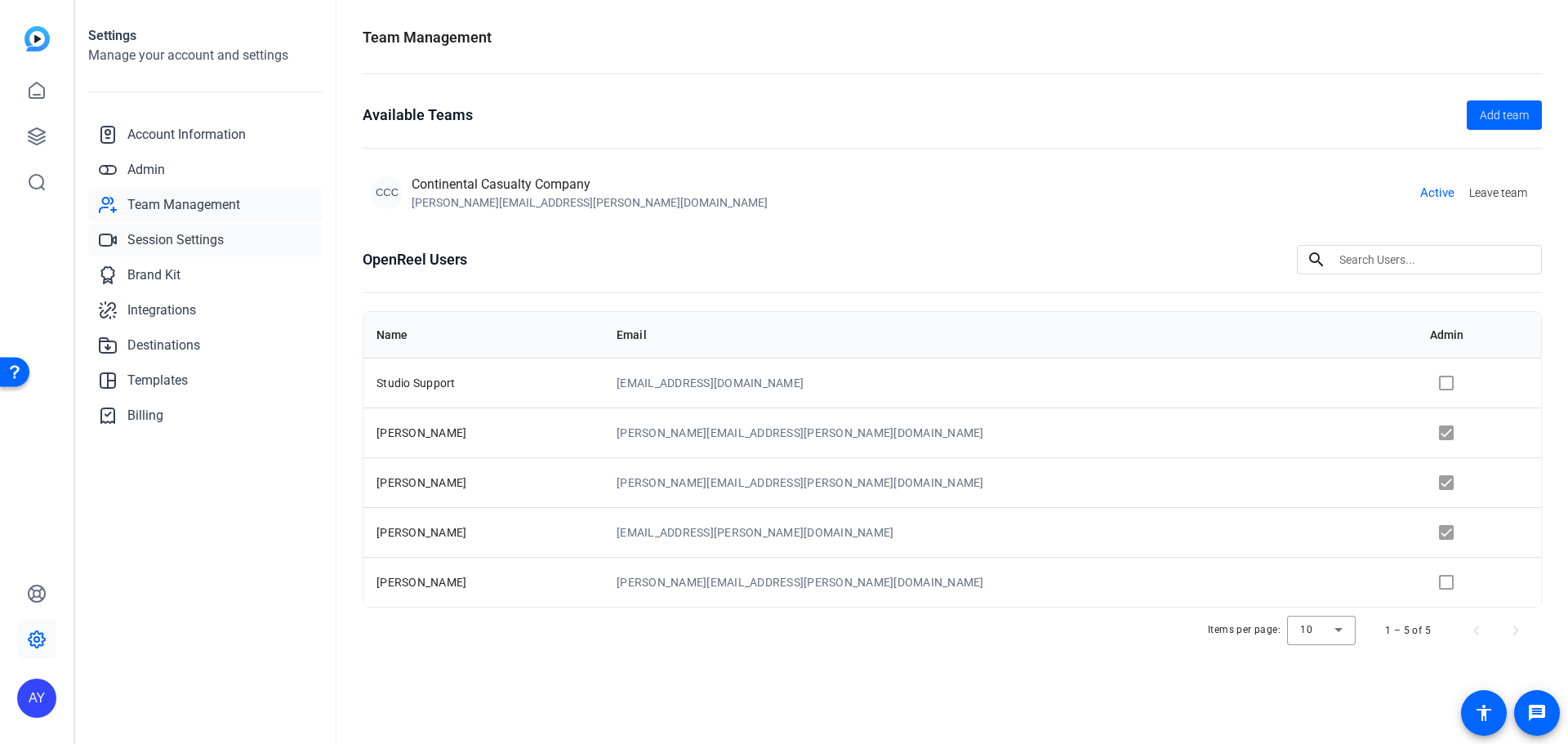
click at [171, 233] on span "Session Settings" at bounding box center [176, 240] width 97 height 20
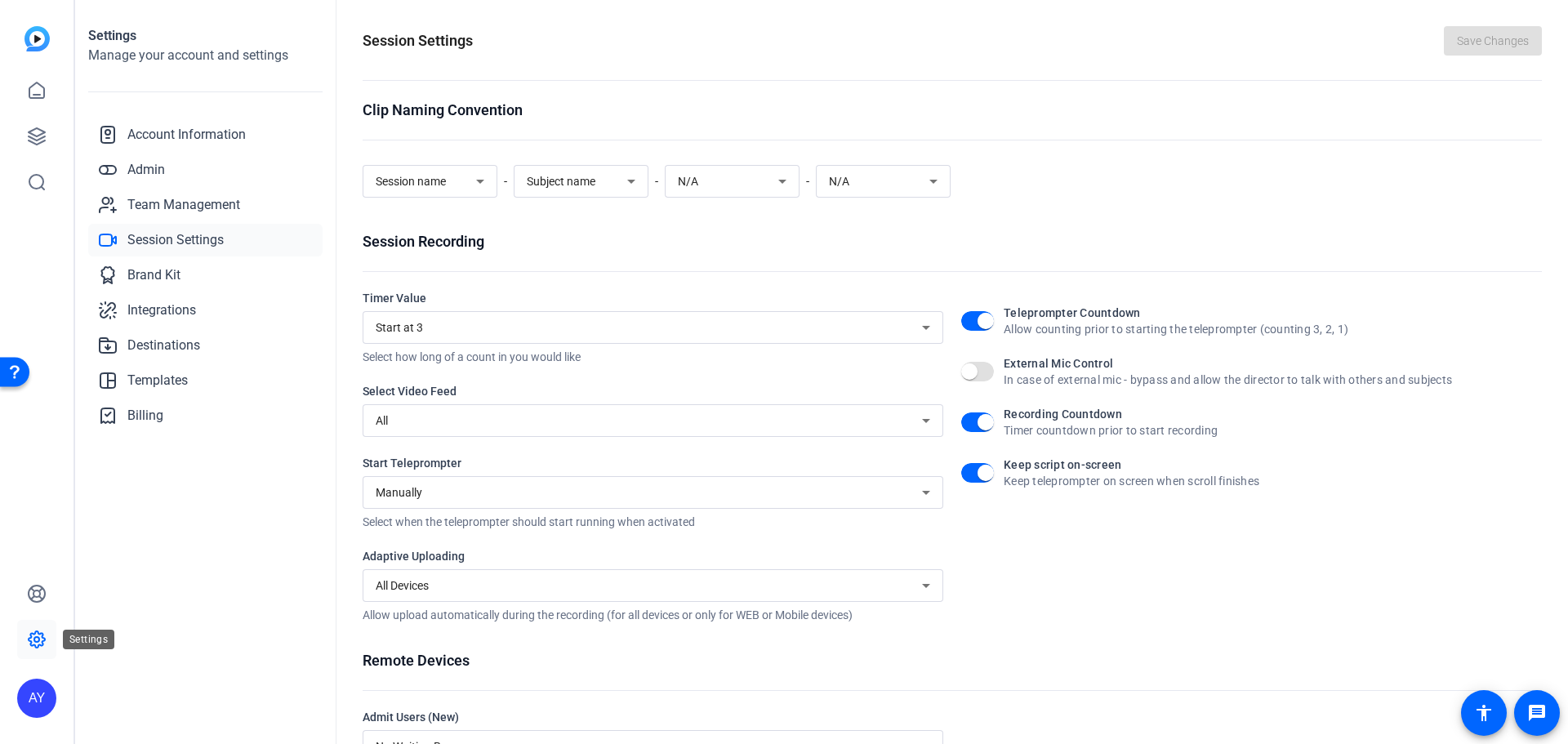
click at [32, 632] on icon at bounding box center [37, 639] width 20 height 20
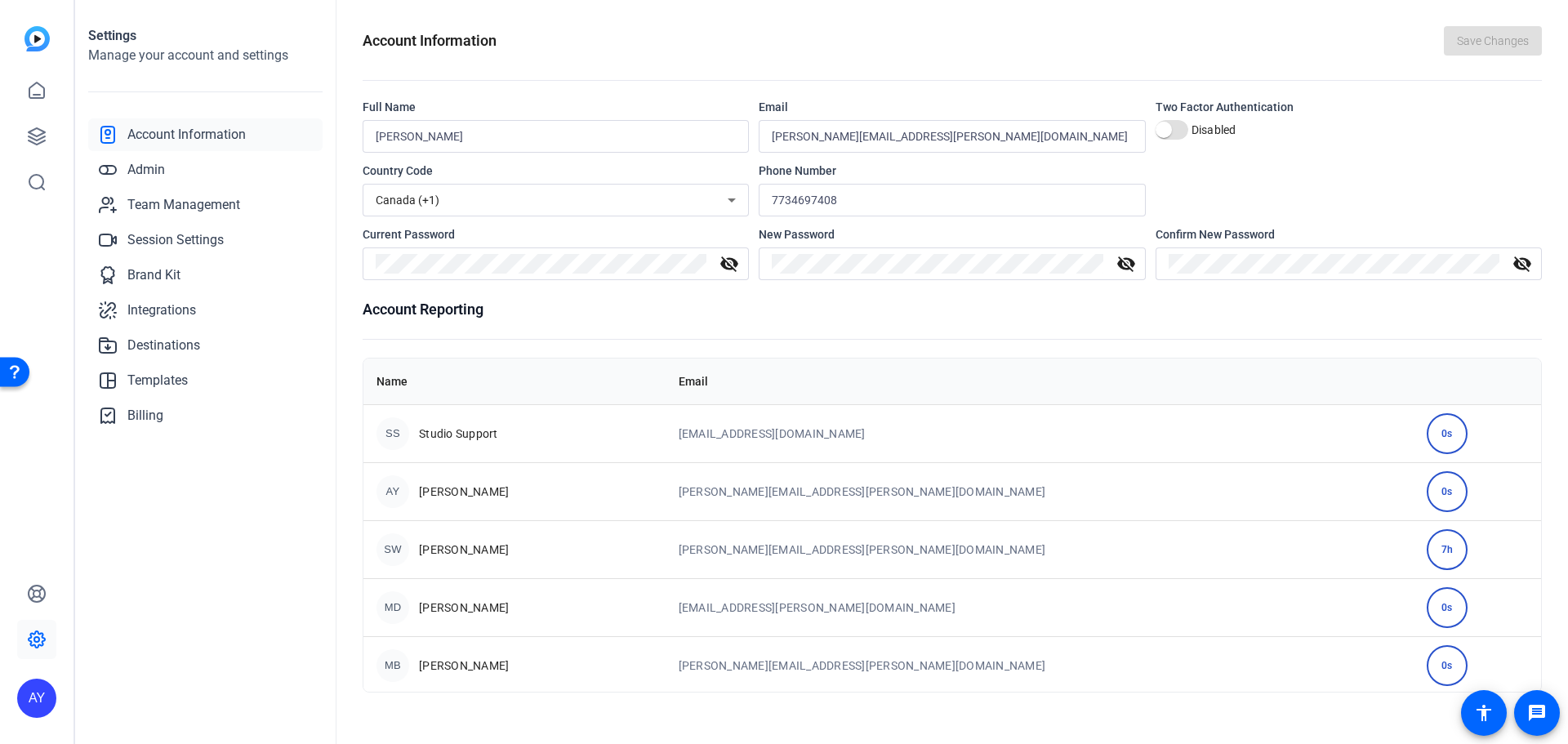
scroll to position [2, 0]
click at [162, 164] on span "Admin" at bounding box center [146, 170] width 38 height 20
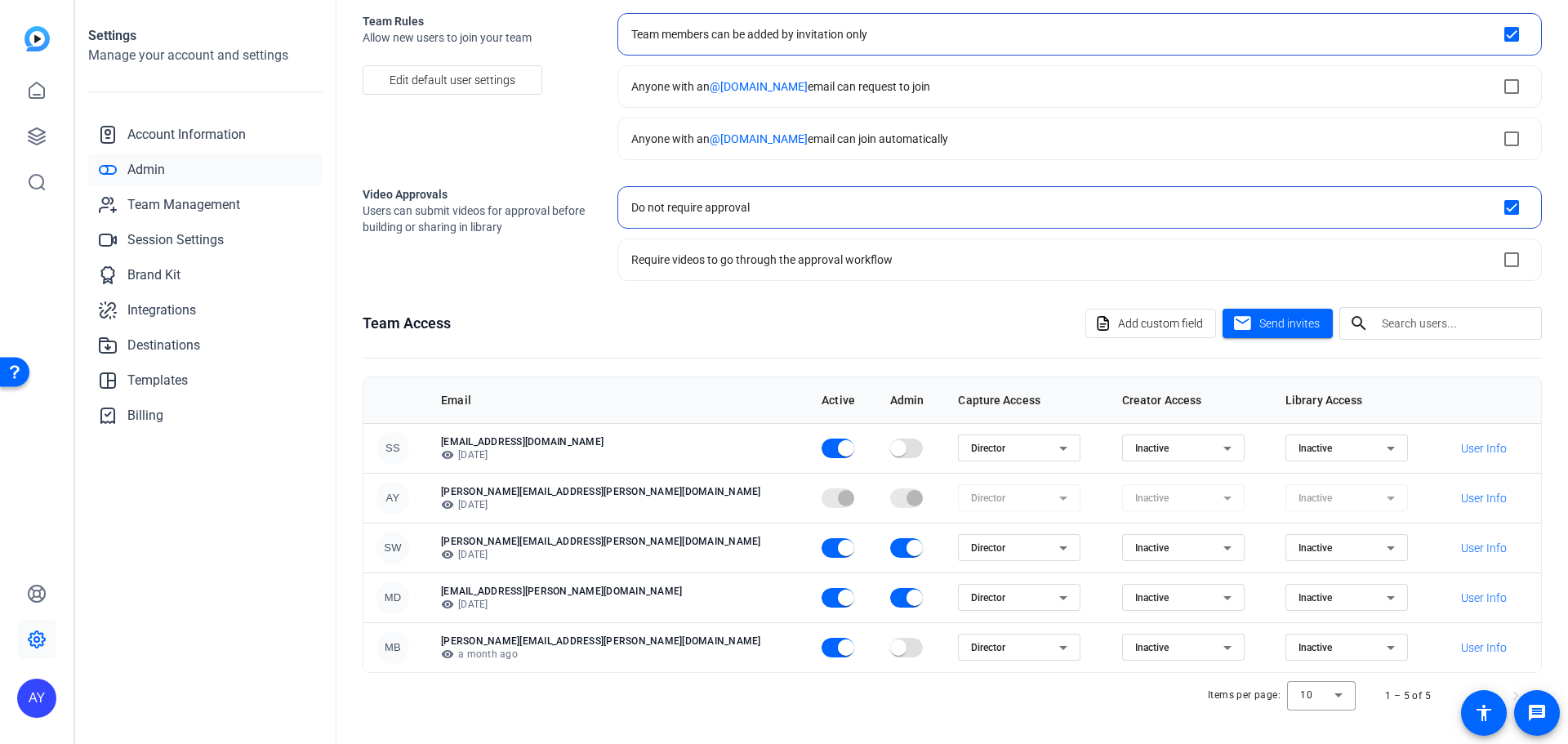
scroll to position [88, 0]
click at [1218, 599] on icon at bounding box center [1228, 597] width 20 height 20
click at [1107, 633] on mat-option "Creator" at bounding box center [1095, 629] width 123 height 26
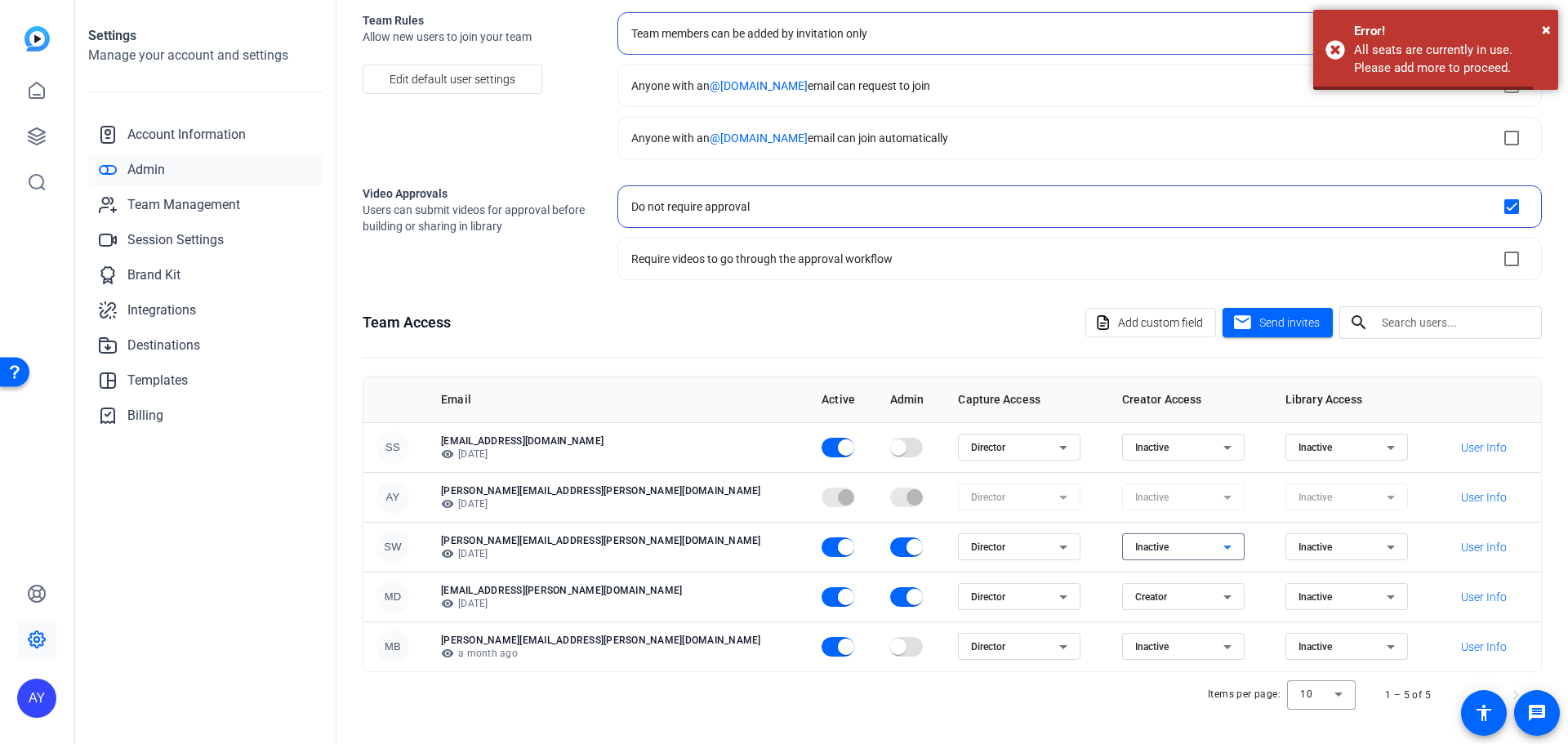
click at [1218, 543] on icon at bounding box center [1228, 547] width 20 height 20
click at [1103, 582] on mat-option "Creator" at bounding box center [1095, 579] width 123 height 26
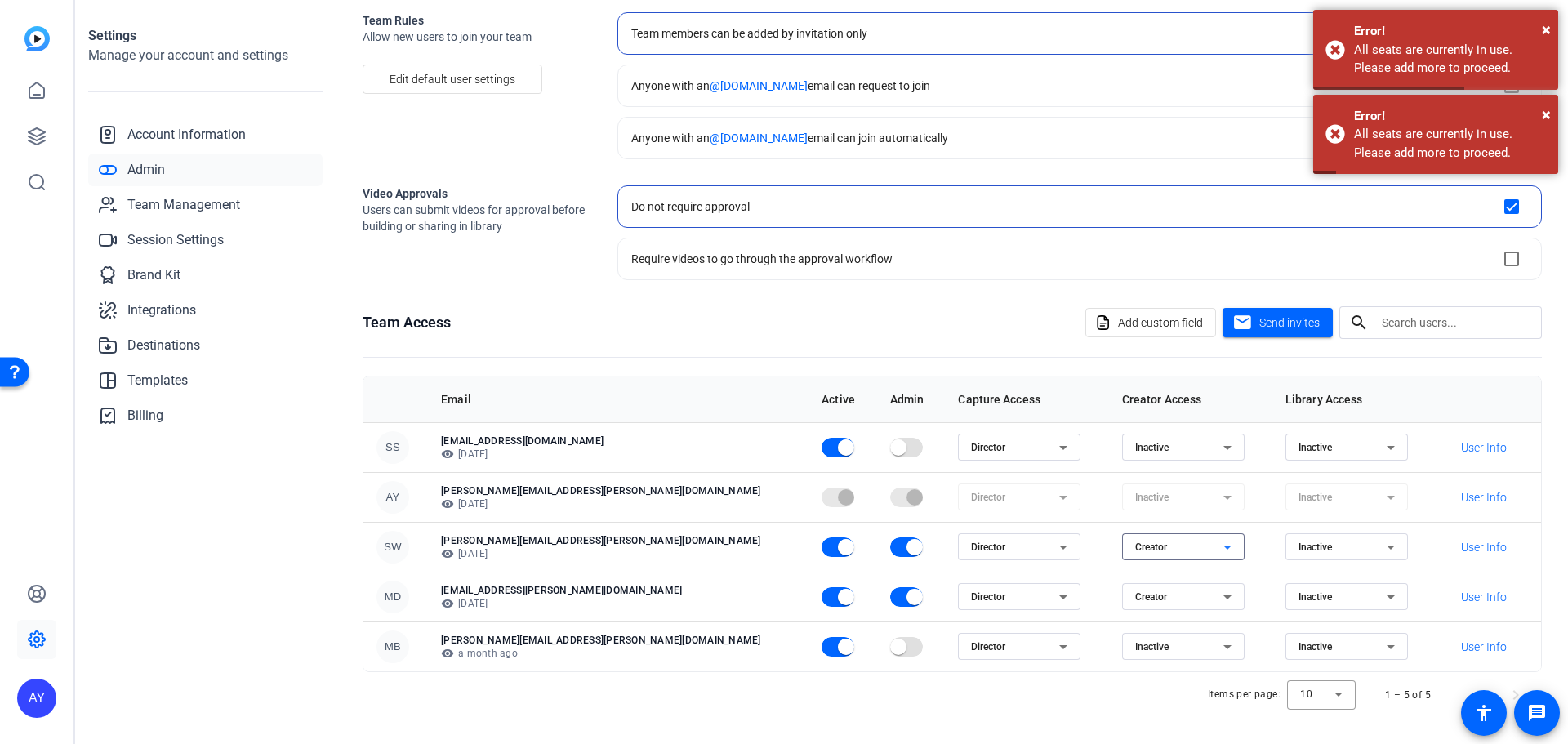
click at [1381, 543] on icon at bounding box center [1390, 547] width 20 height 20
click at [1315, 584] on mat-option "Director" at bounding box center [1289, 579] width 123 height 26
click at [1381, 597] on icon at bounding box center [1390, 597] width 20 height 20
click at [1309, 628] on mat-option "Director" at bounding box center [1289, 629] width 123 height 26
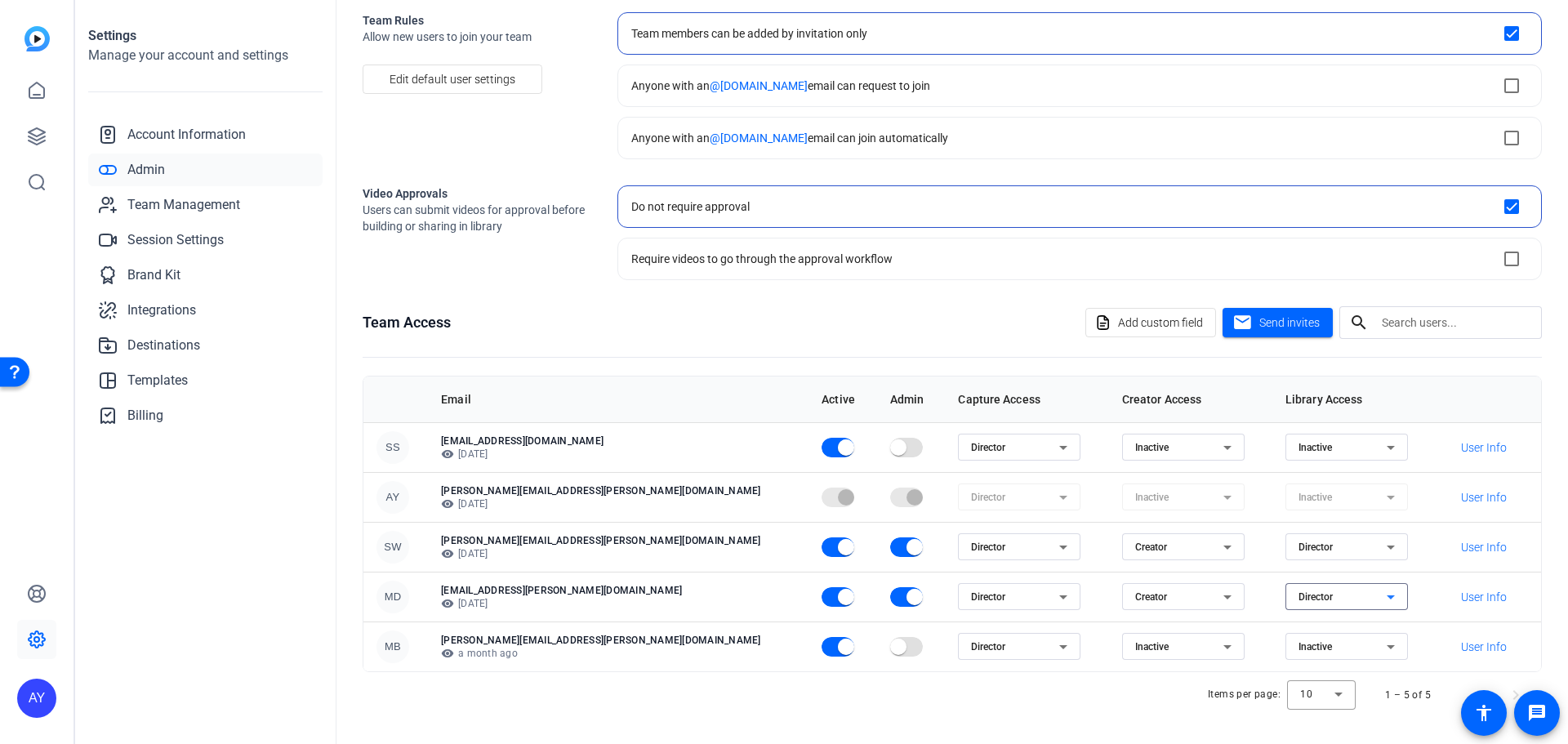
click at [71, 496] on div "AY" at bounding box center [37, 372] width 74 height 744
click at [33, 140] on icon at bounding box center [37, 137] width 20 height 20
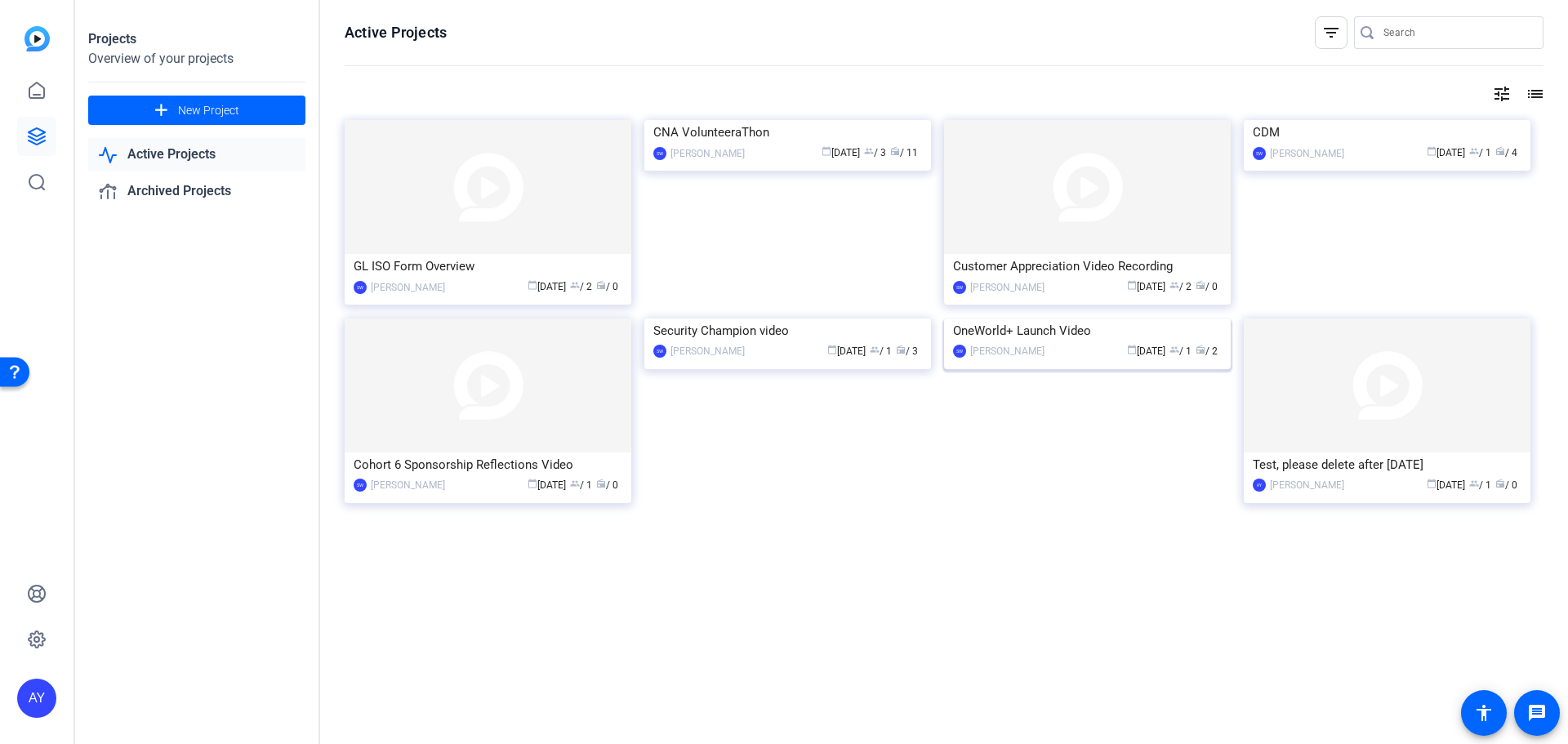
click at [1132, 343] on div "OneWorld+ Launch Video" at bounding box center [1087, 331] width 268 height 25
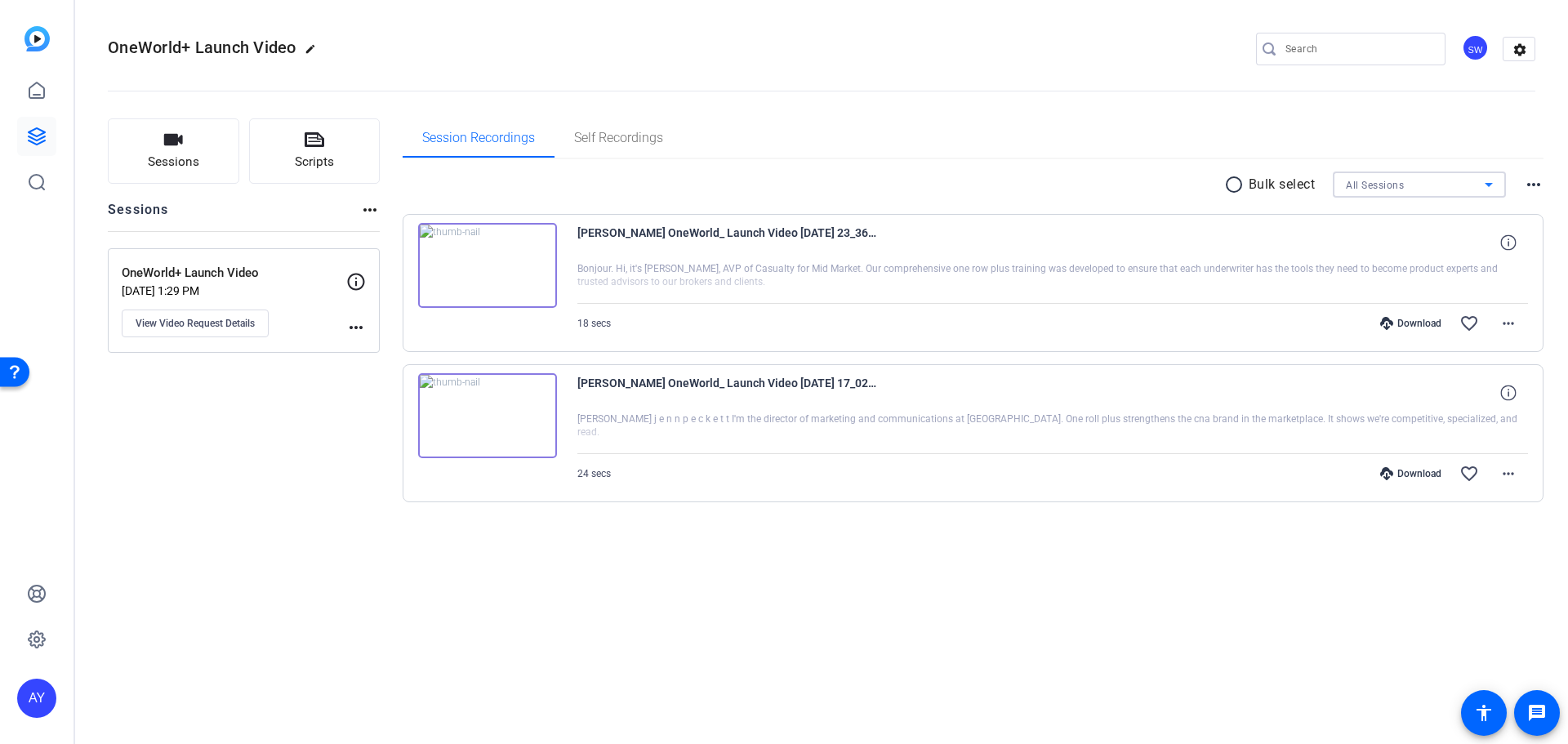
click at [1490, 191] on icon at bounding box center [1489, 185] width 20 height 20
click at [1419, 246] on span "OneWorld+ Launch Video" at bounding box center [1404, 243] width 119 height 20
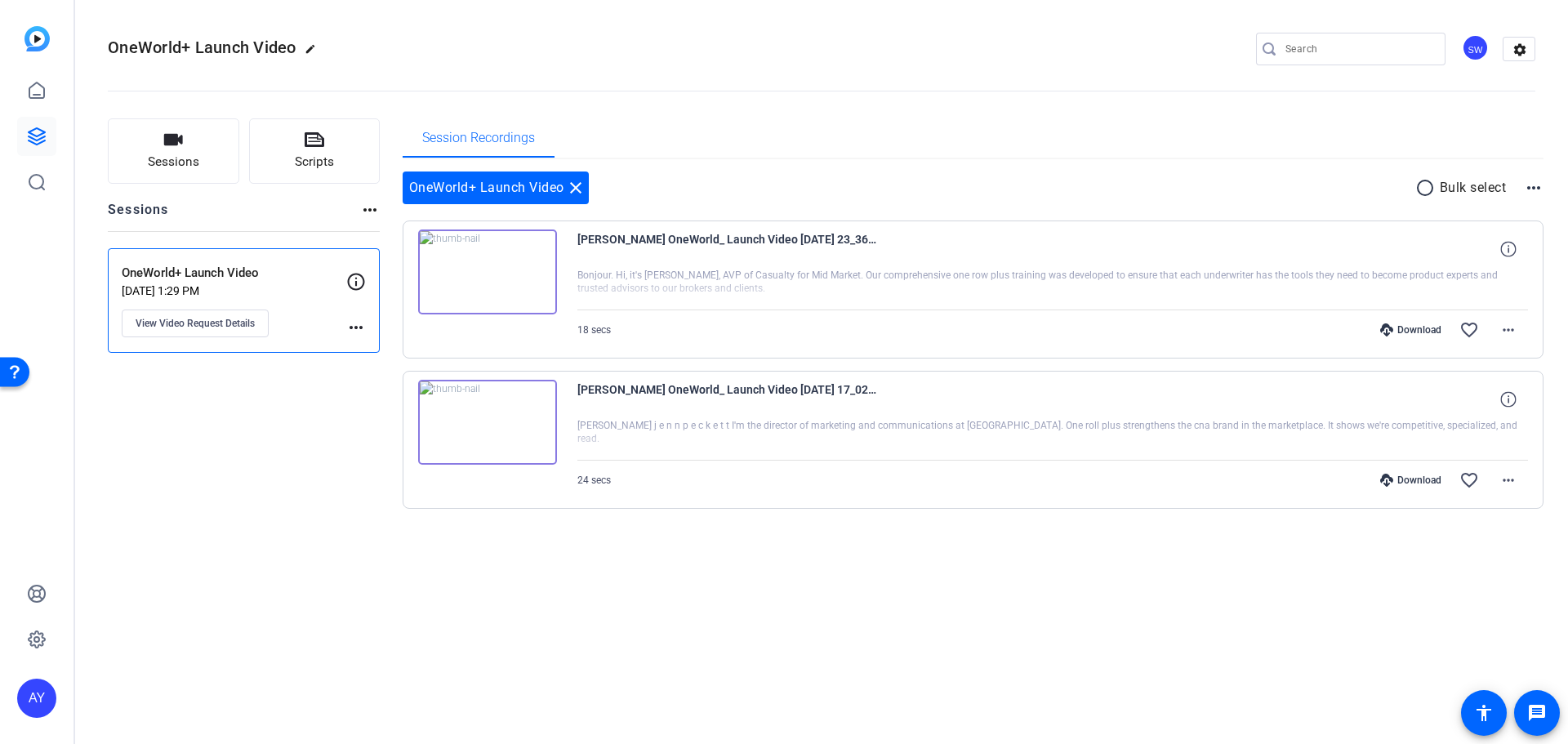
click at [746, 575] on div "Sessions Scripts Sessions more_horiz OneWorld+ Launch Video [DATE] 1:29 PM View…" at bounding box center [822, 340] width 1493 height 484
click at [1482, 710] on mat-icon "accessibility" at bounding box center [1484, 713] width 20 height 20
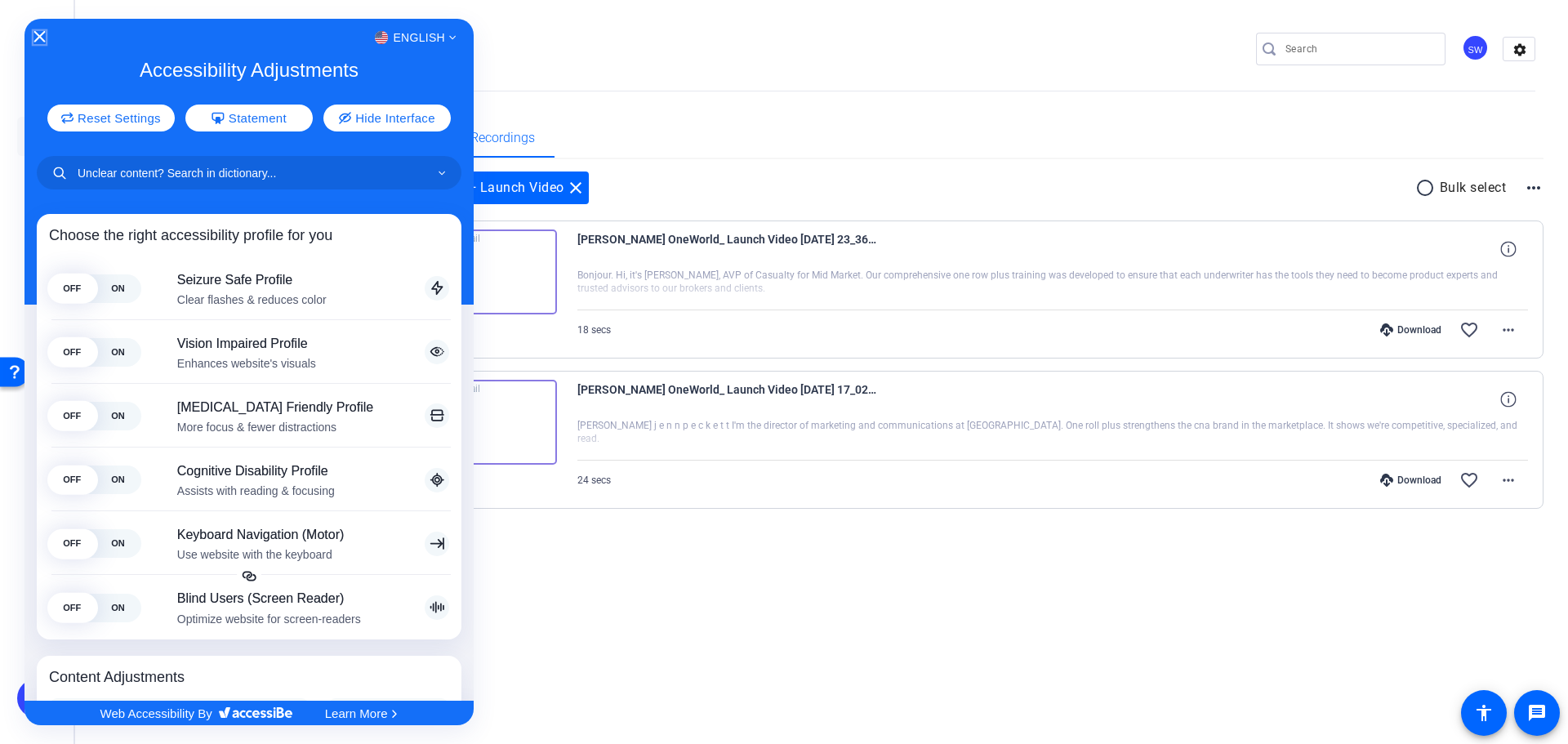
click at [38, 34] on icon "Close Accessibility Interface" at bounding box center [40, 37] width 11 height 11
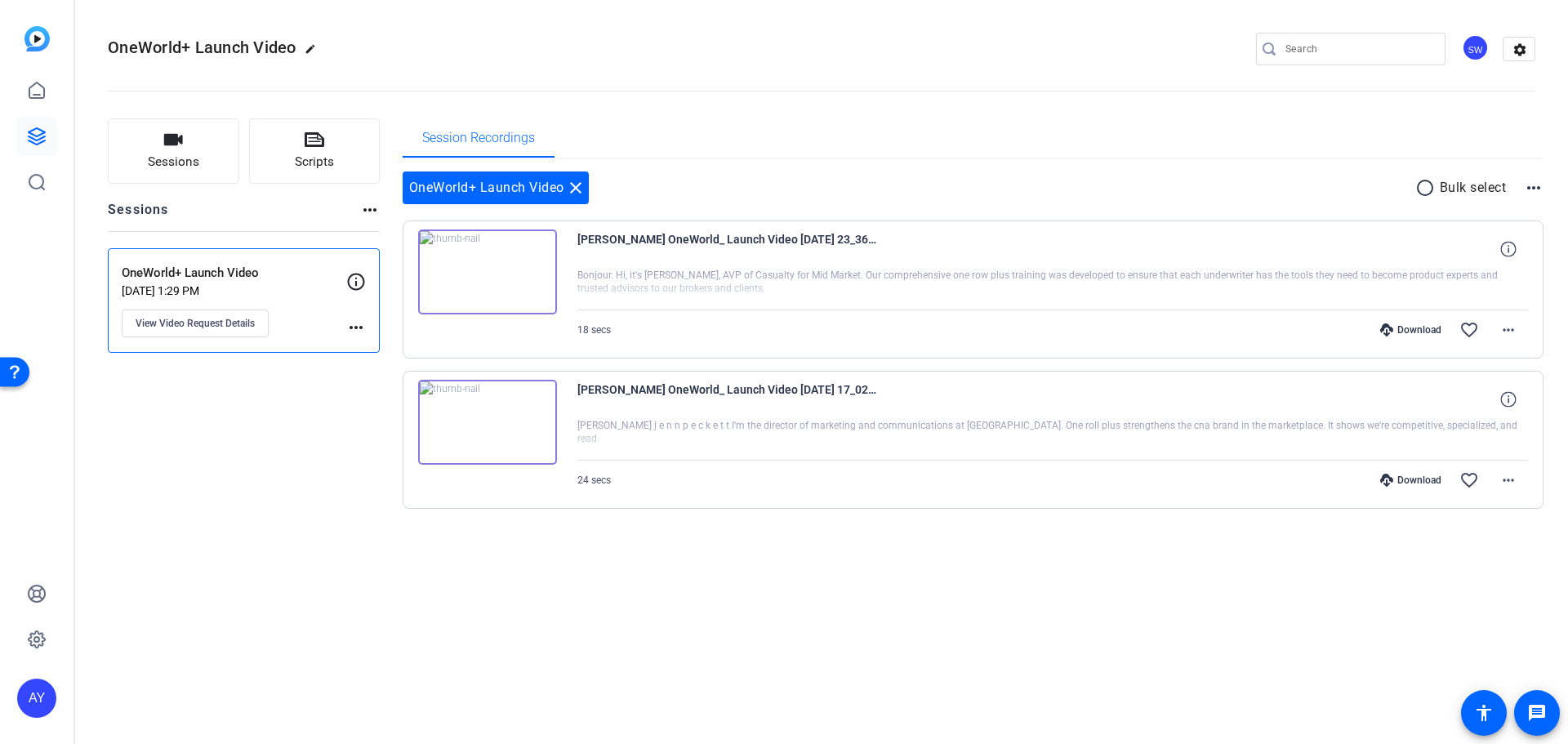
click at [1473, 46] on div "SW" at bounding box center [1475, 47] width 27 height 27
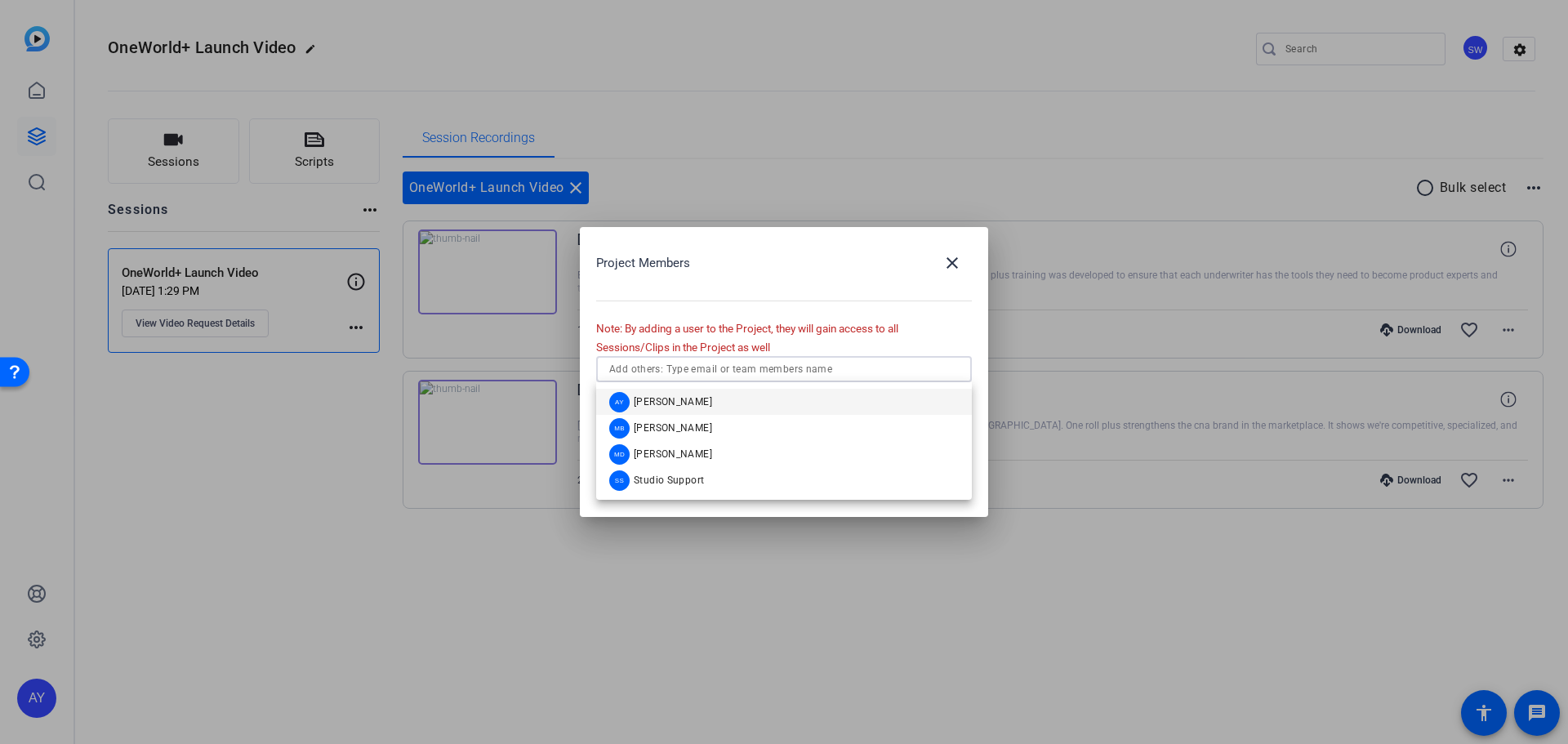
click at [731, 366] on input "text" at bounding box center [783, 369] width 349 height 20
click at [689, 454] on span "[PERSON_NAME]" at bounding box center [673, 454] width 79 height 13
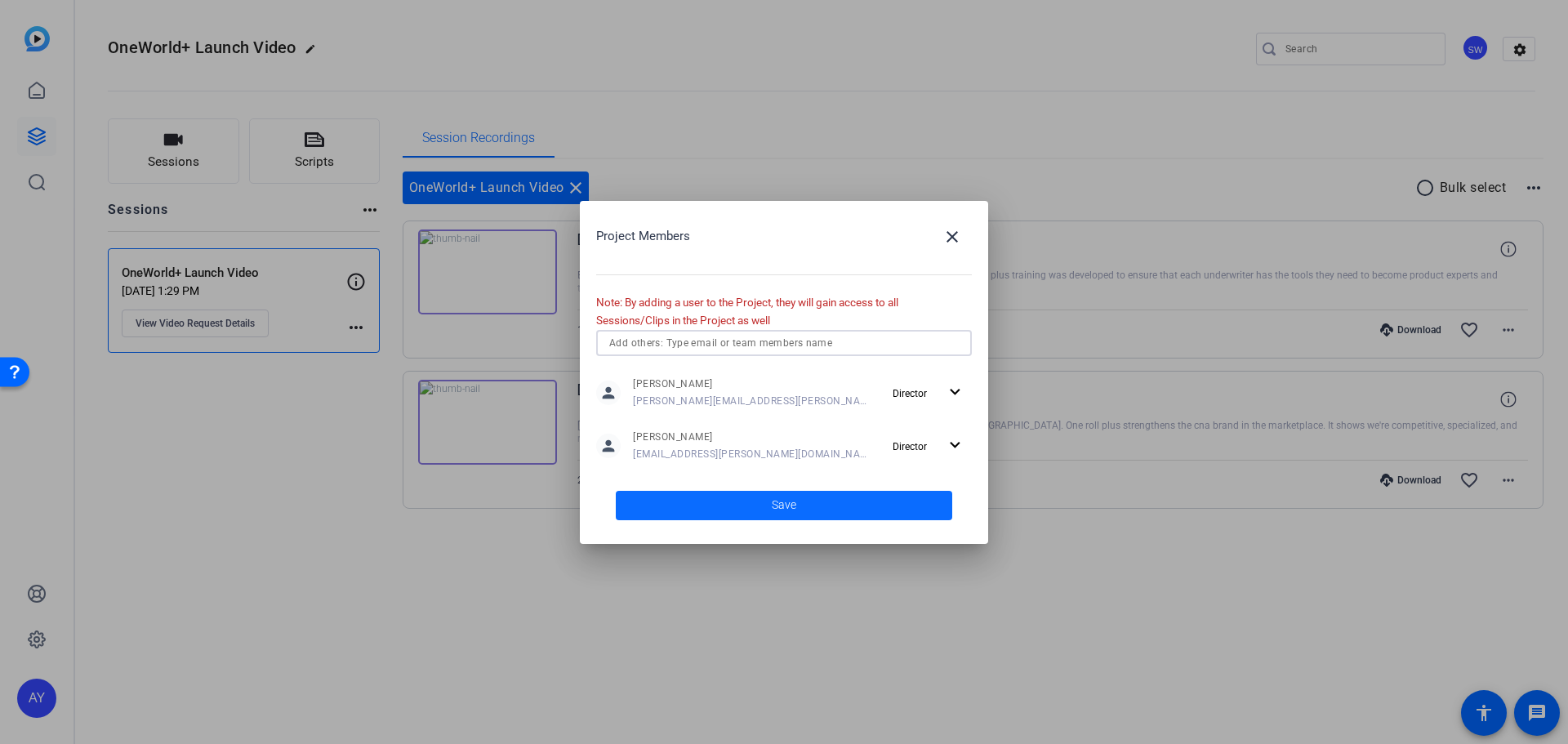
click at [864, 503] on span at bounding box center [783, 506] width 336 height 39
